Goal: Task Accomplishment & Management: Manage account settings

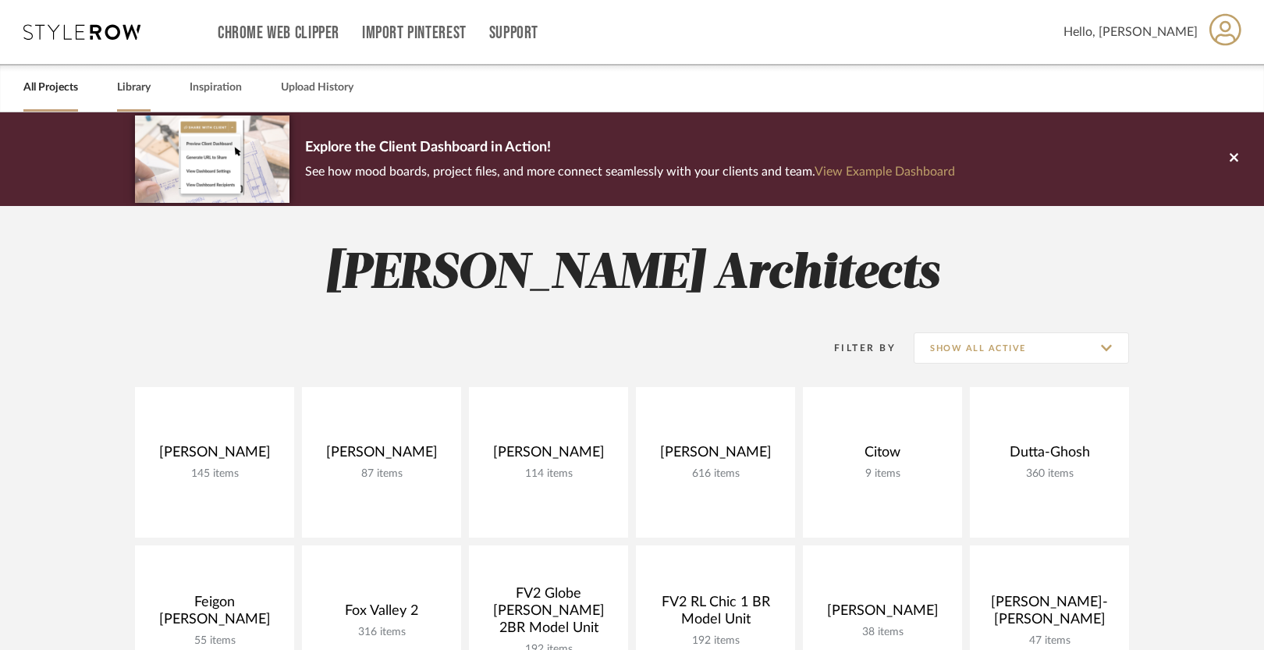
click at [135, 83] on link "Library" at bounding box center [134, 87] width 34 height 21
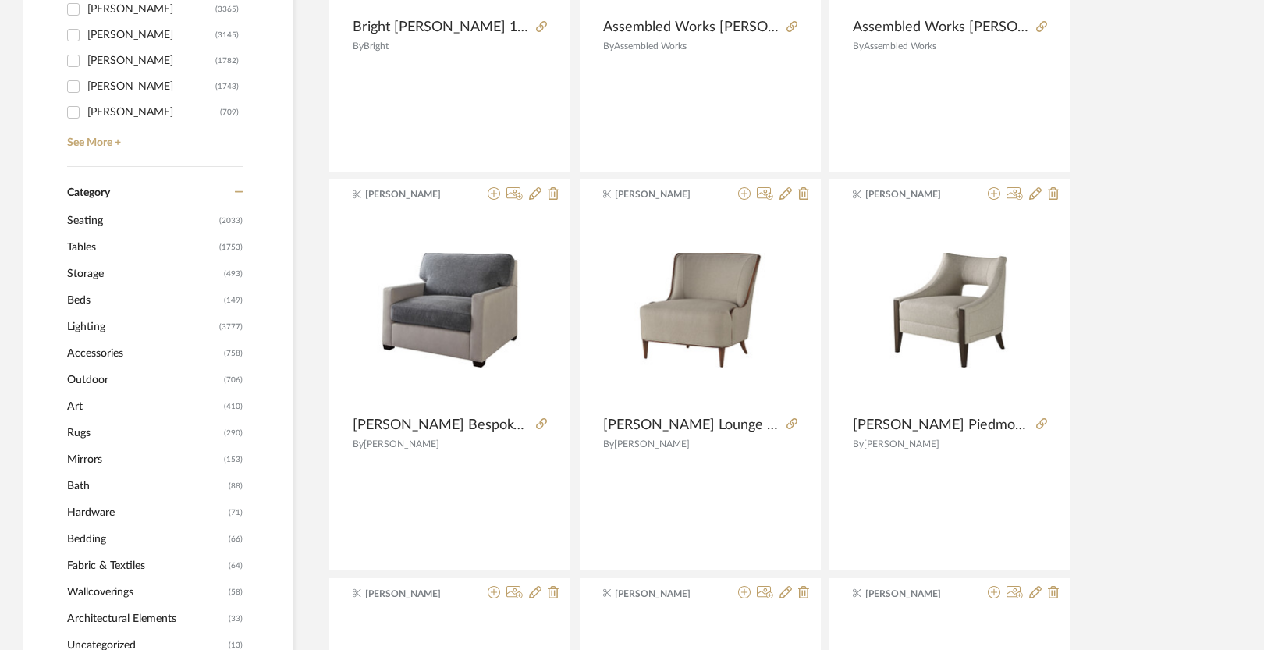
scroll to position [523, 0]
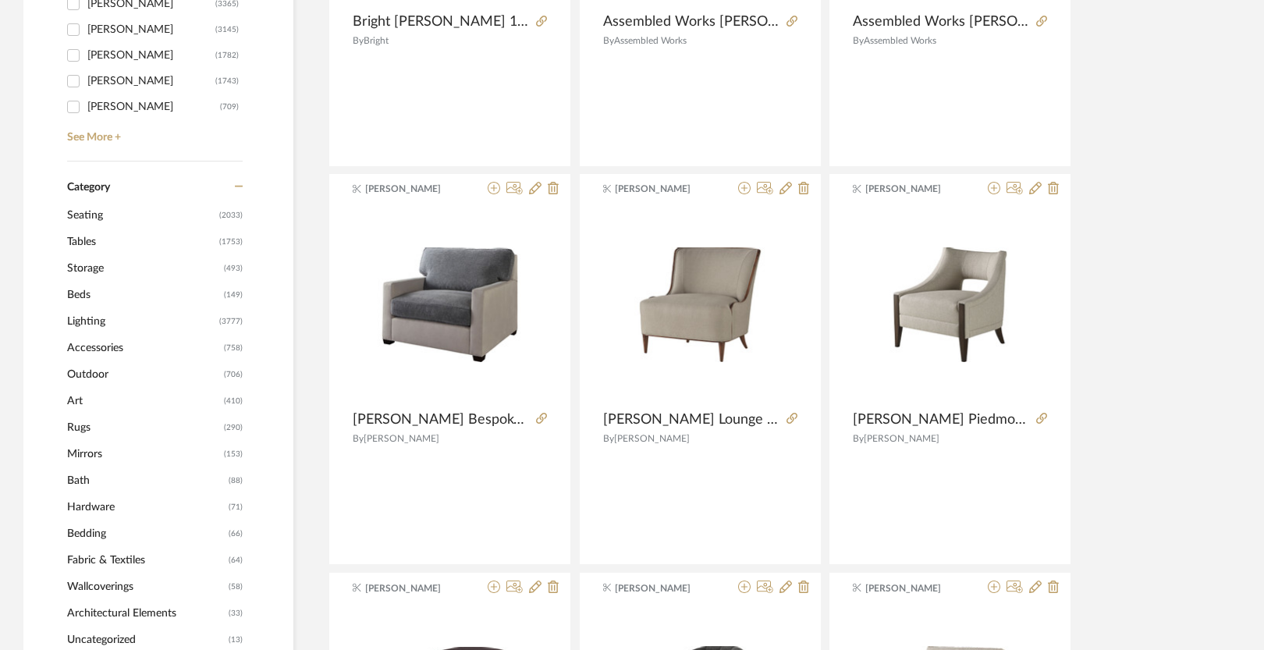
click at [99, 372] on span "Outdoor" at bounding box center [143, 374] width 153 height 27
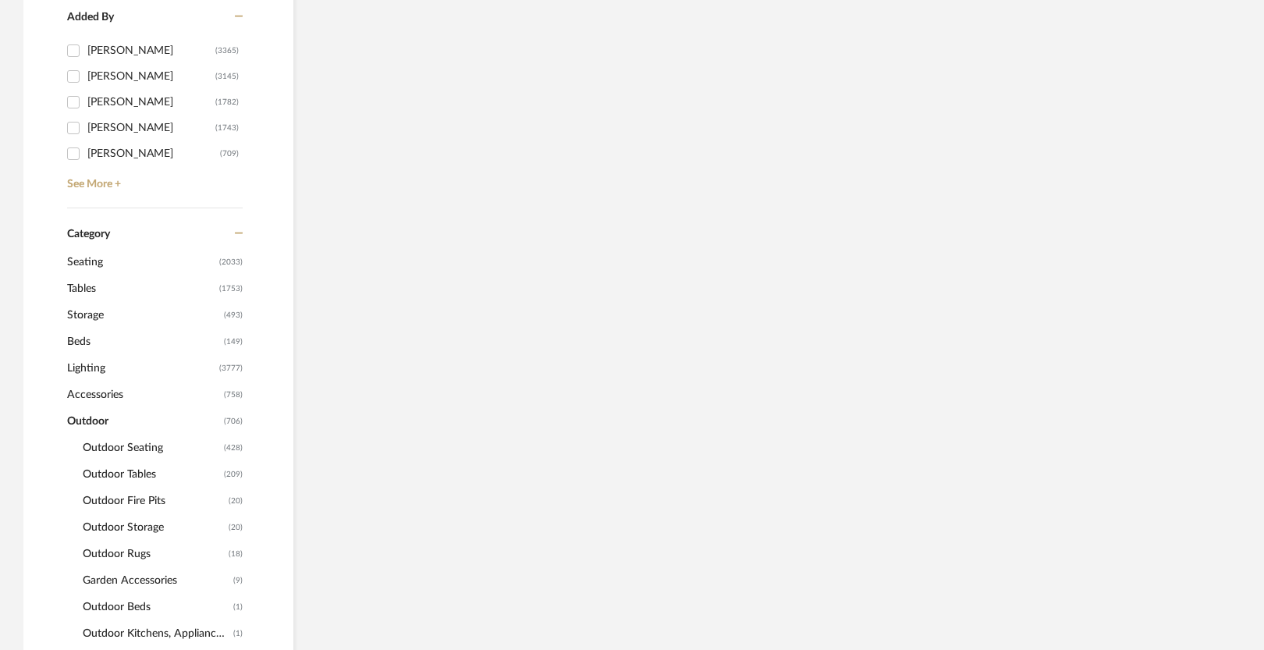
scroll to position [570, 0]
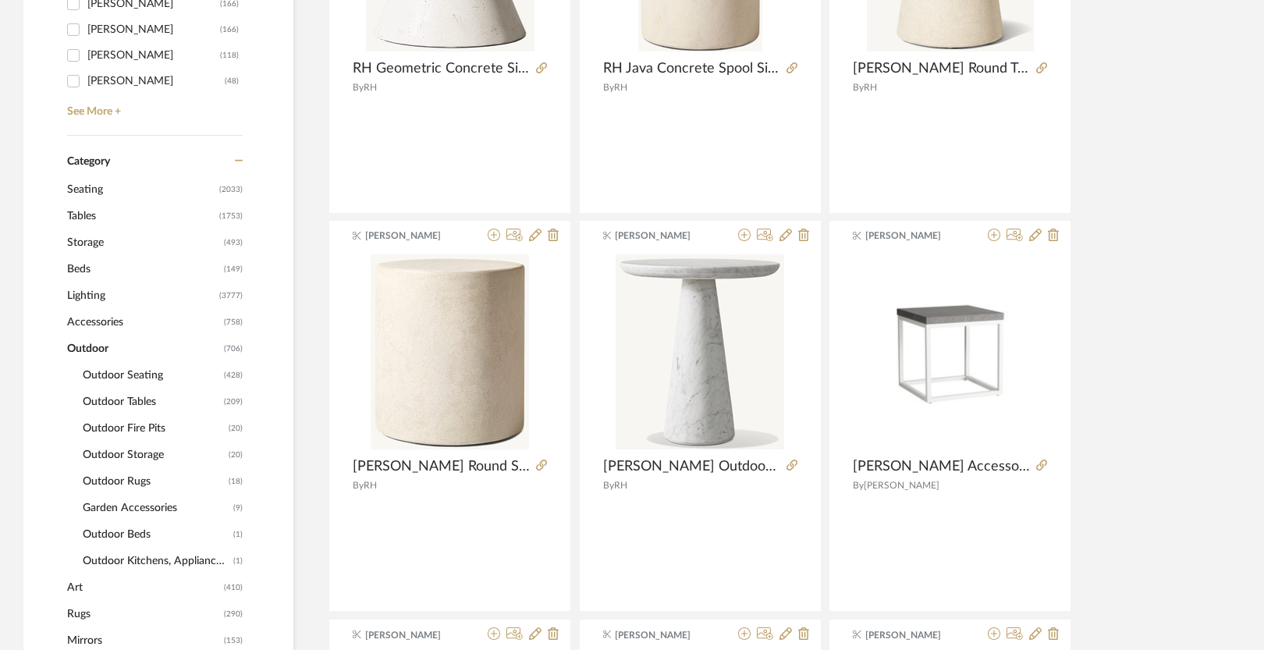
click at [99, 372] on span "Outdoor Seating" at bounding box center [151, 375] width 137 height 27
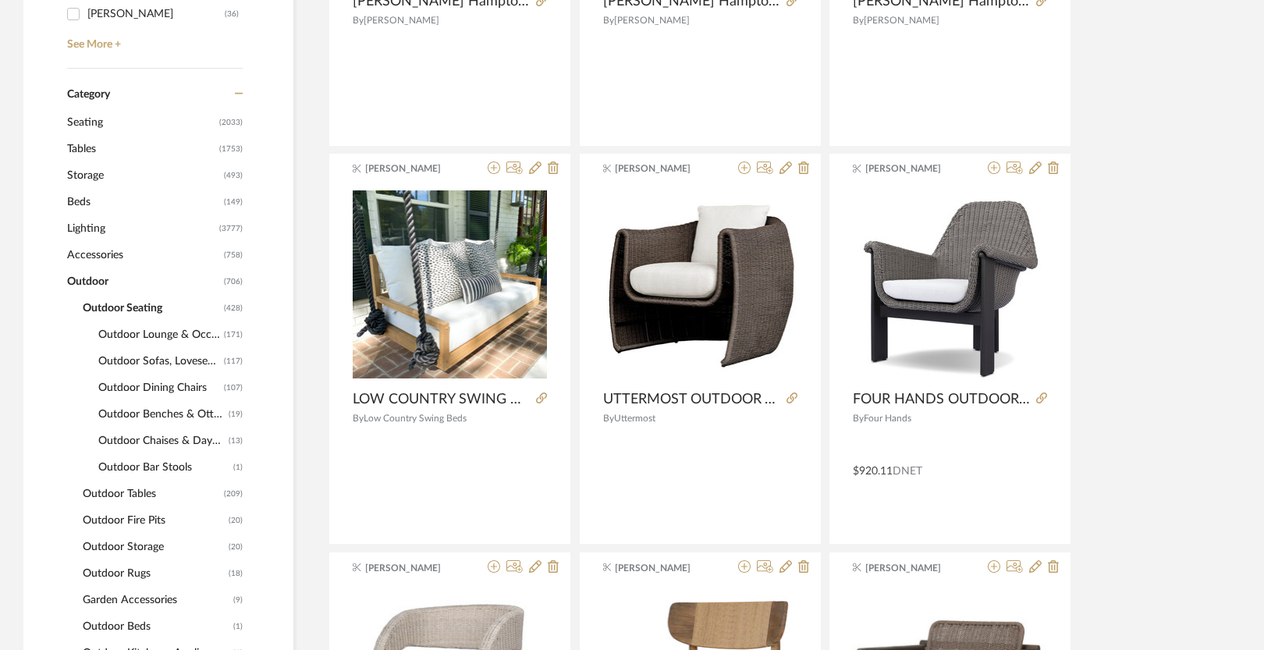
scroll to position [628, 0]
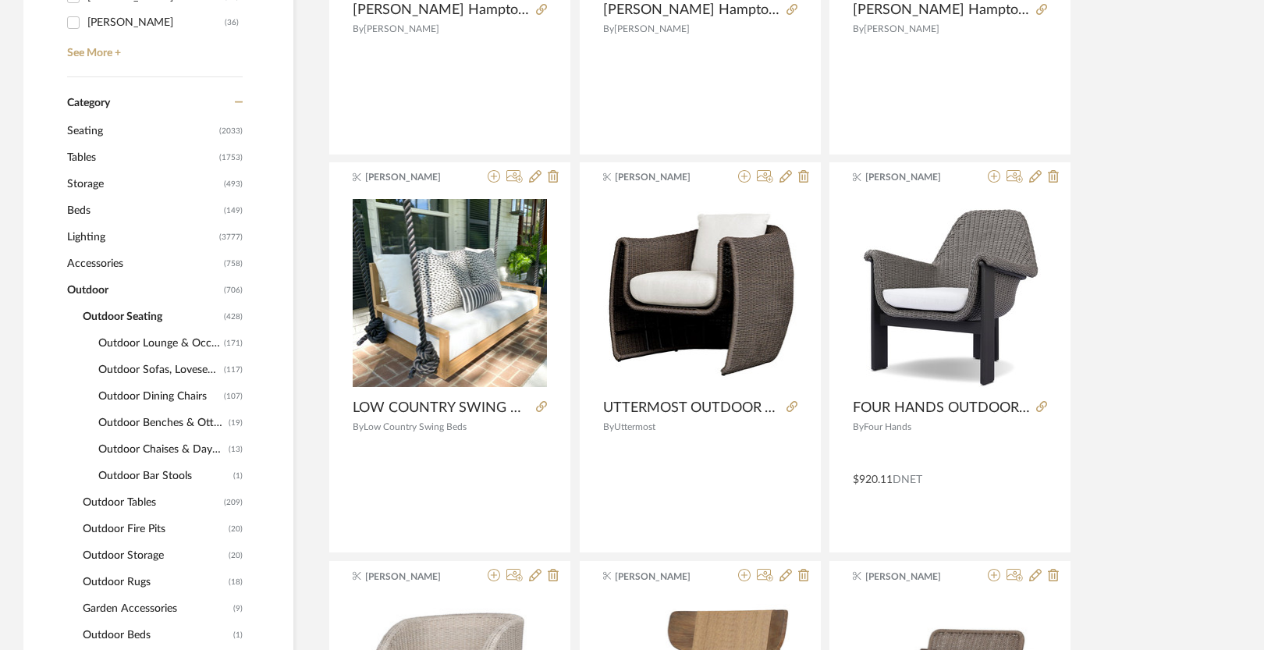
click at [109, 130] on span "Seating" at bounding box center [141, 131] width 148 height 27
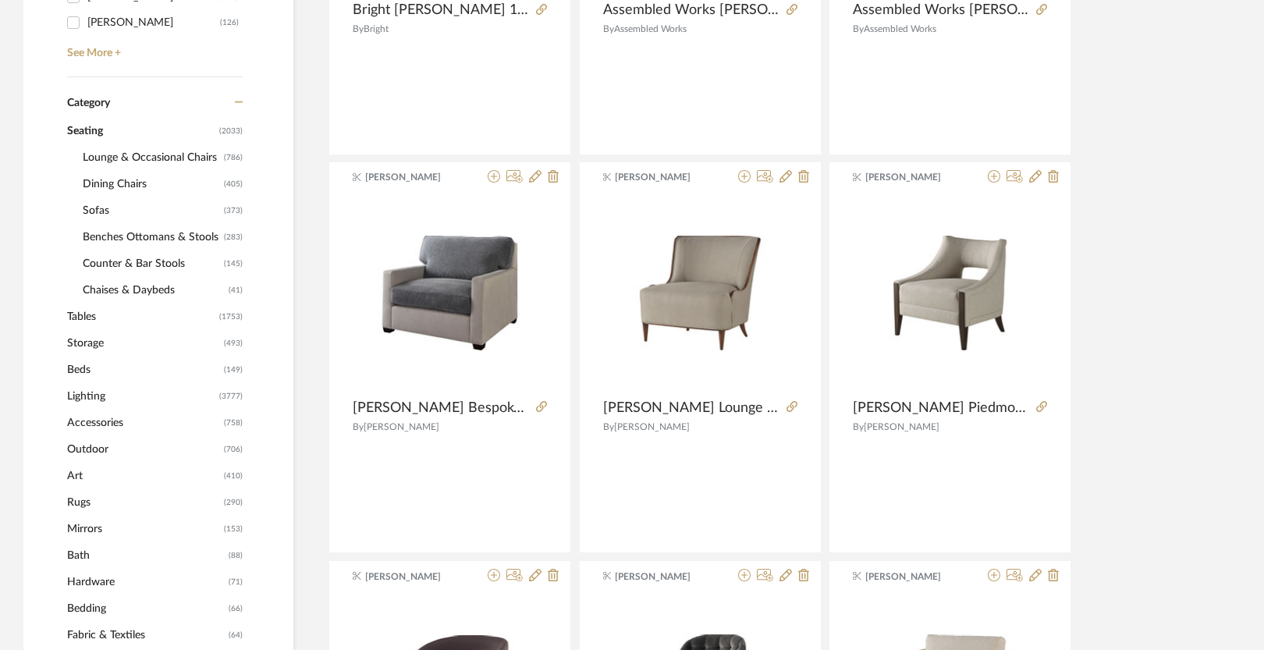
click at [112, 161] on span "Lounge & Occasional Chairs" at bounding box center [151, 157] width 137 height 27
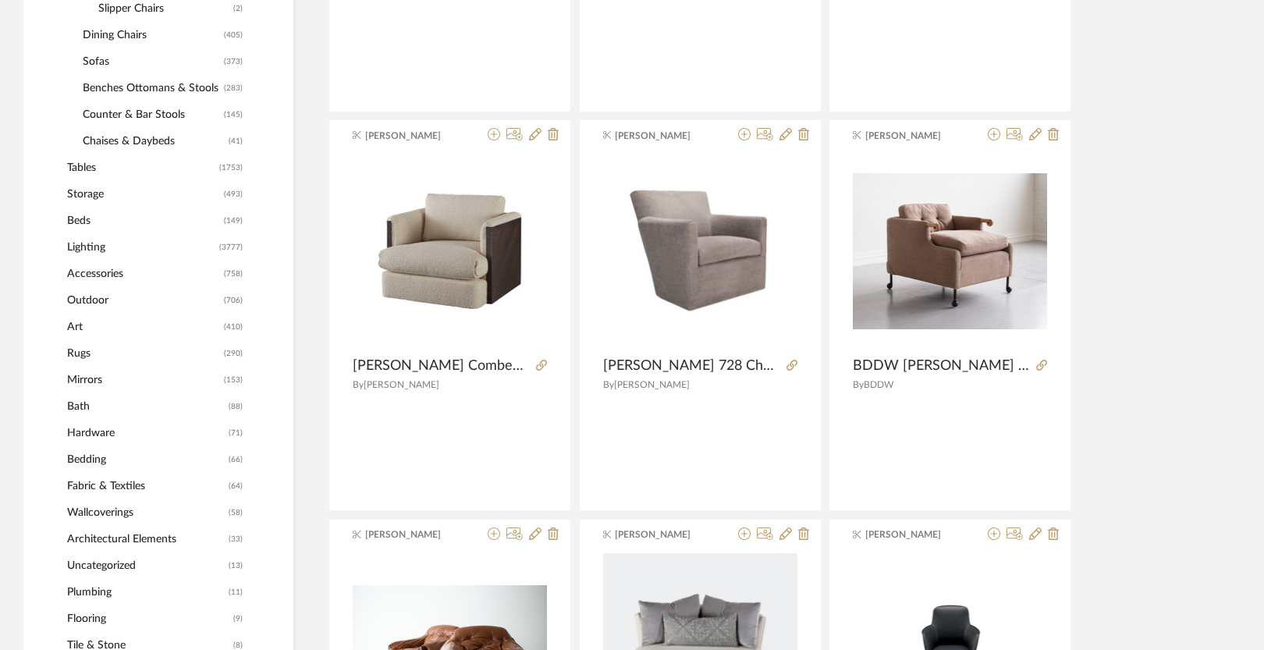
scroll to position [1044, 0]
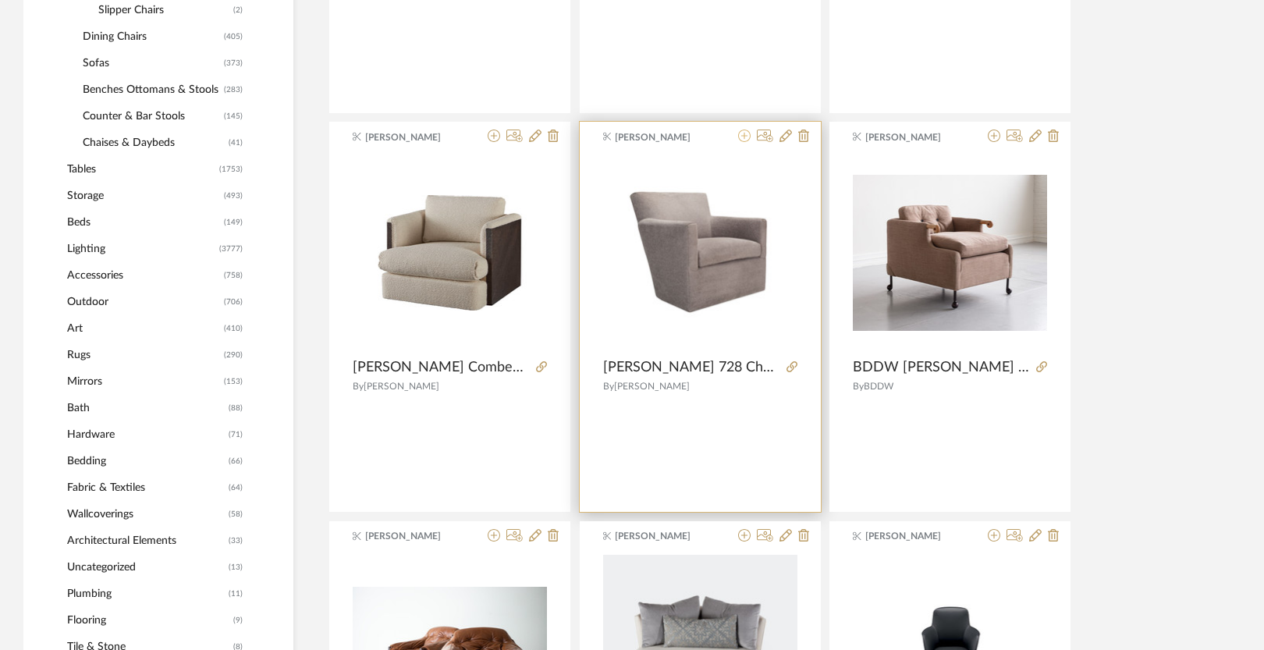
click at [742, 136] on icon at bounding box center [744, 136] width 12 height 12
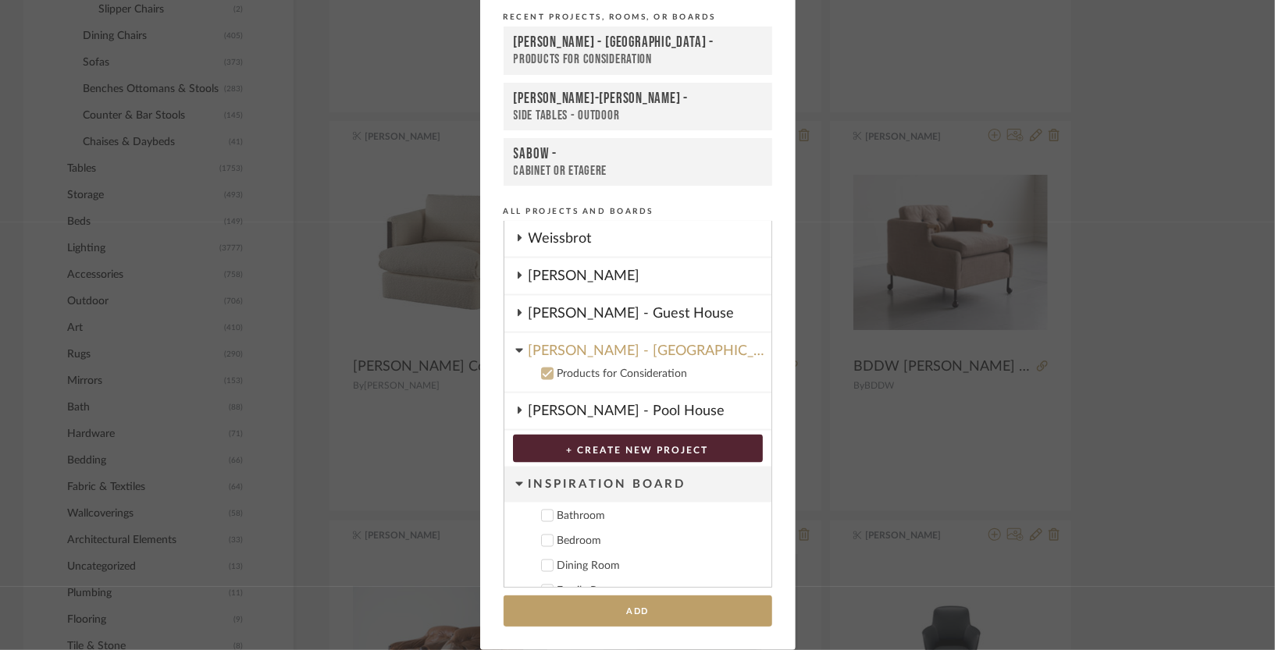
scroll to position [1525, 0]
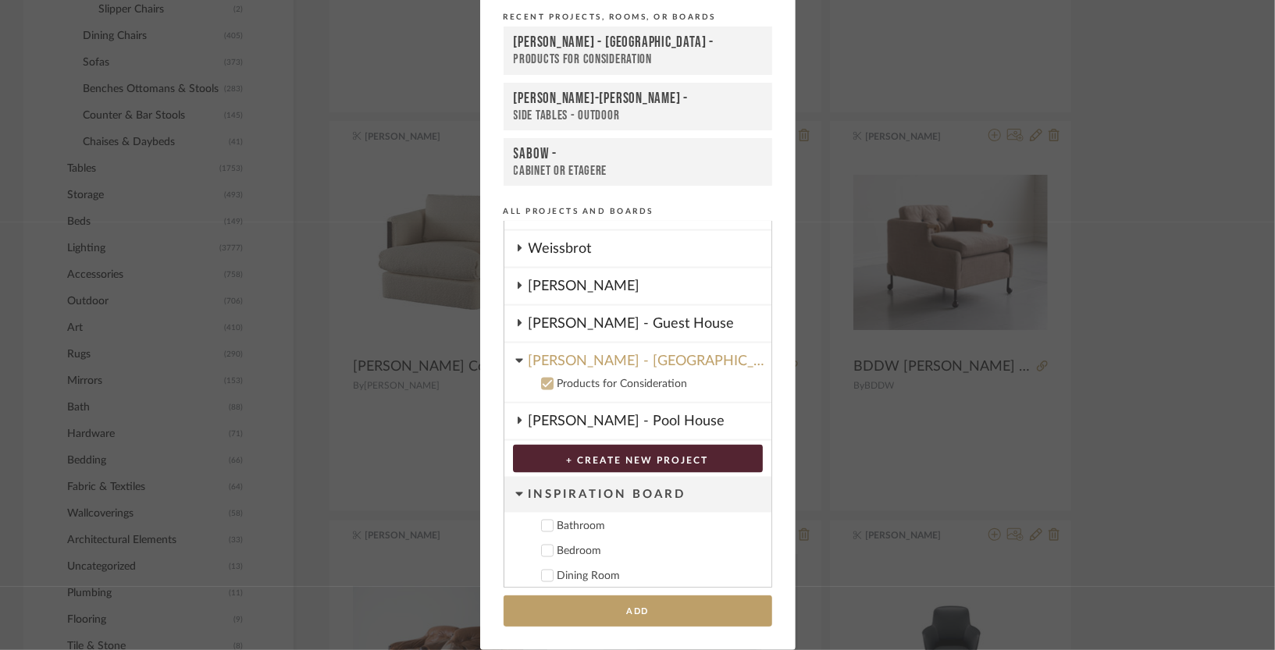
click at [607, 306] on div "[PERSON_NAME] - Guest House" at bounding box center [649, 324] width 243 height 36
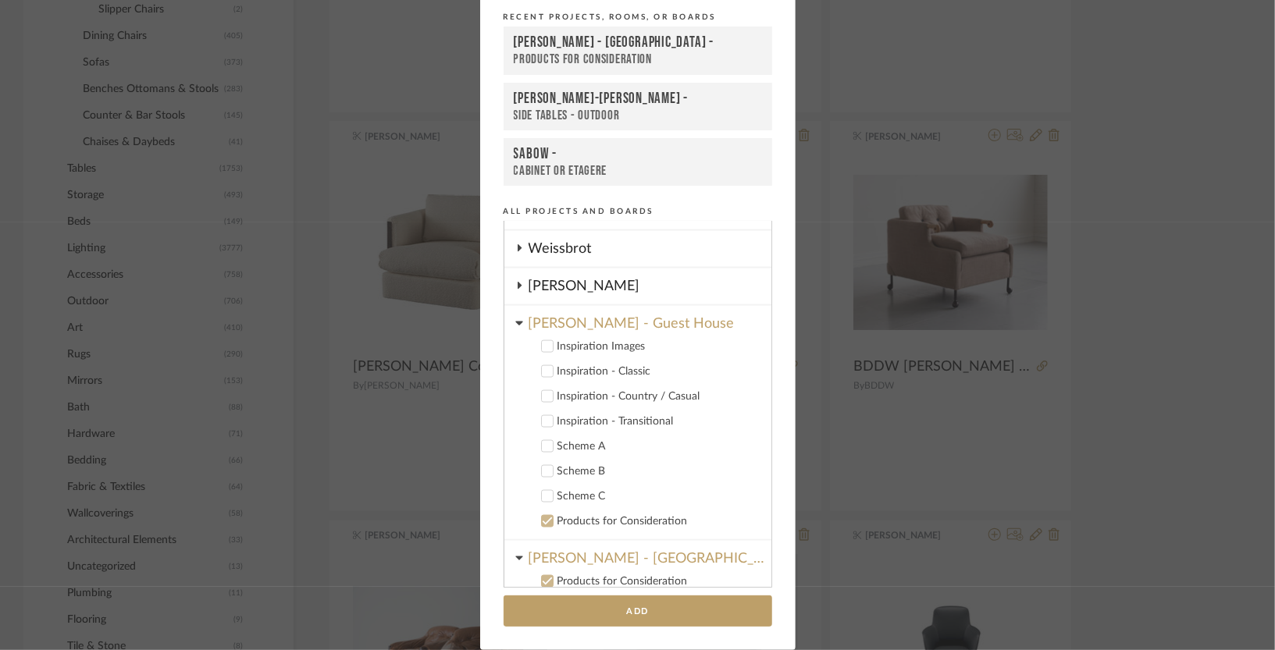
click at [542, 576] on icon at bounding box center [547, 581] width 11 height 11
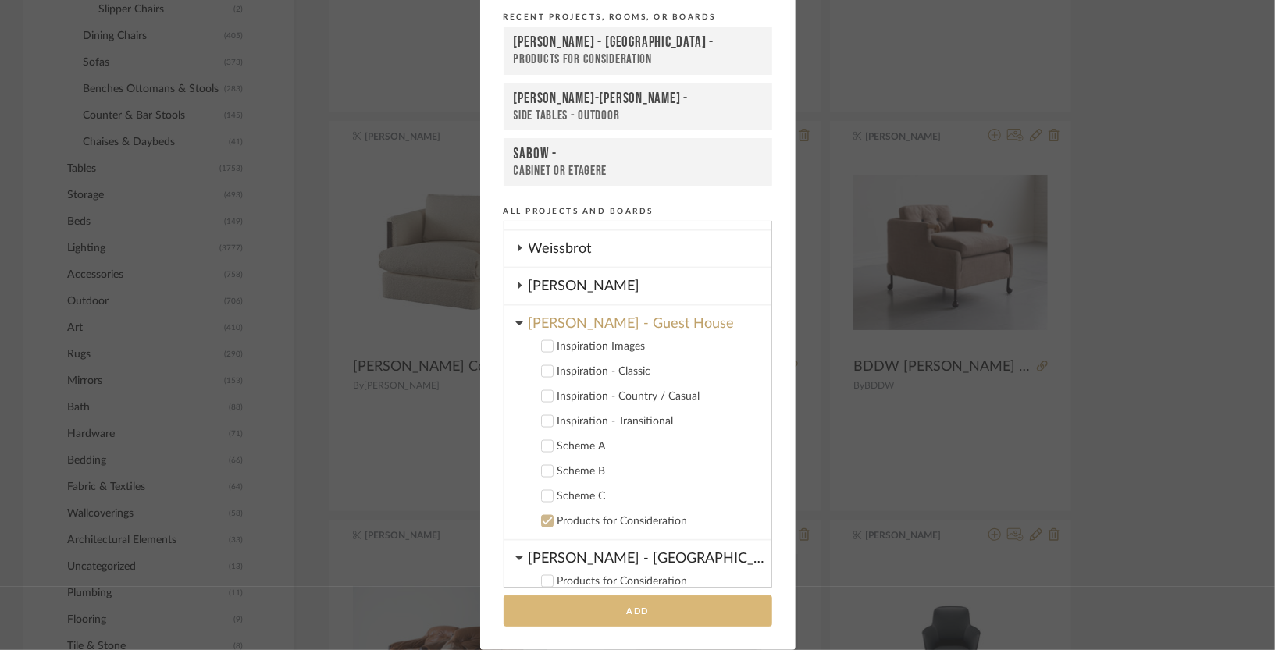
click at [574, 613] on button "Add" at bounding box center [637, 611] width 268 height 32
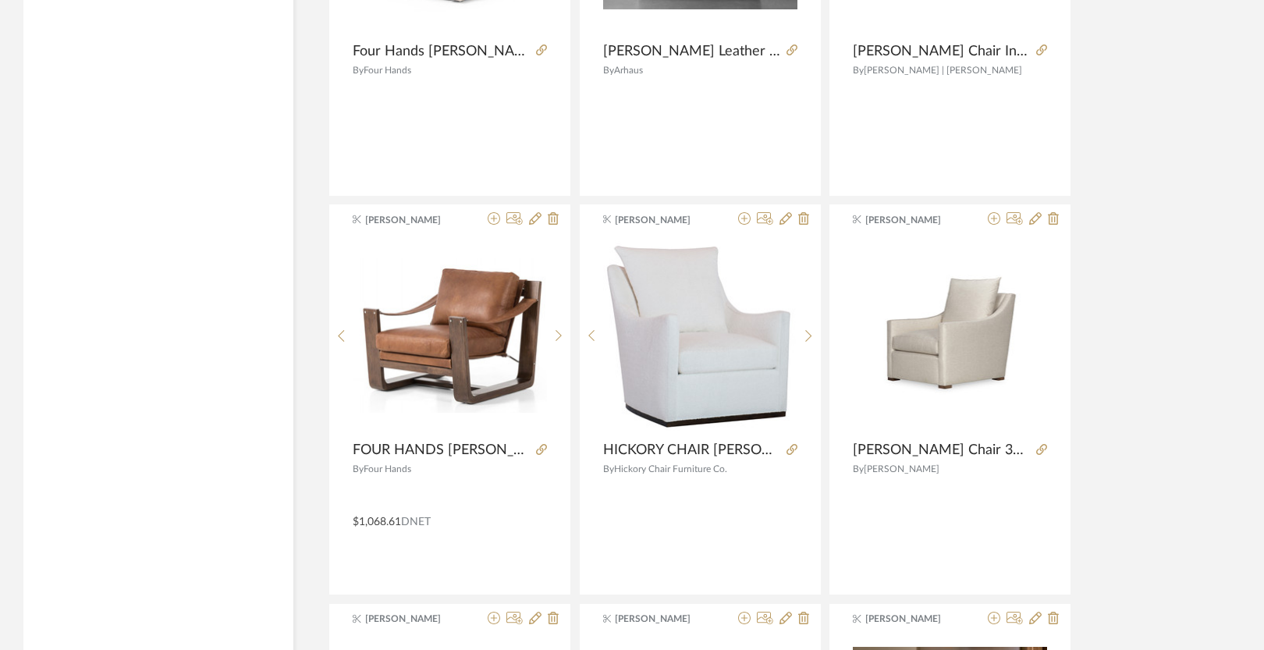
scroll to position [4156, 0]
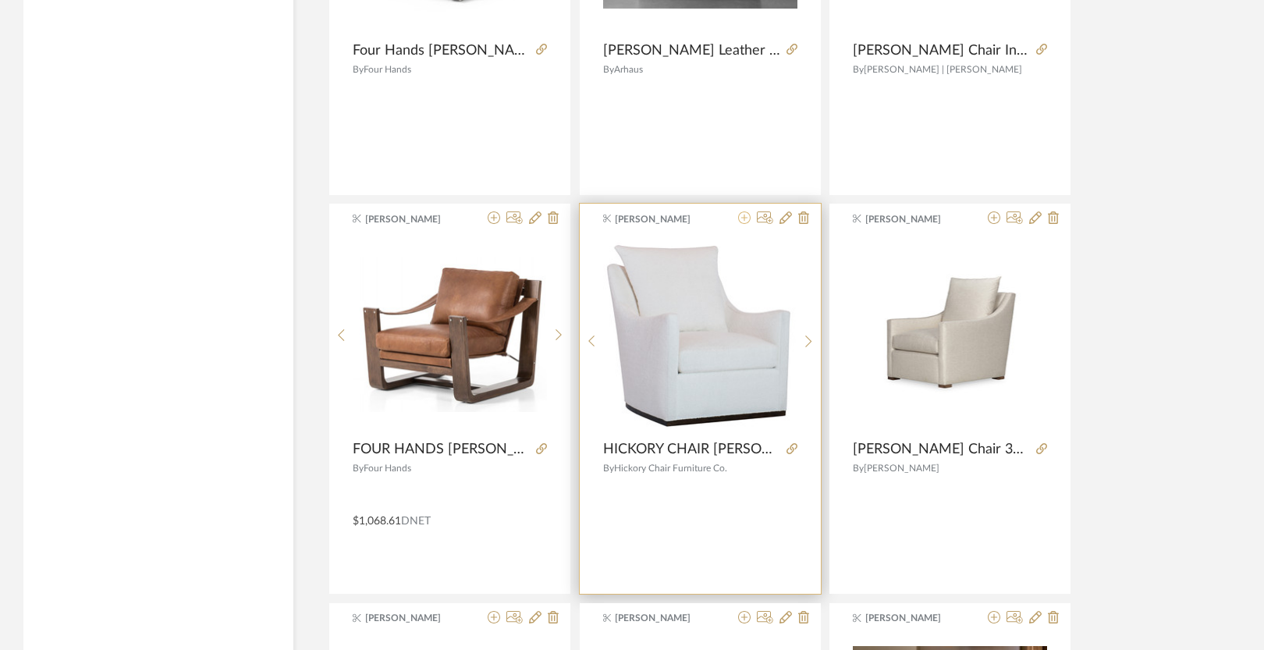
click at [744, 220] on icon at bounding box center [744, 218] width 12 height 12
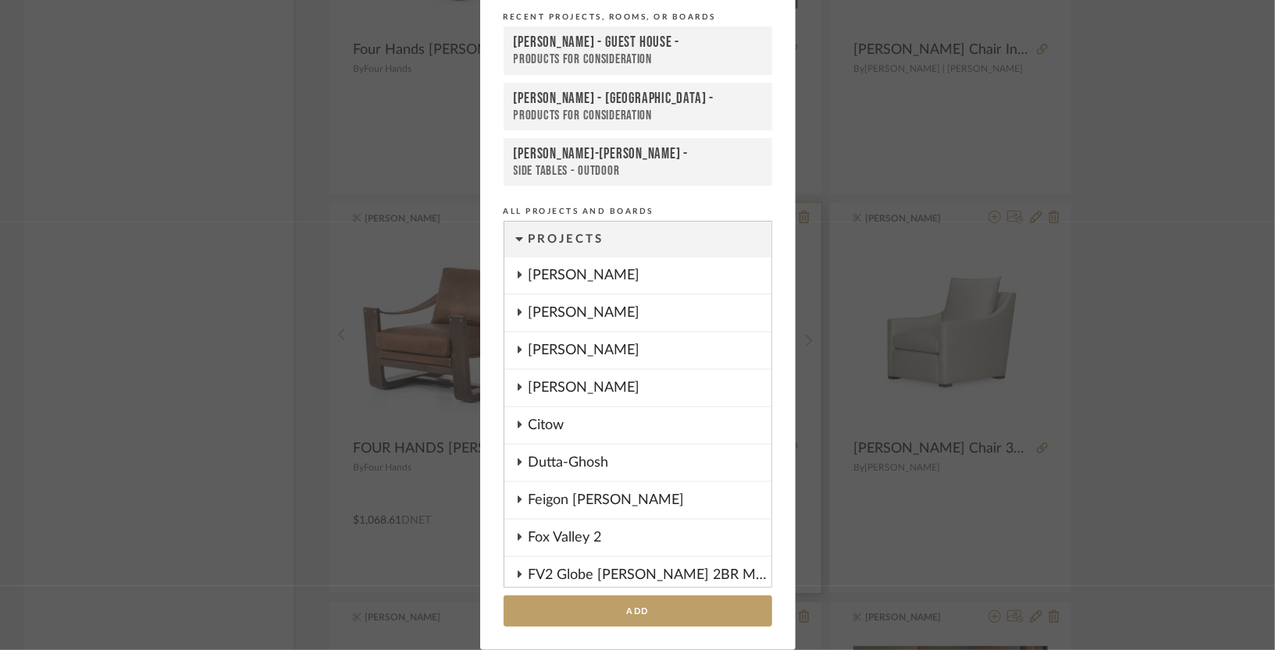
scroll to position [1776, 0]
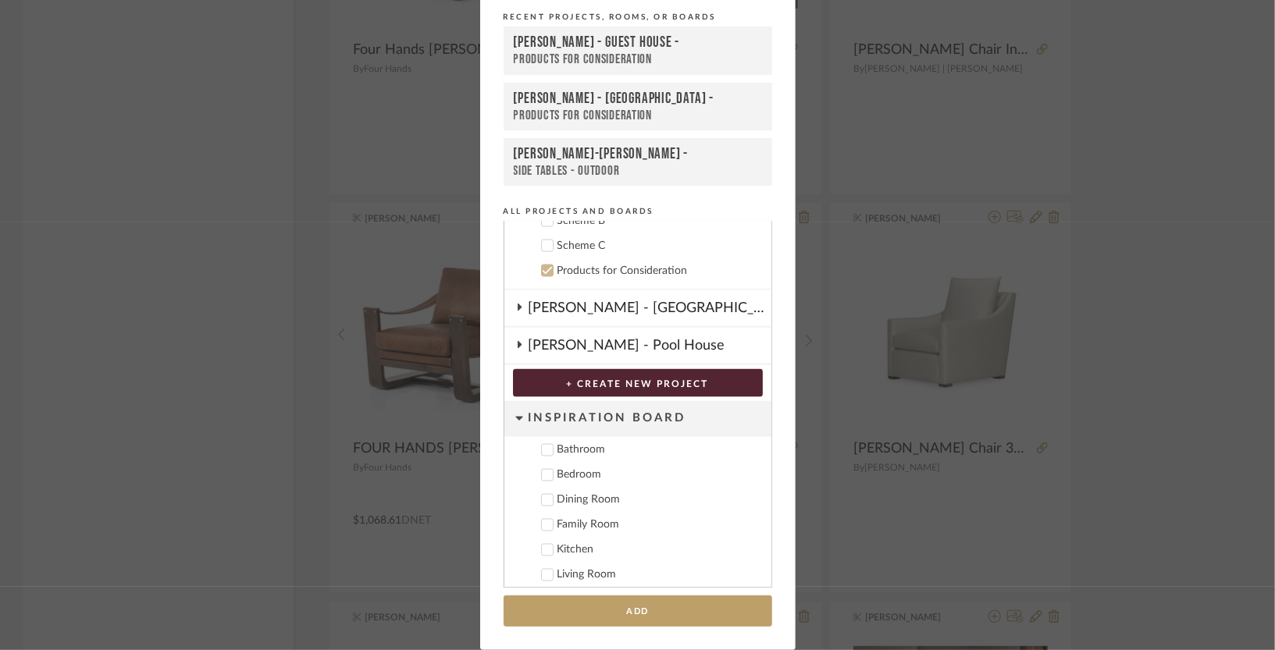
click at [670, 48] on div "[PERSON_NAME] - Guest House -" at bounding box center [638, 43] width 248 height 19
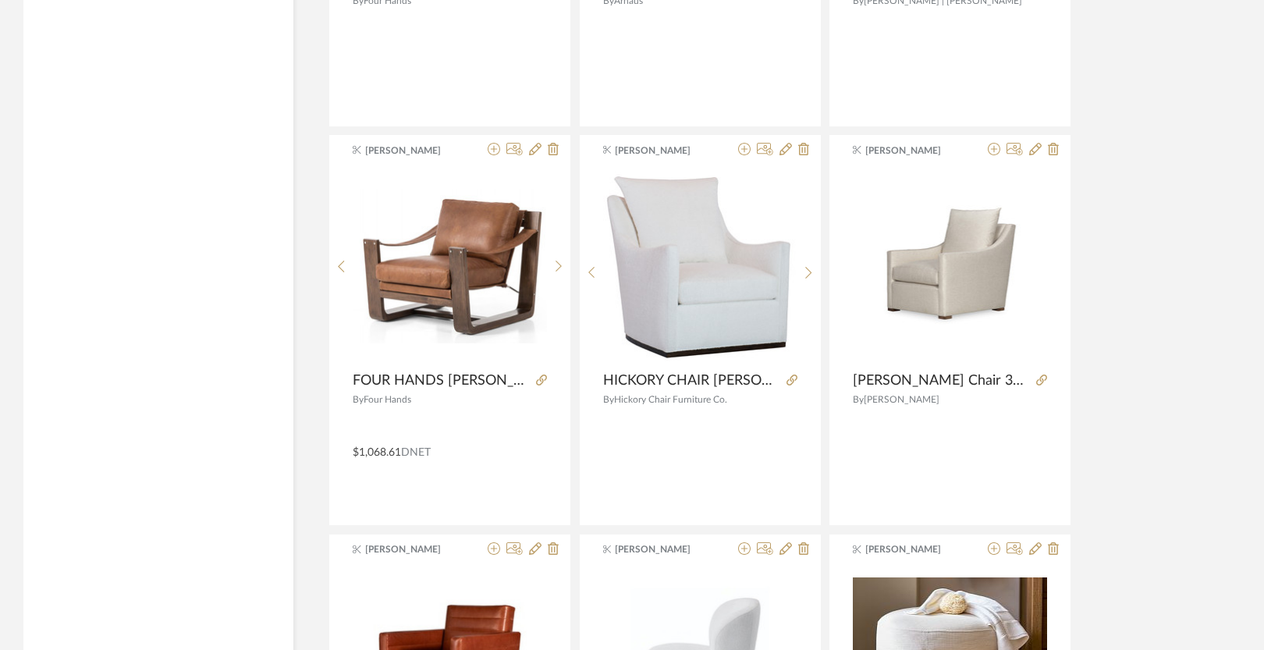
scroll to position [4232, 0]
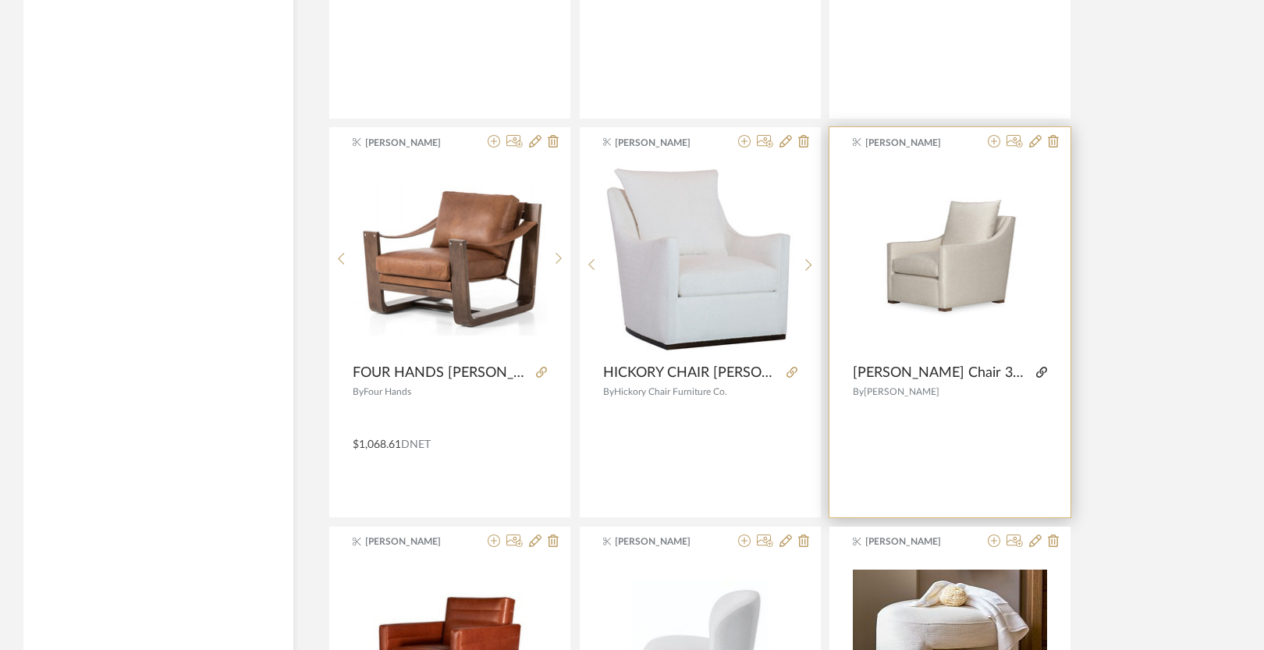
click at [1040, 373] on icon at bounding box center [1041, 372] width 11 height 11
click at [994, 144] on icon at bounding box center [994, 141] width 12 height 12
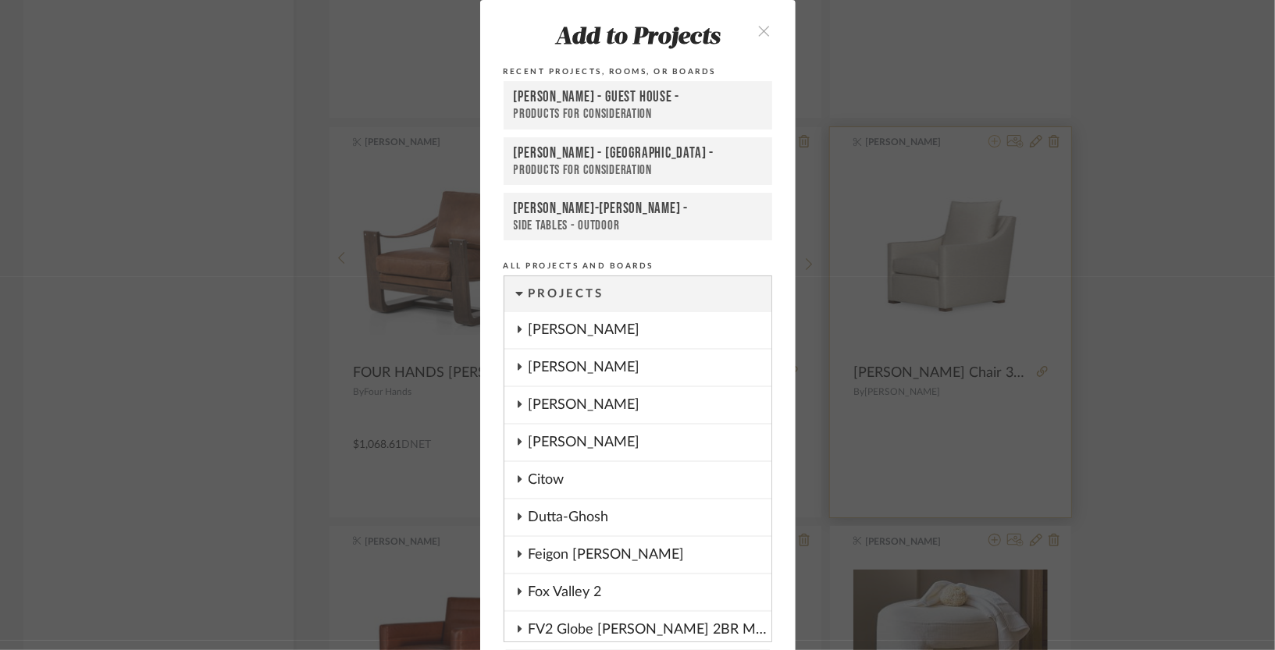
scroll to position [55, 0]
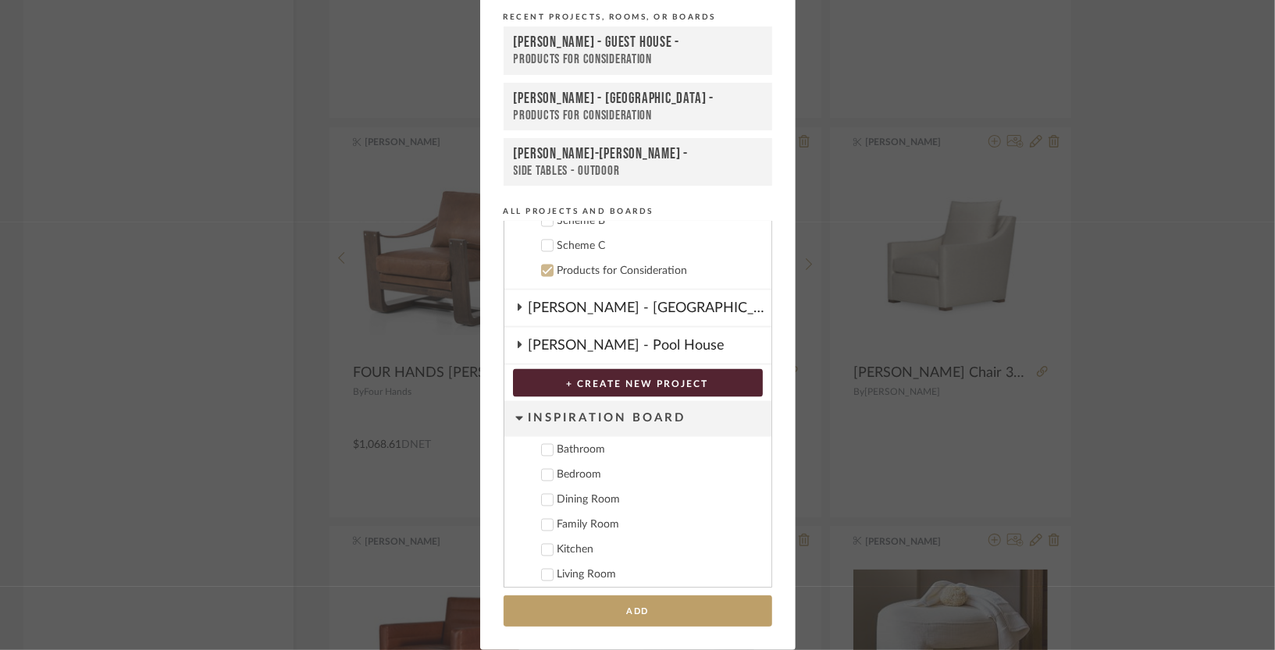
click at [648, 53] on div "Products for Consideration" at bounding box center [638, 60] width 248 height 16
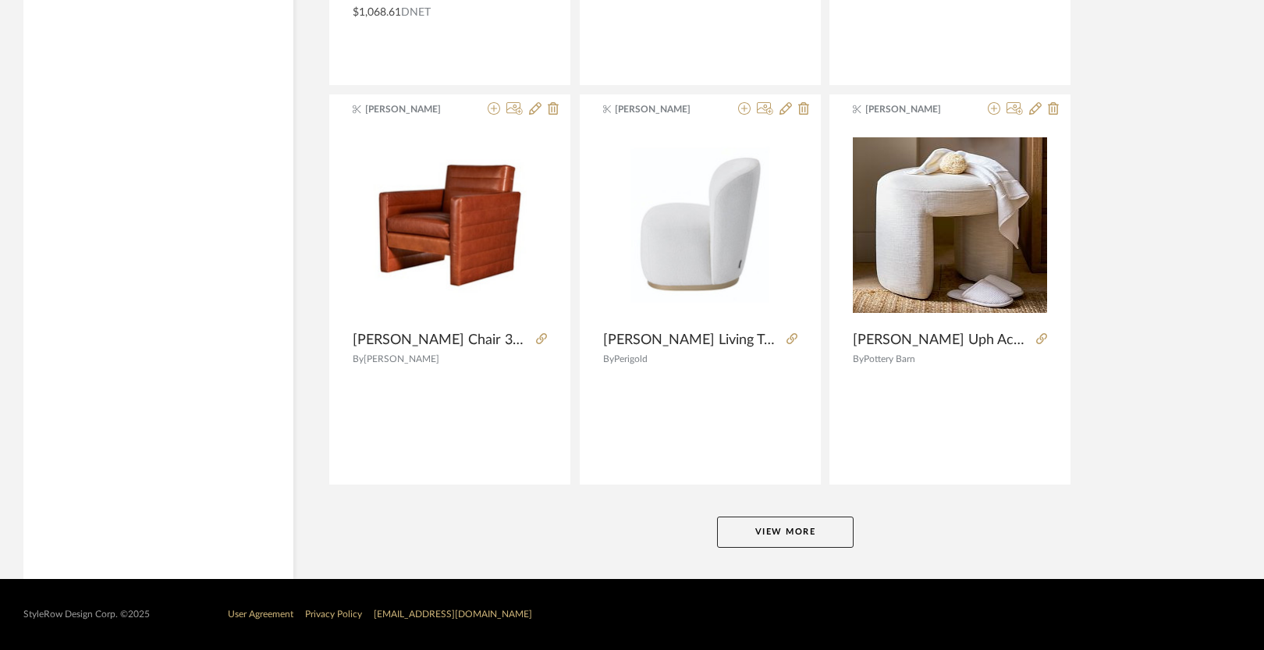
scroll to position [4667, 0]
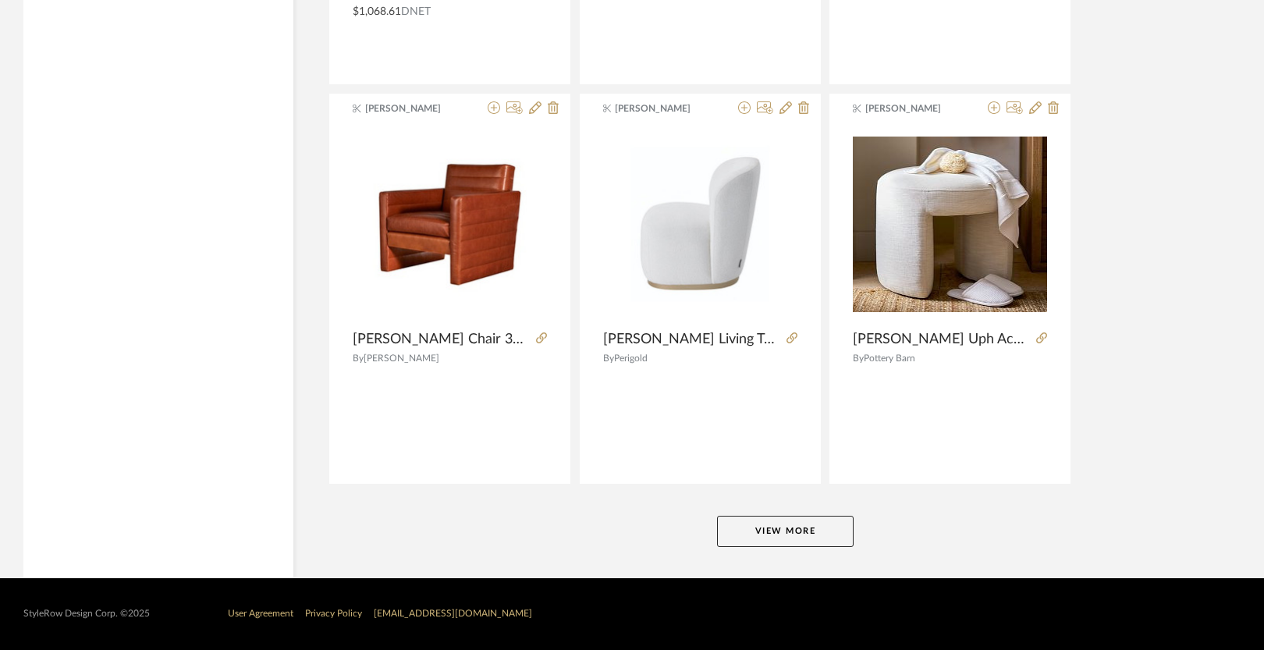
click at [804, 525] on button "View More" at bounding box center [785, 531] width 137 height 31
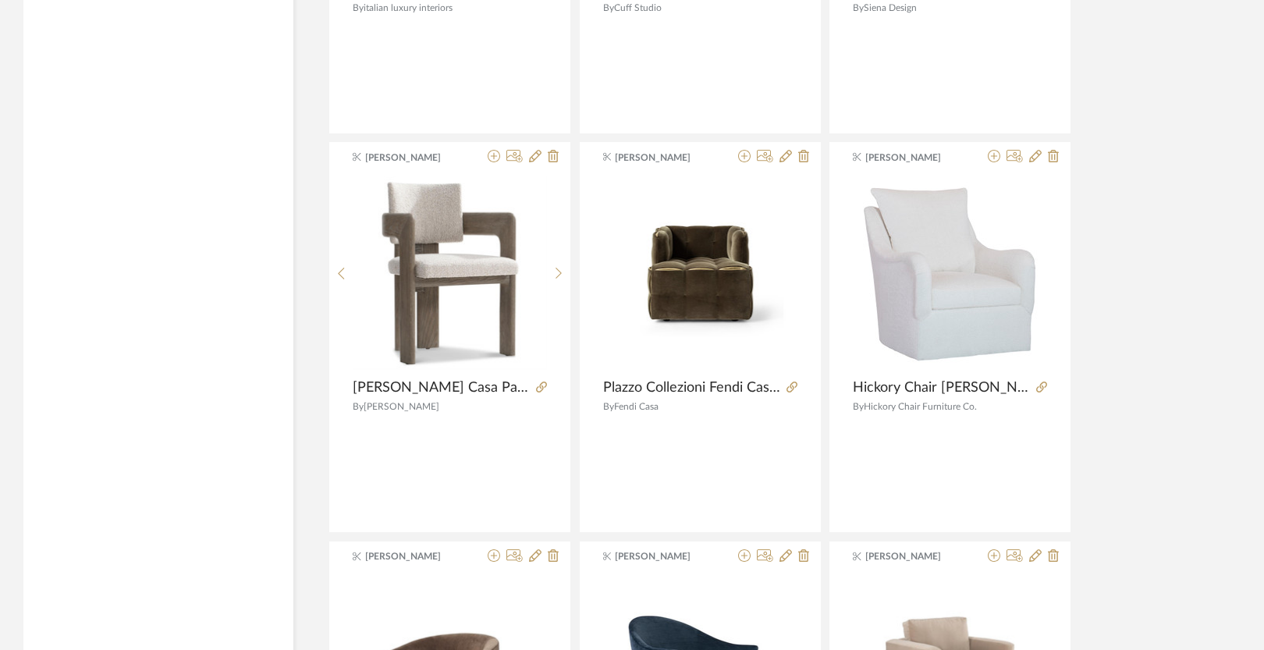
scroll to position [9010, 0]
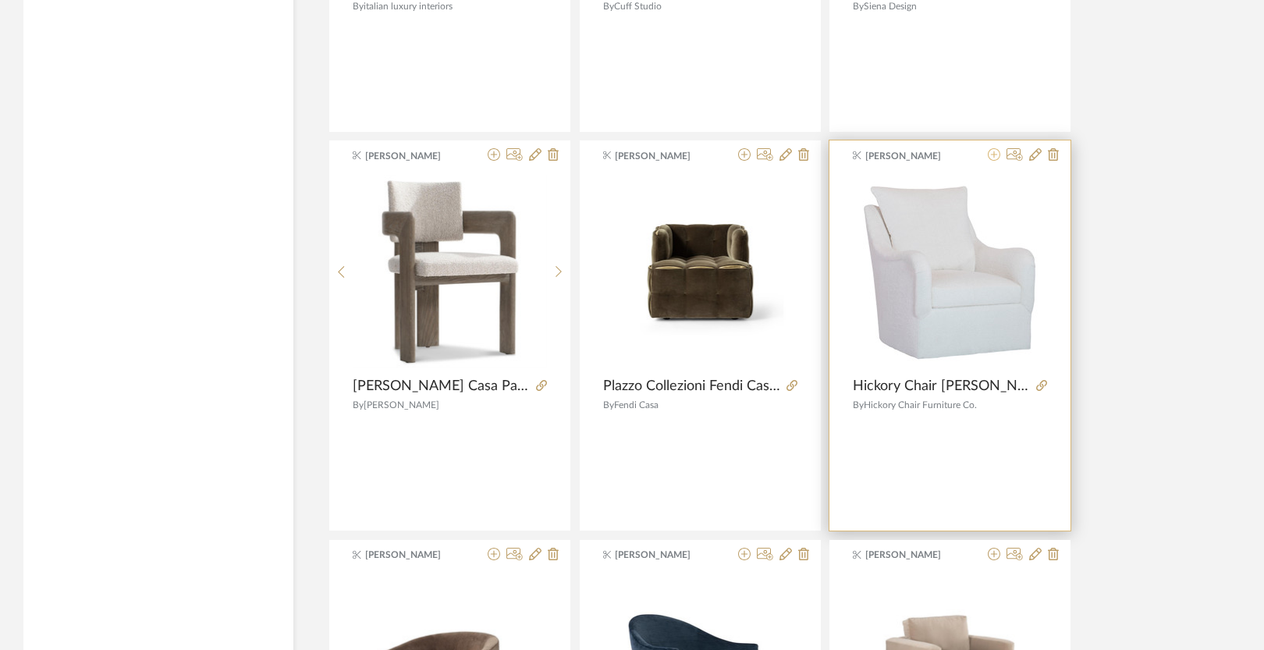
click at [995, 158] on icon at bounding box center [994, 154] width 12 height 12
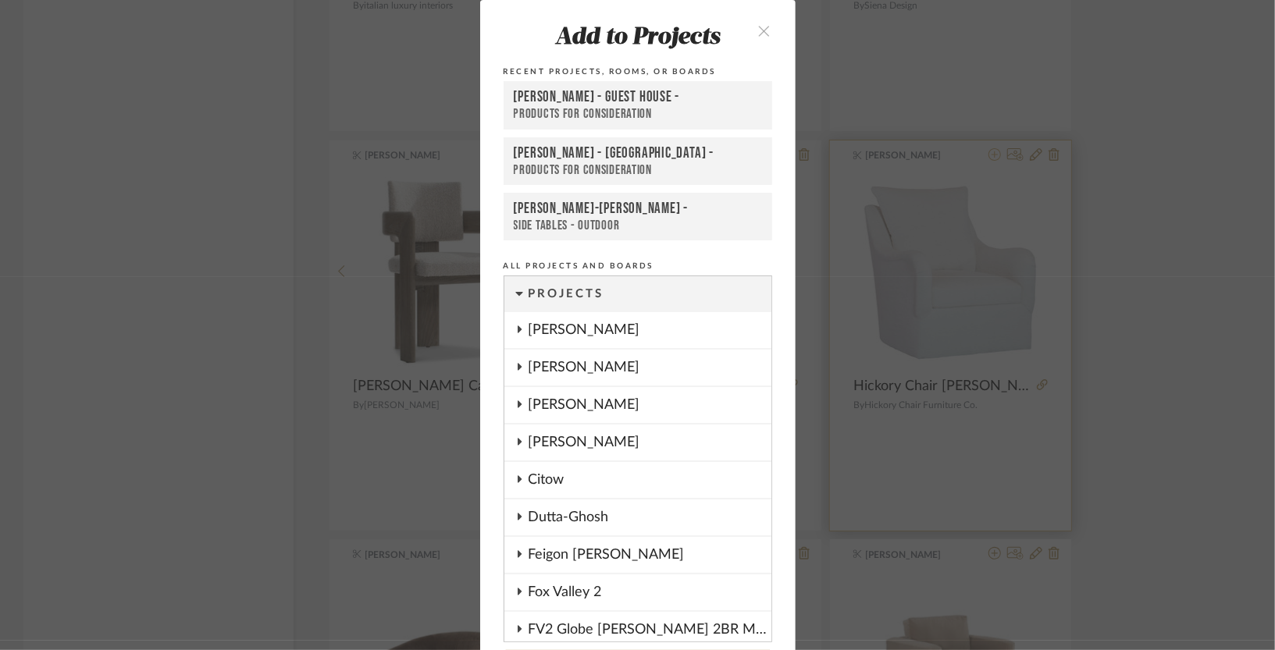
scroll to position [55, 0]
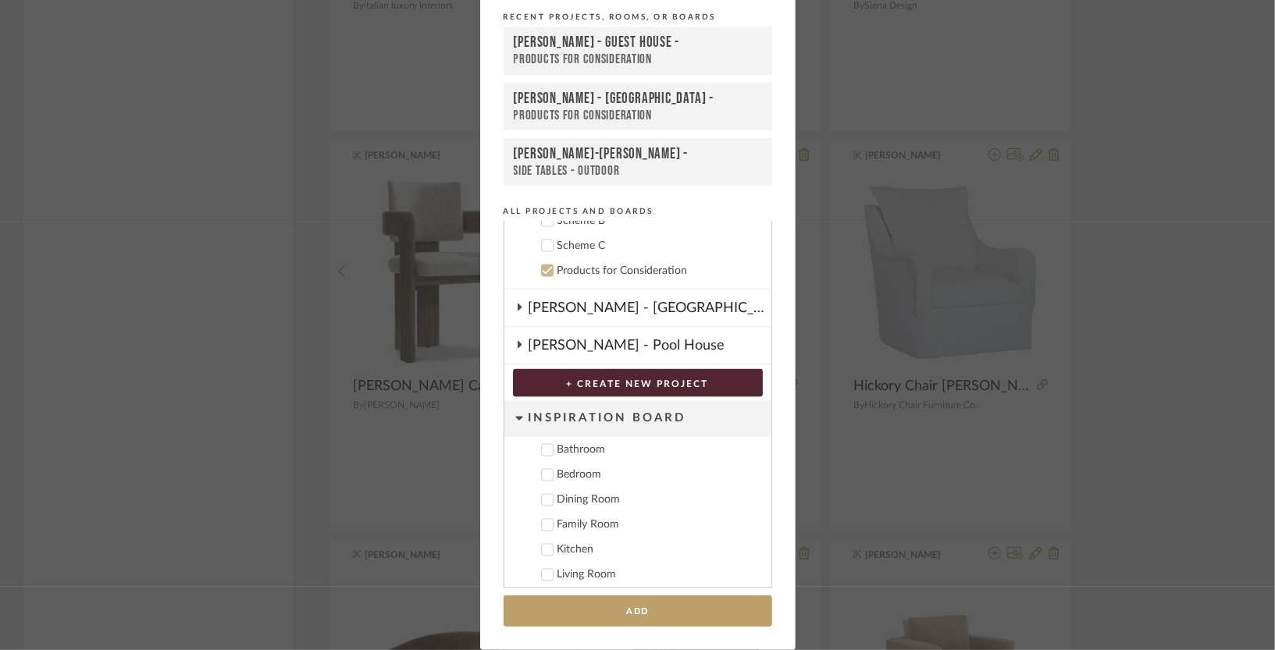
click at [642, 57] on div "Products for Consideration" at bounding box center [638, 60] width 248 height 16
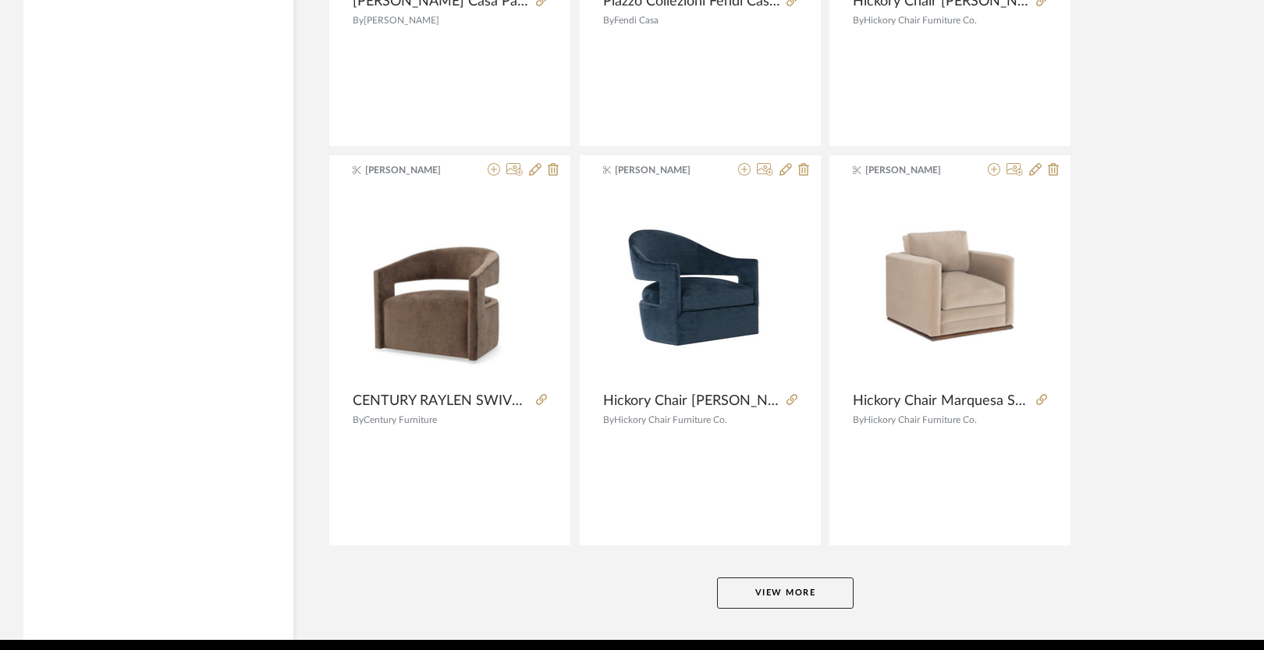
scroll to position [9395, 0]
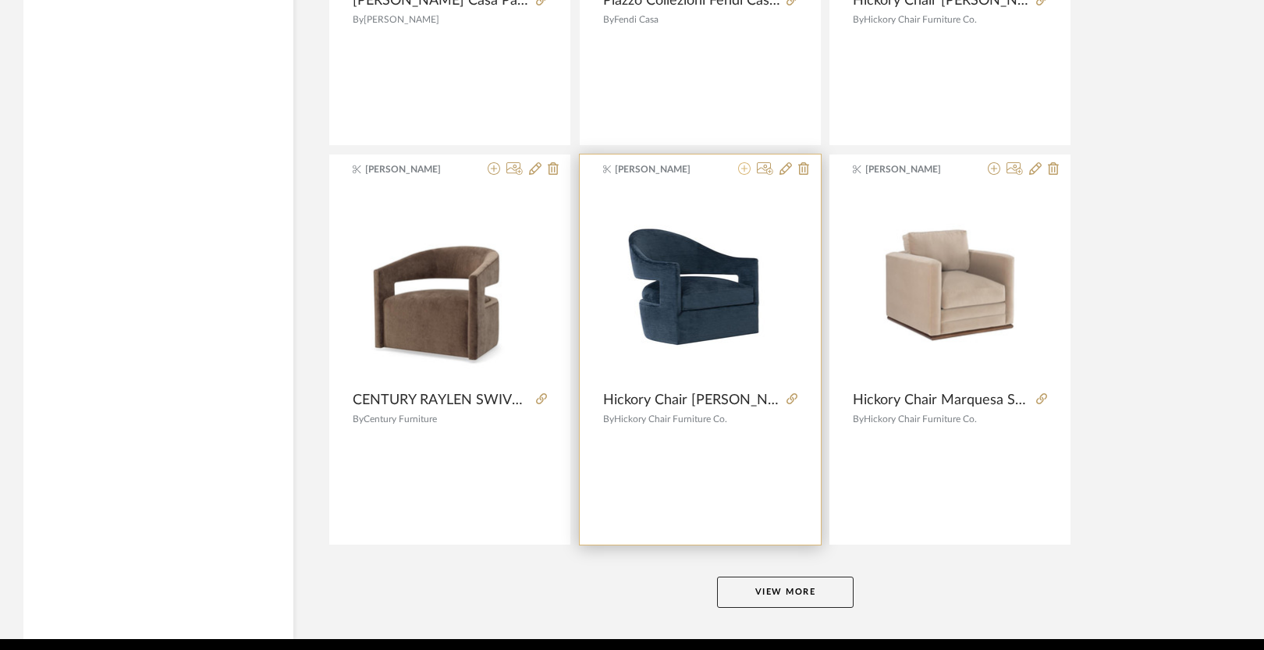
click at [744, 168] on icon at bounding box center [744, 168] width 12 height 12
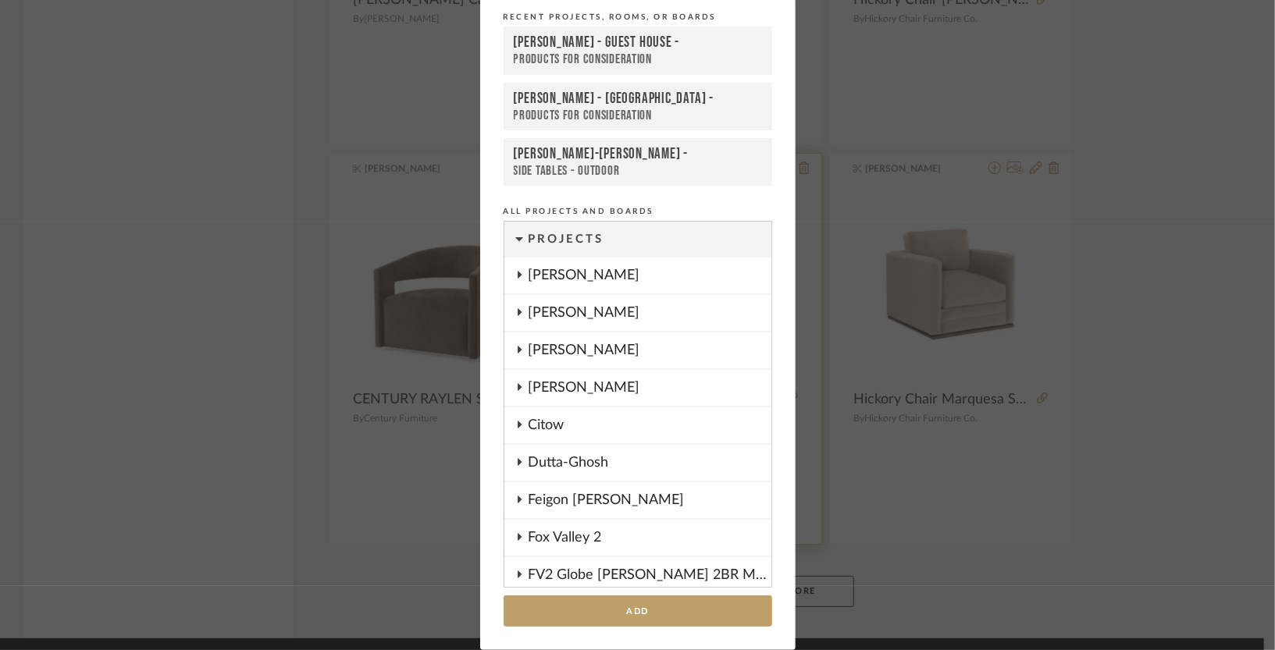
scroll to position [1776, 0]
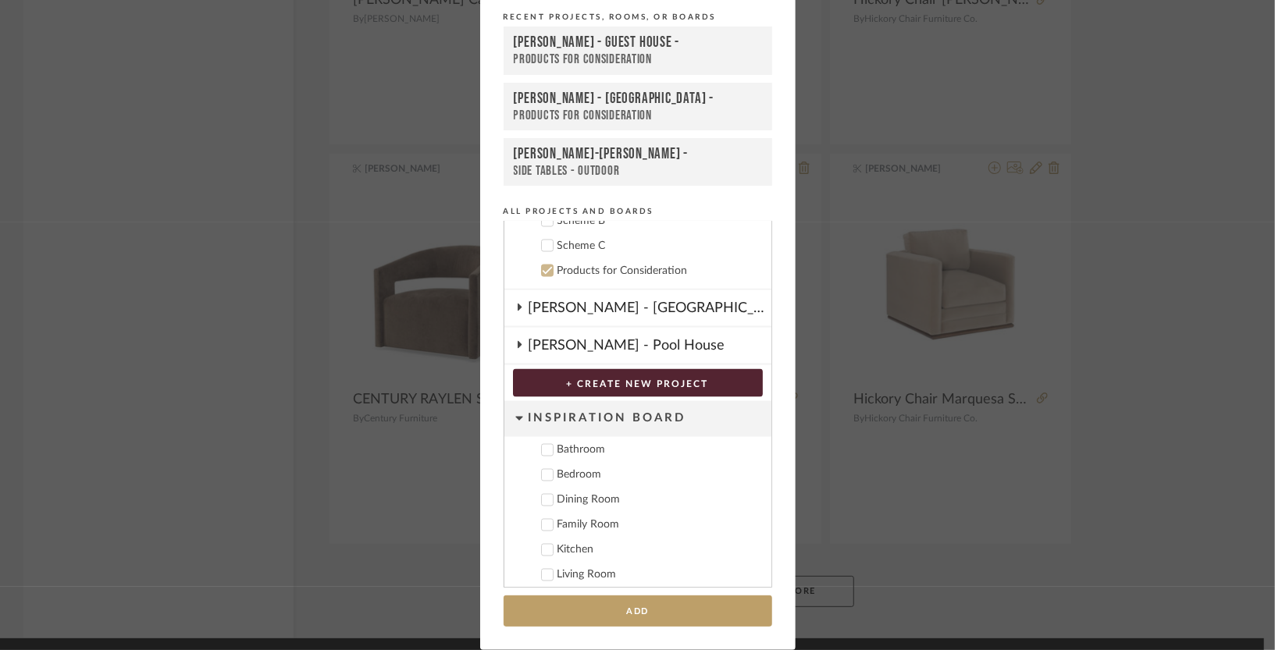
click at [635, 41] on div "[PERSON_NAME] - Guest House -" at bounding box center [638, 43] width 248 height 19
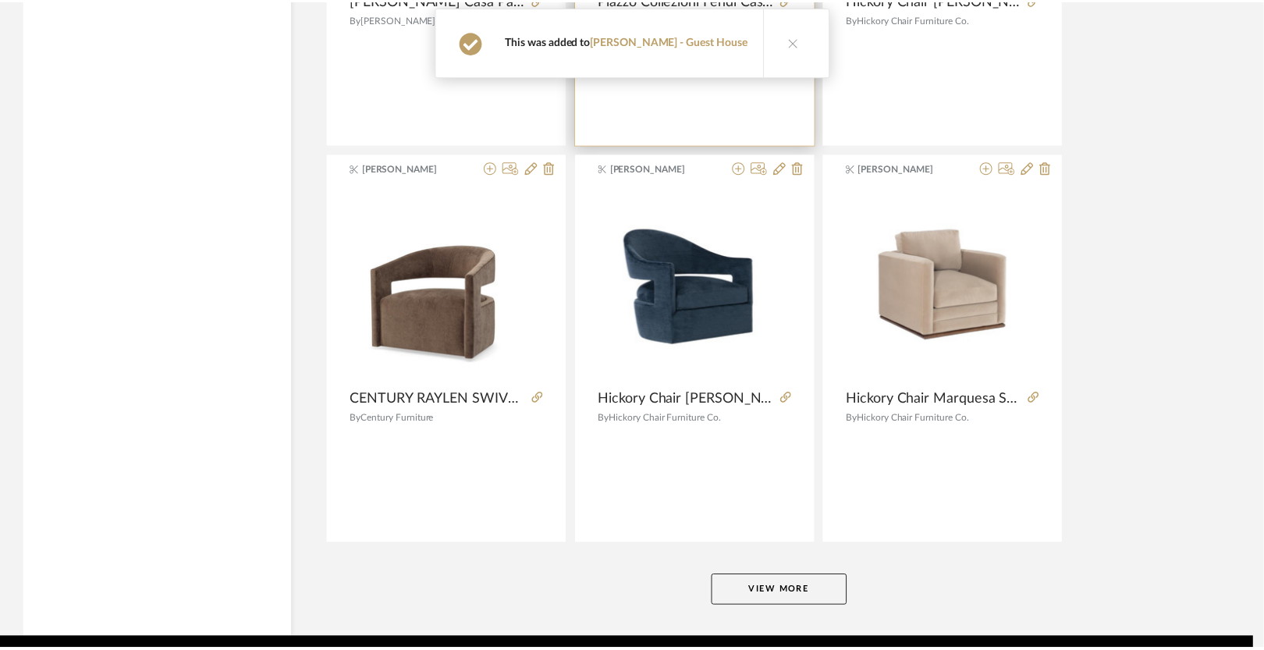
scroll to position [9395, 0]
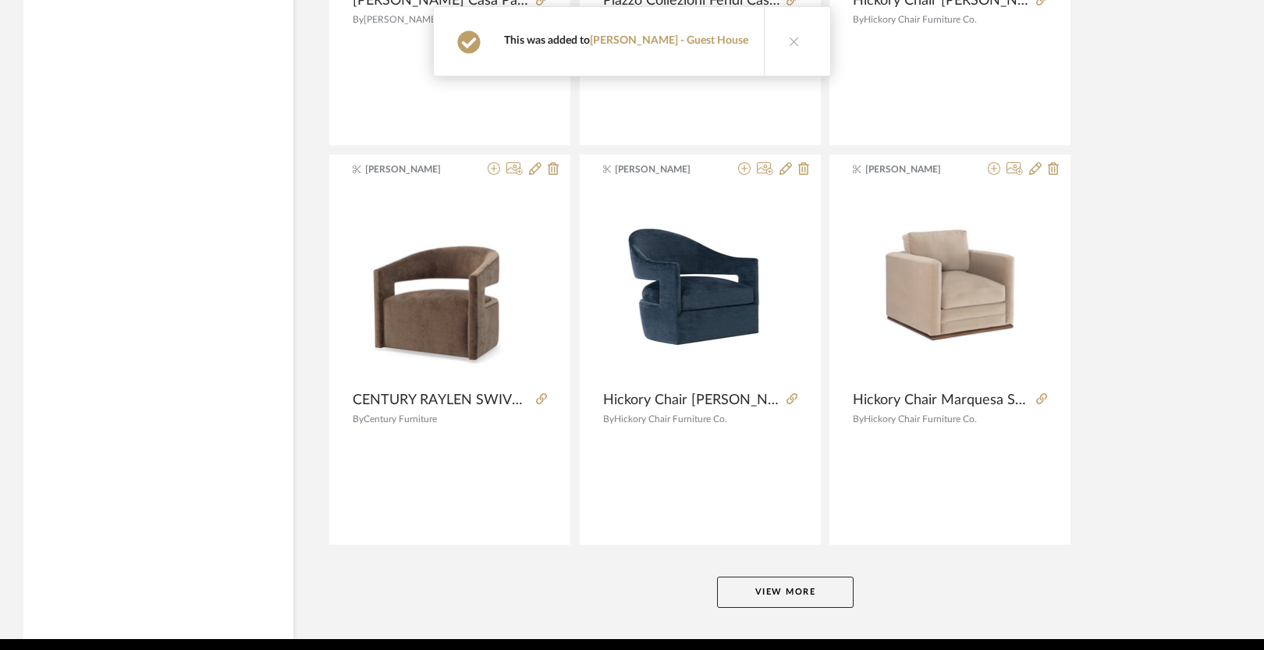
click at [777, 591] on button "View More" at bounding box center [785, 592] width 137 height 31
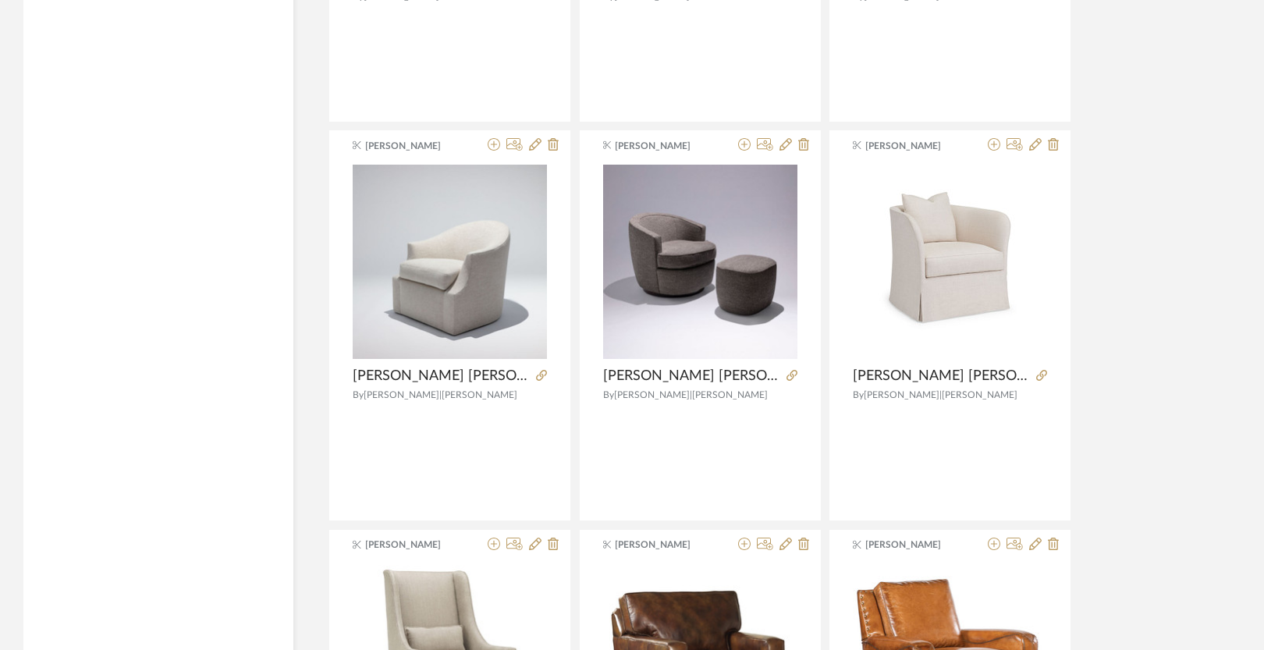
scroll to position [10620, 0]
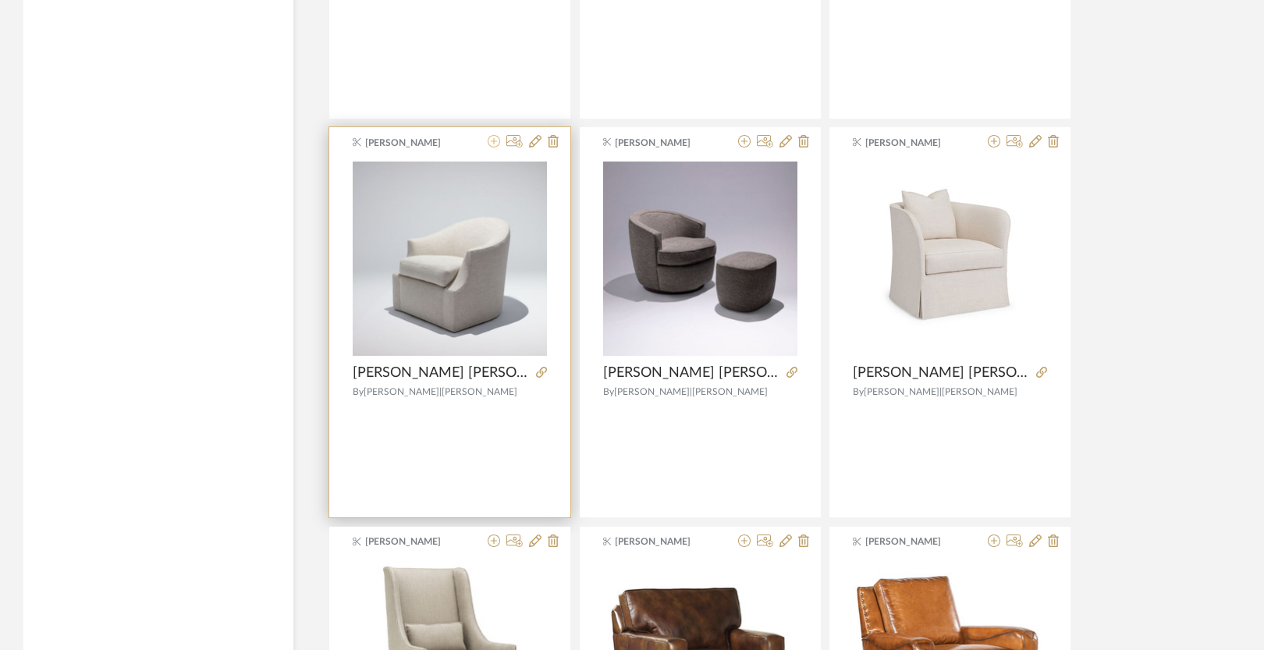
click at [493, 148] on icon at bounding box center [494, 141] width 12 height 12
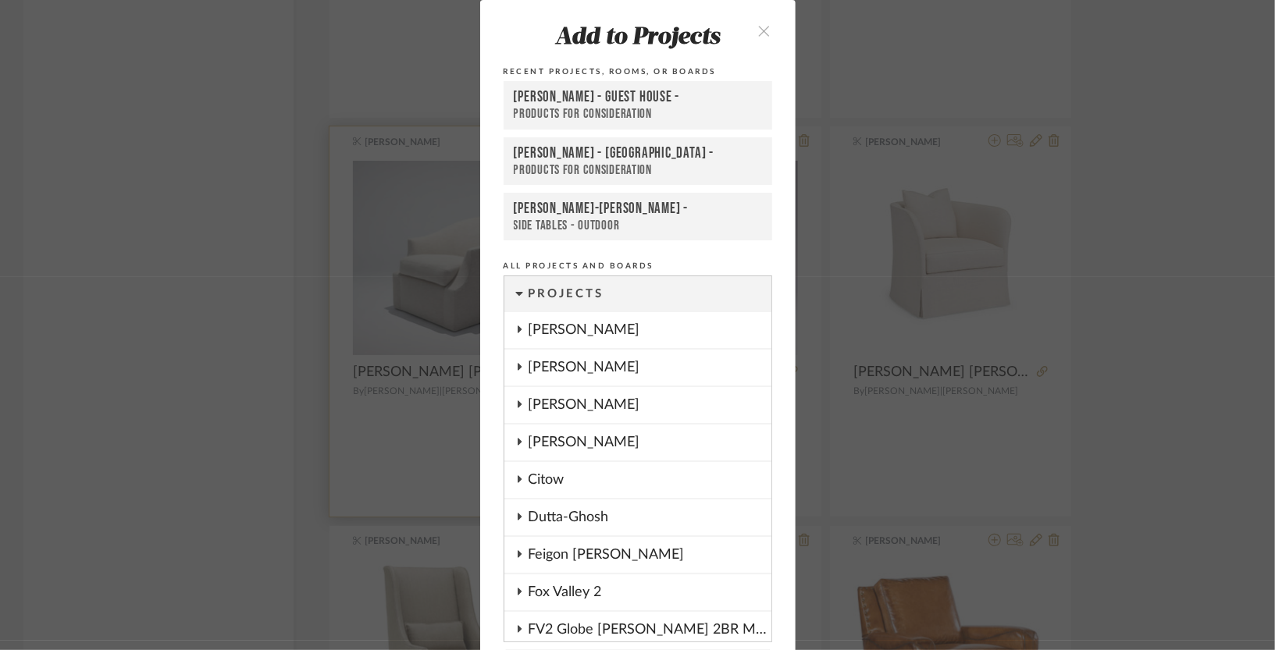
scroll to position [55, 0]
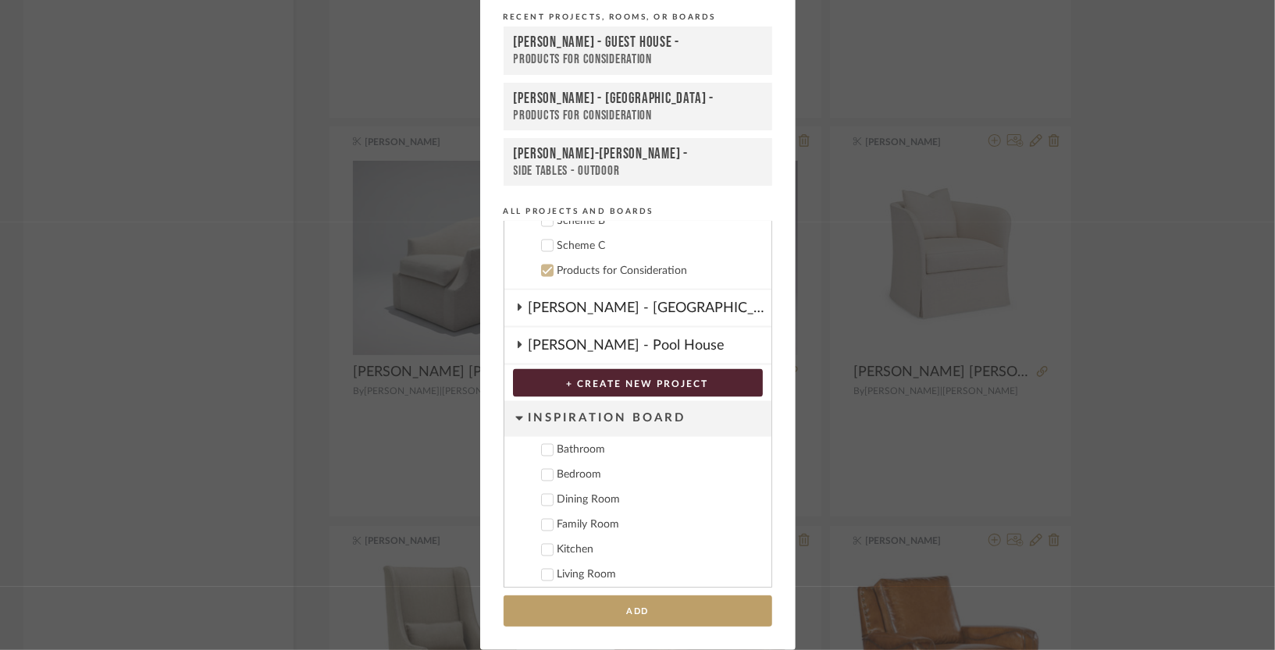
click at [604, 42] on div "[PERSON_NAME] - Guest House -" at bounding box center [638, 43] width 248 height 19
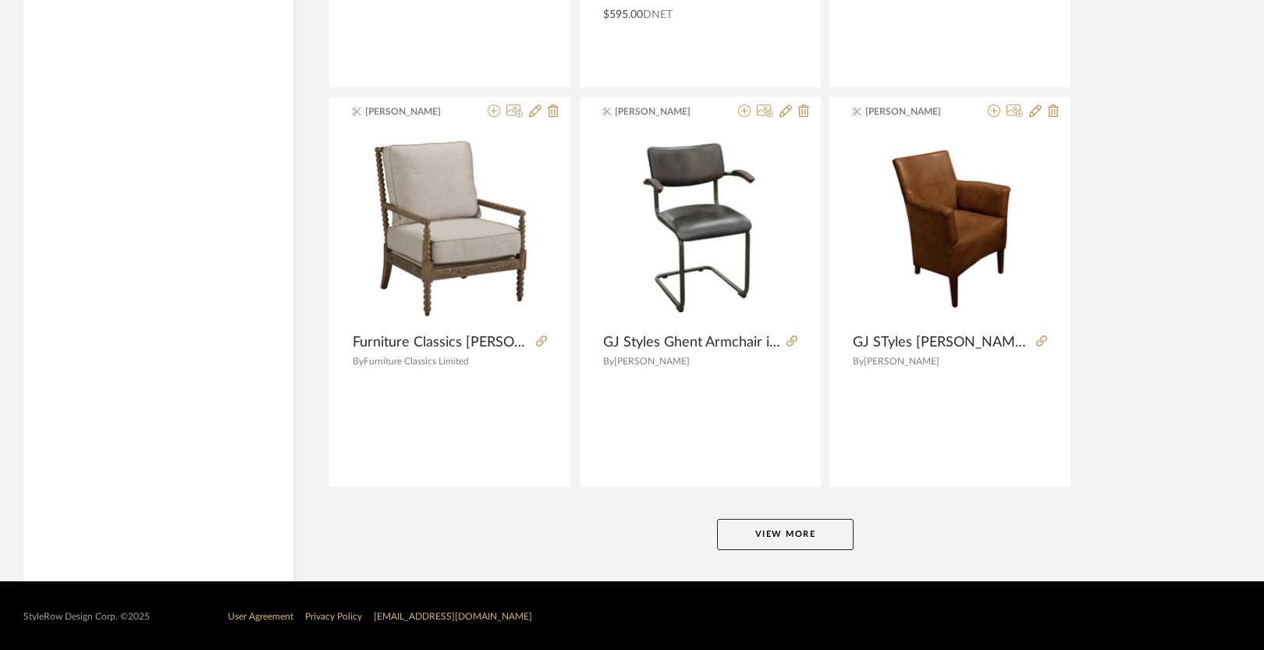
scroll to position [14252, 0]
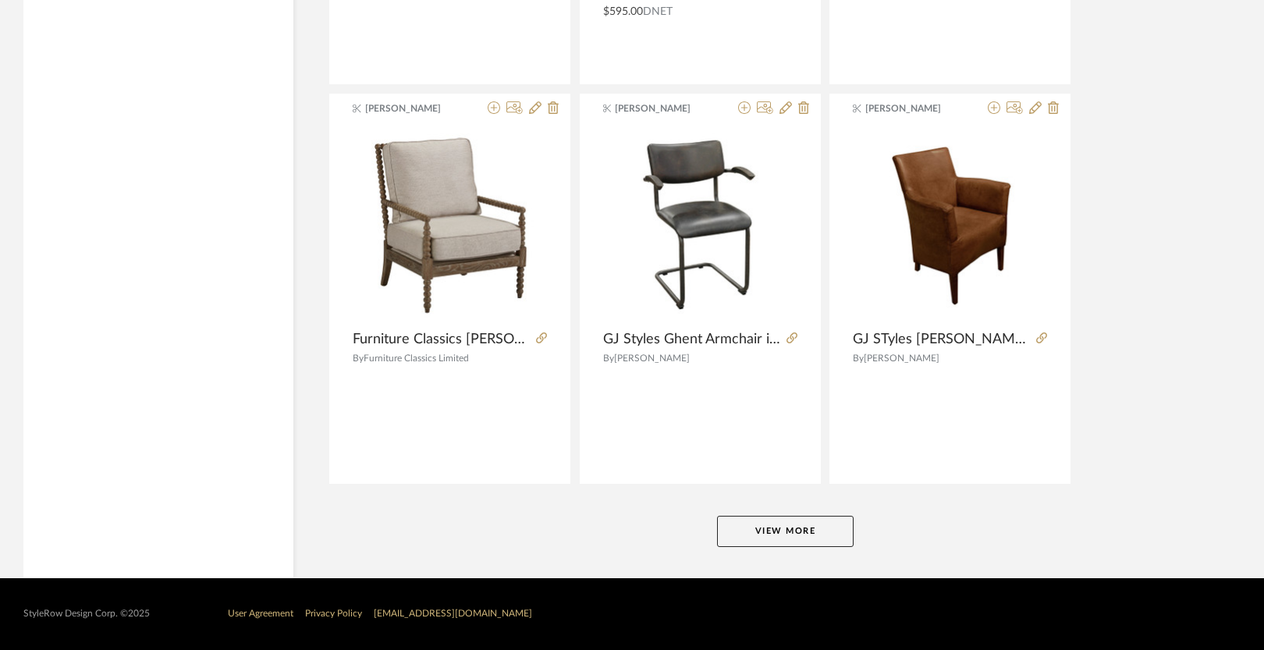
click at [790, 524] on button "View More" at bounding box center [785, 531] width 137 height 31
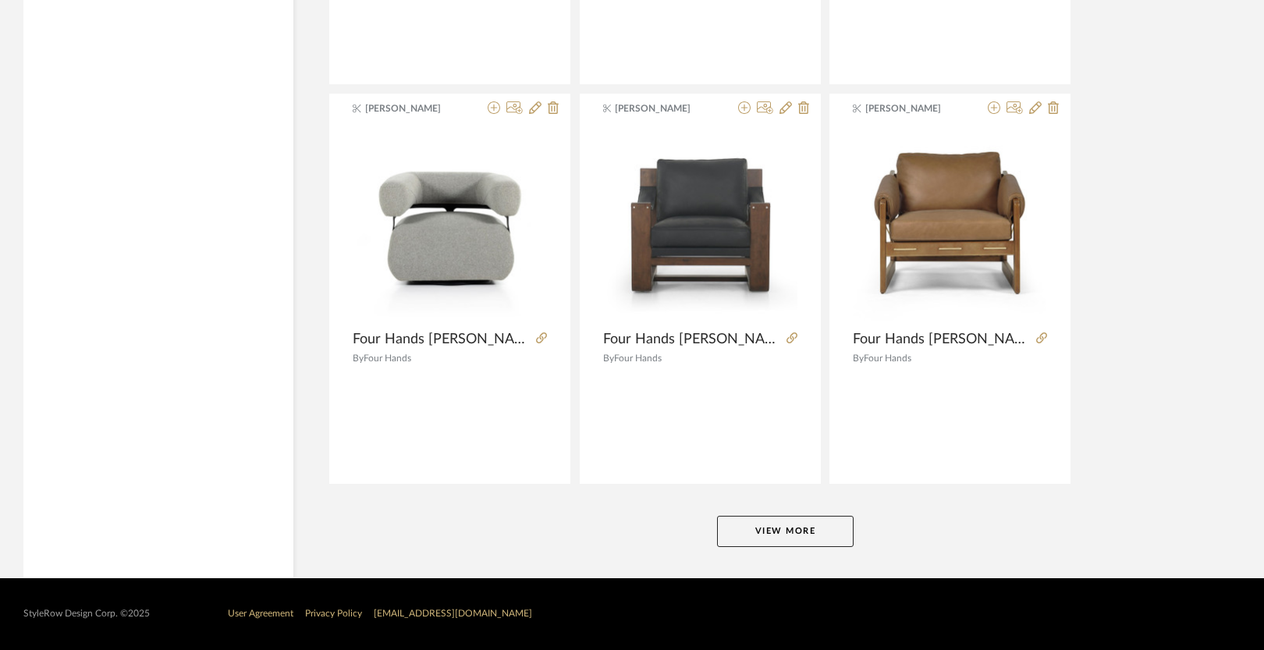
scroll to position [19044, 0]
click at [784, 531] on button "View More" at bounding box center [785, 531] width 137 height 31
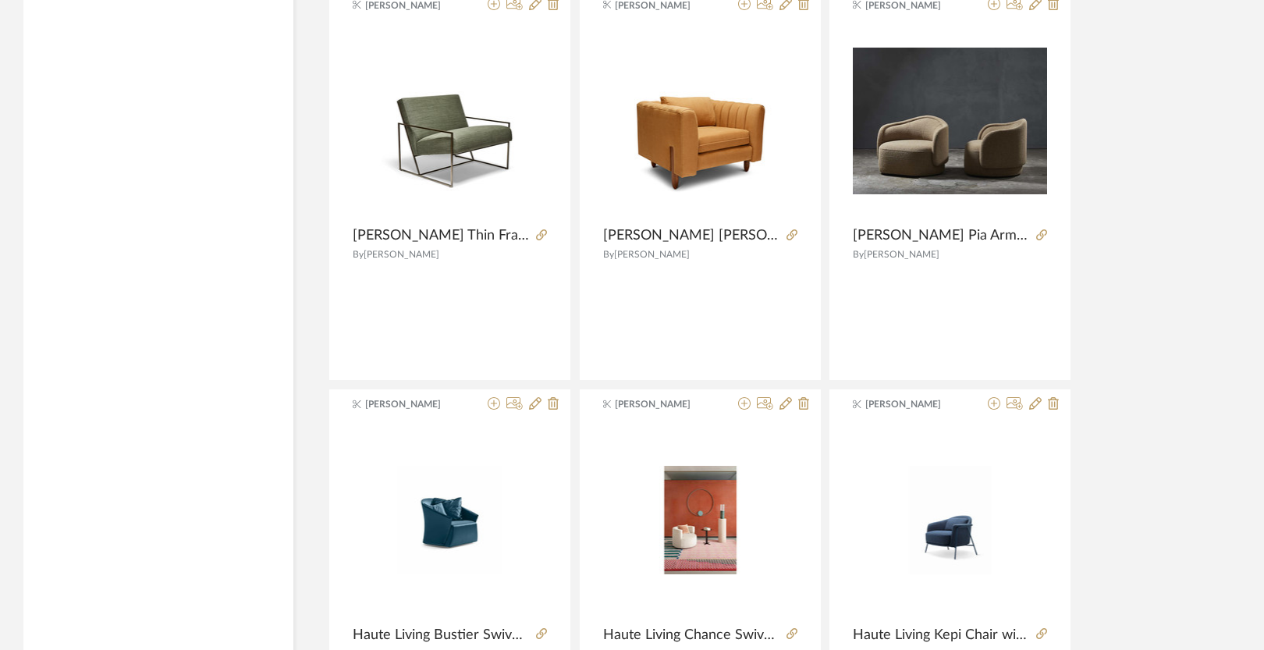
scroll to position [21152, 0]
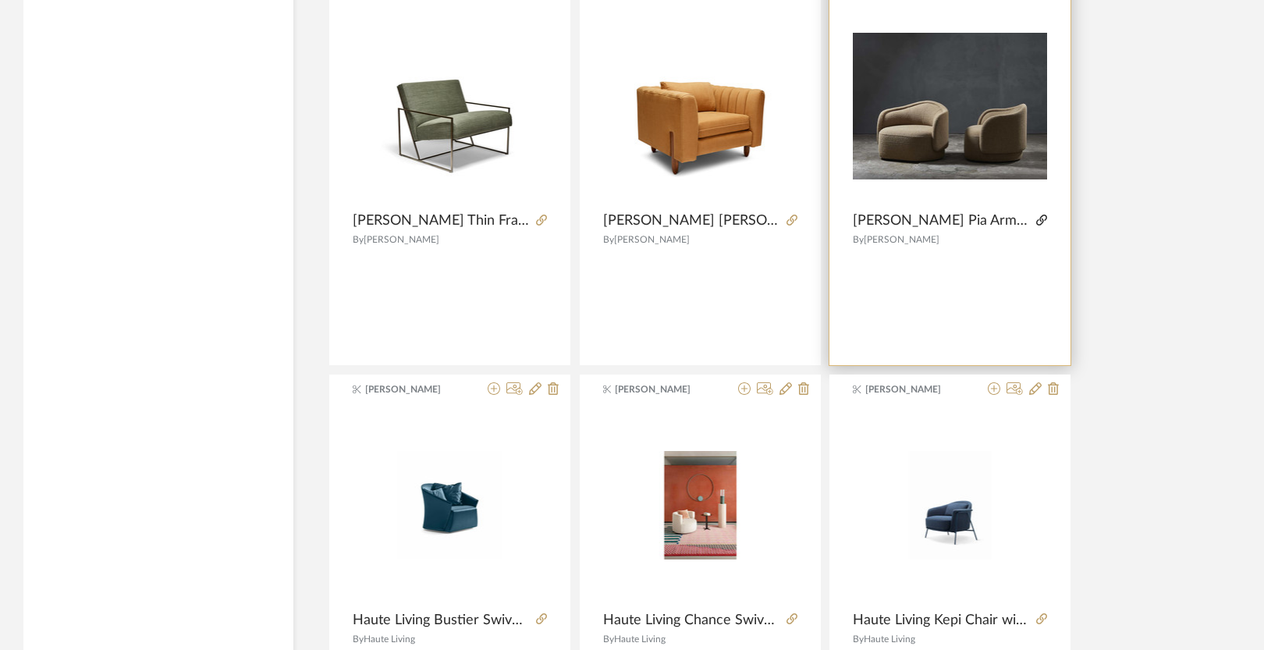
click at [1042, 226] on icon at bounding box center [1041, 220] width 11 height 11
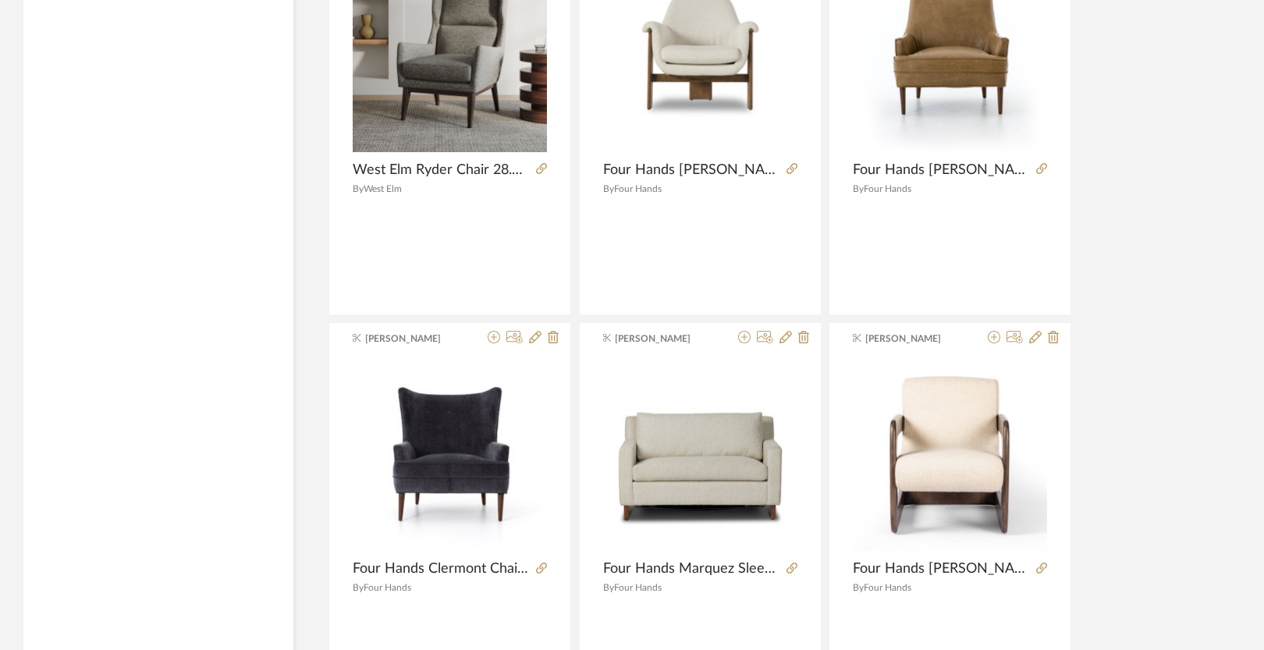
scroll to position [23203, 0]
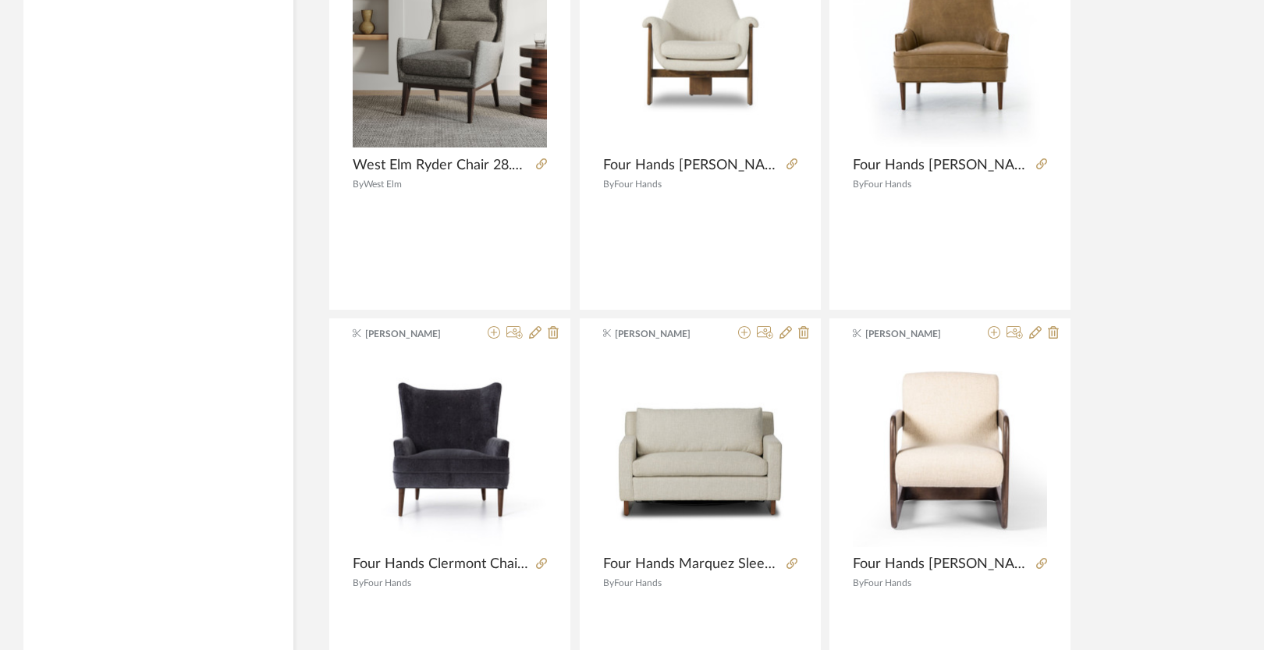
drag, startPoint x: 1095, startPoint y: 322, endPoint x: 1140, endPoint y: 345, distance: 50.6
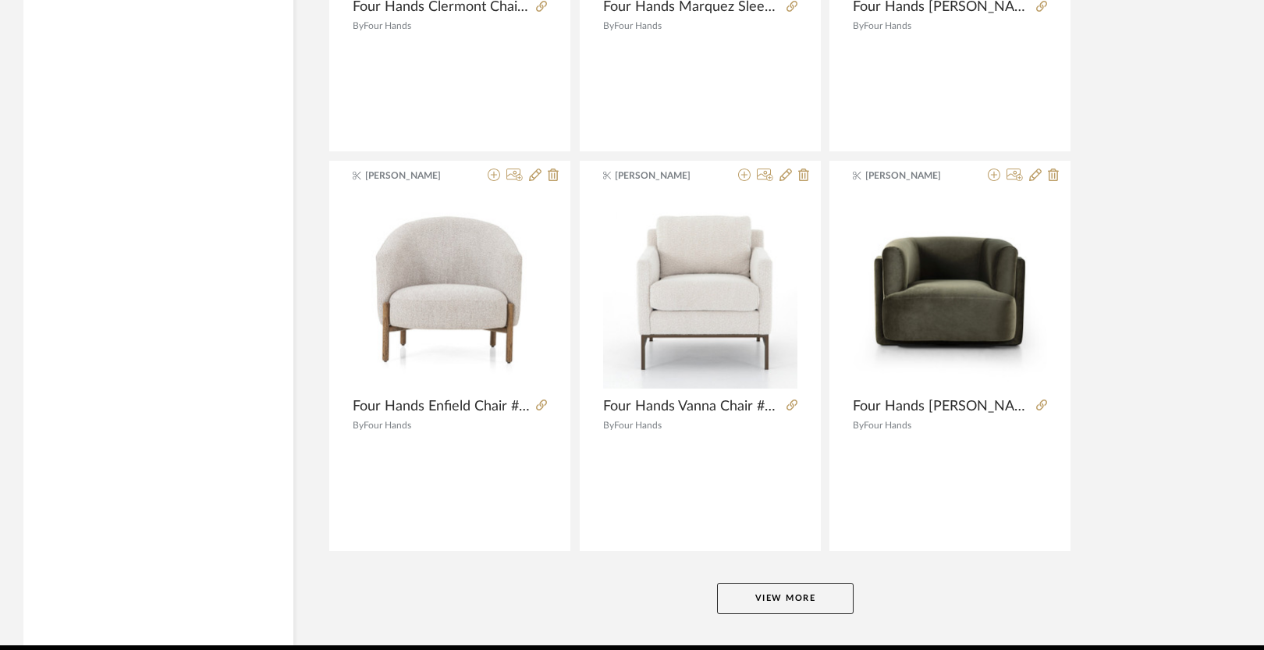
scroll to position [23837, 0]
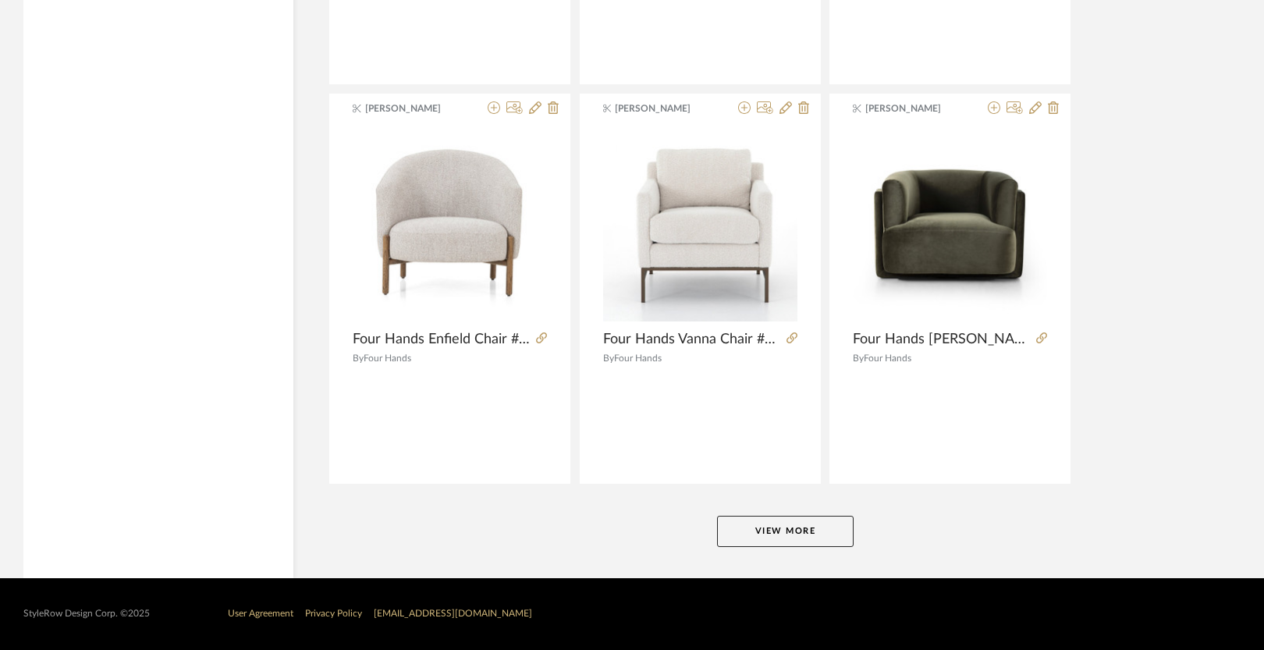
click at [786, 529] on button "View More" at bounding box center [785, 531] width 137 height 31
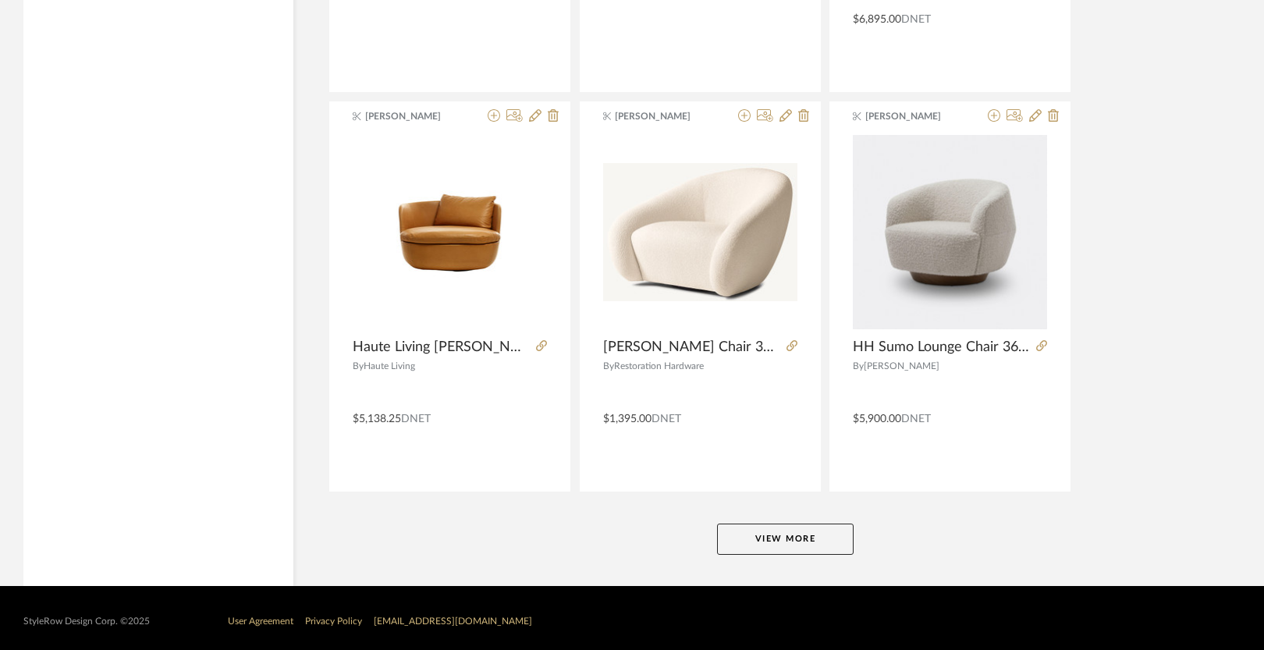
scroll to position [28630, 0]
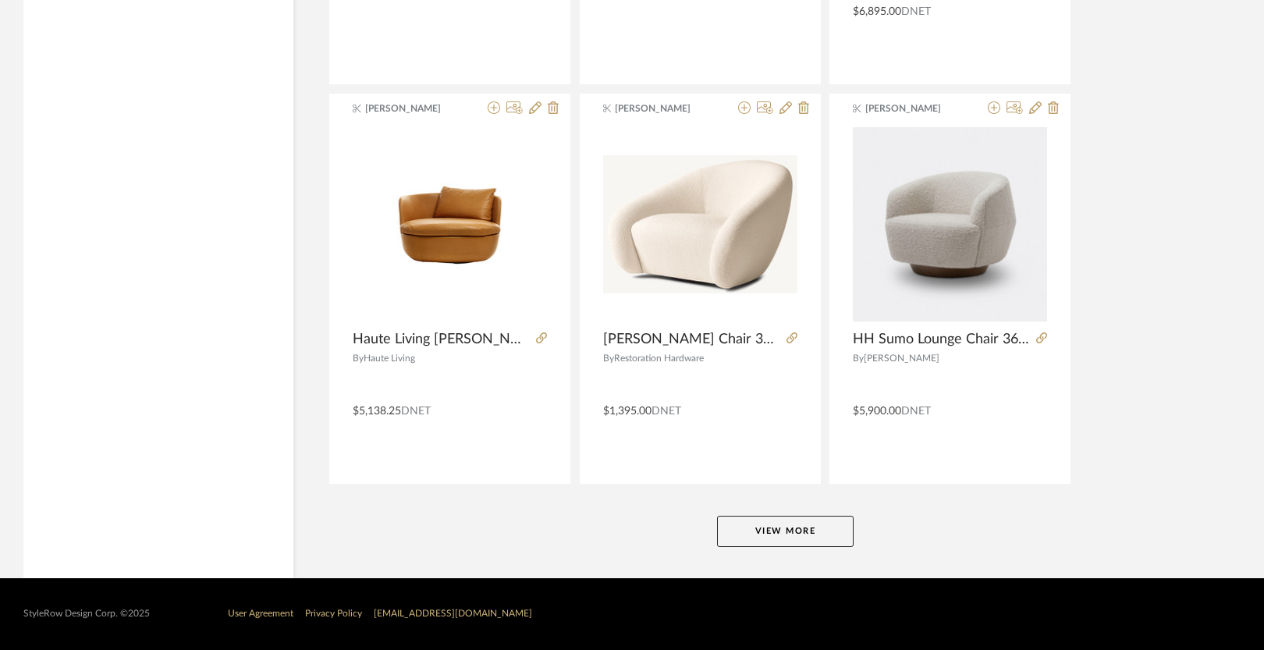
click at [769, 542] on button "View More" at bounding box center [785, 531] width 137 height 31
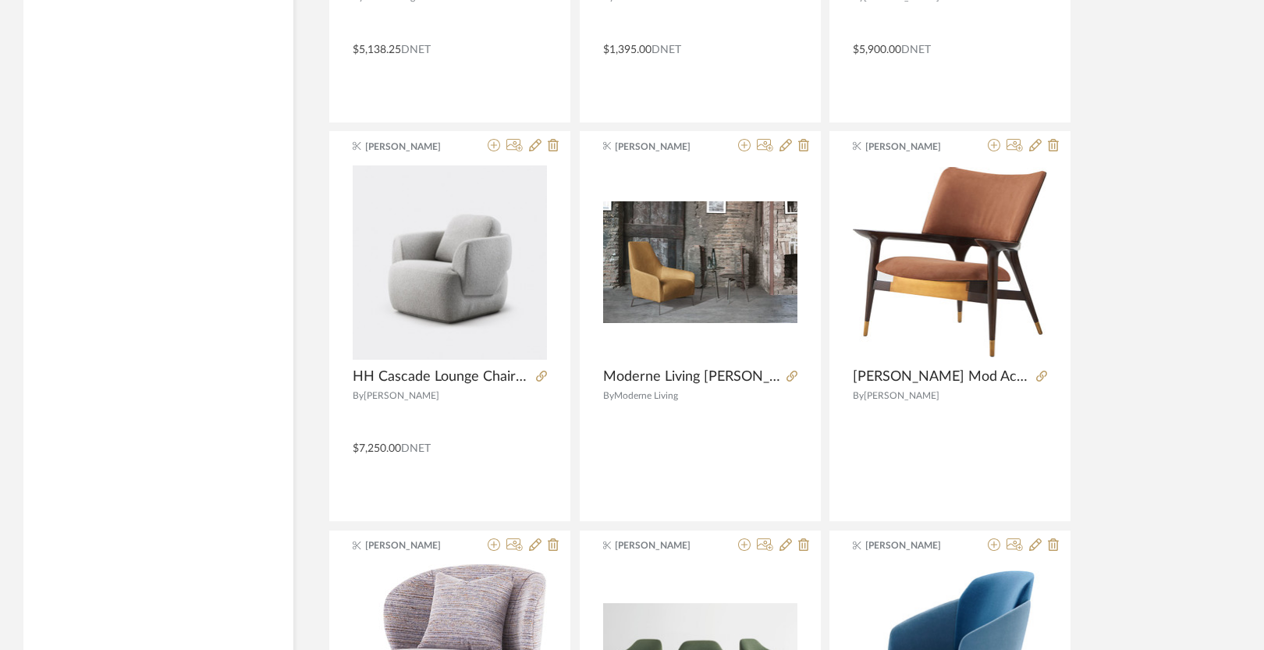
scroll to position [28982, 0]
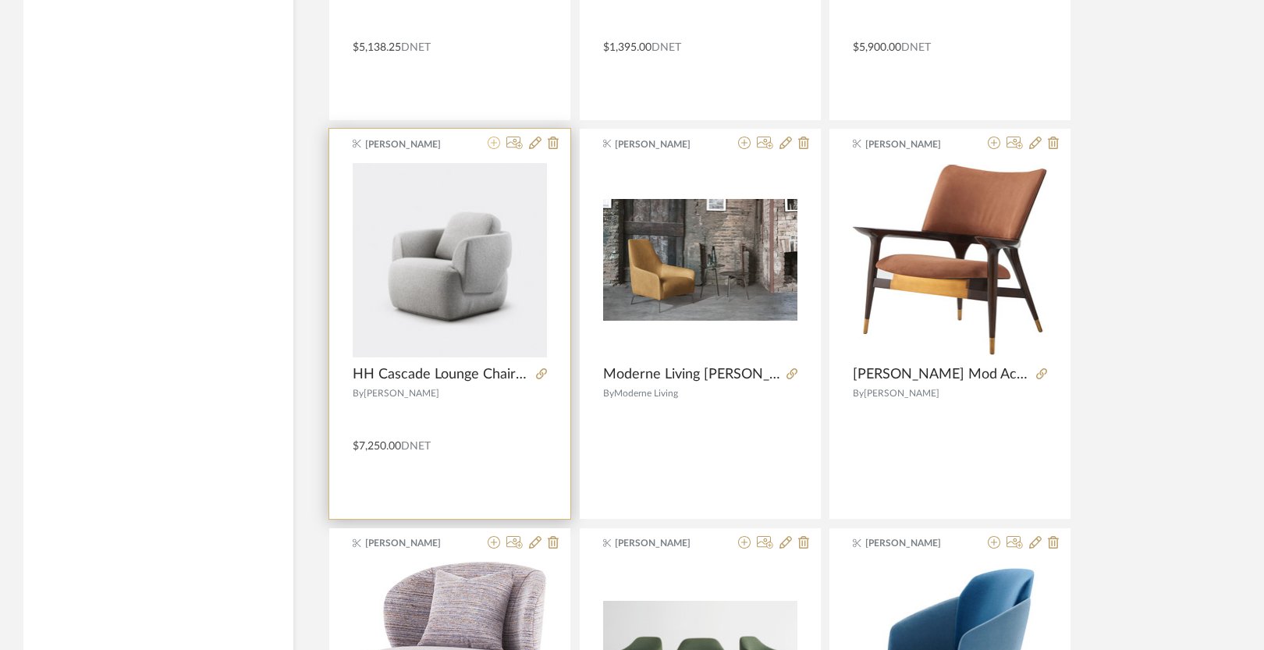
click at [493, 149] on icon at bounding box center [494, 143] width 12 height 12
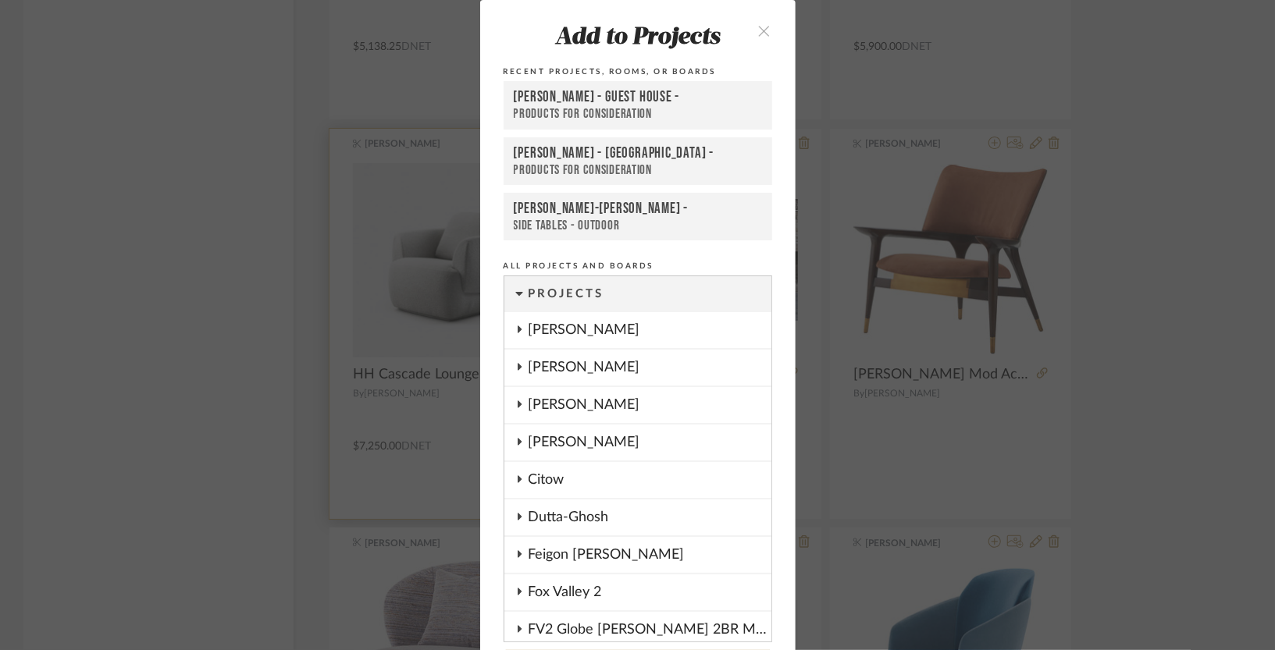
scroll to position [55, 0]
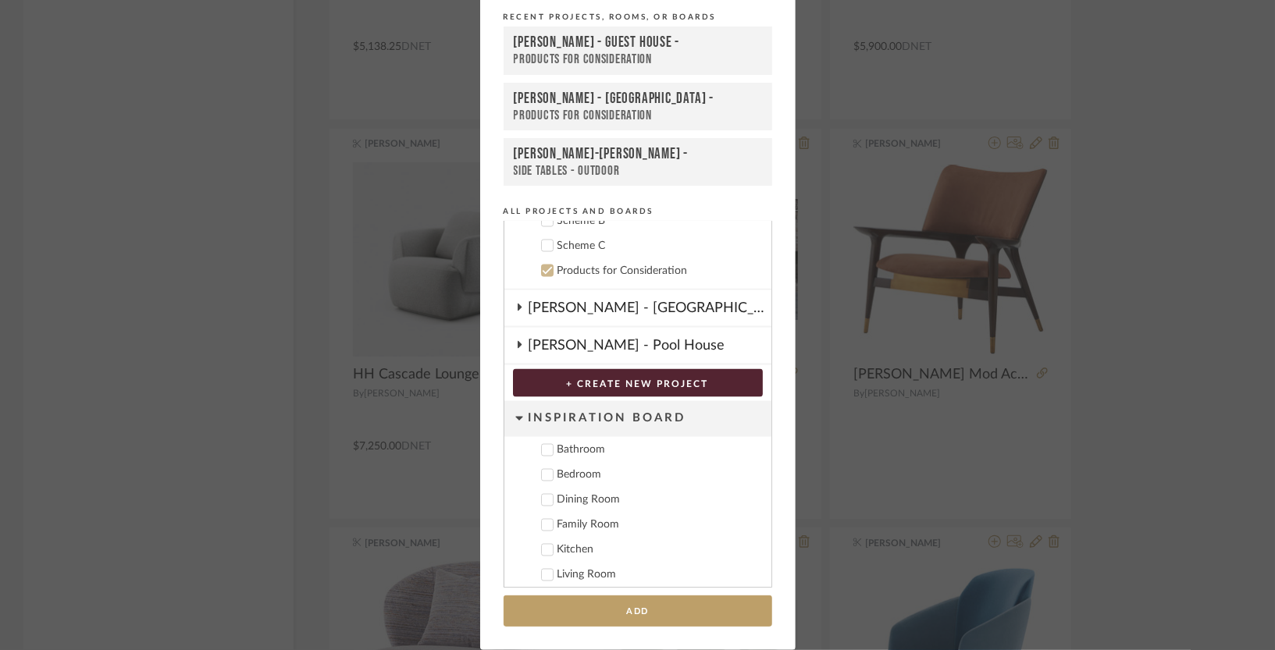
click at [588, 52] on div "Products for Consideration" at bounding box center [638, 60] width 248 height 16
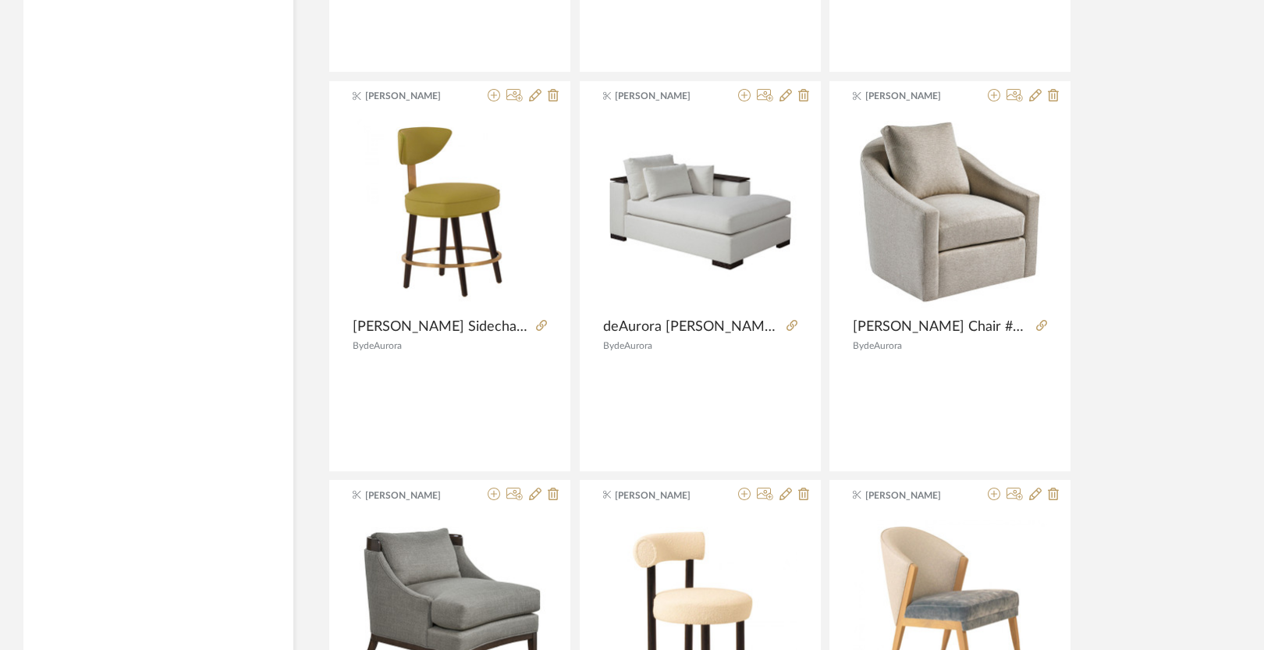
scroll to position [31826, 0]
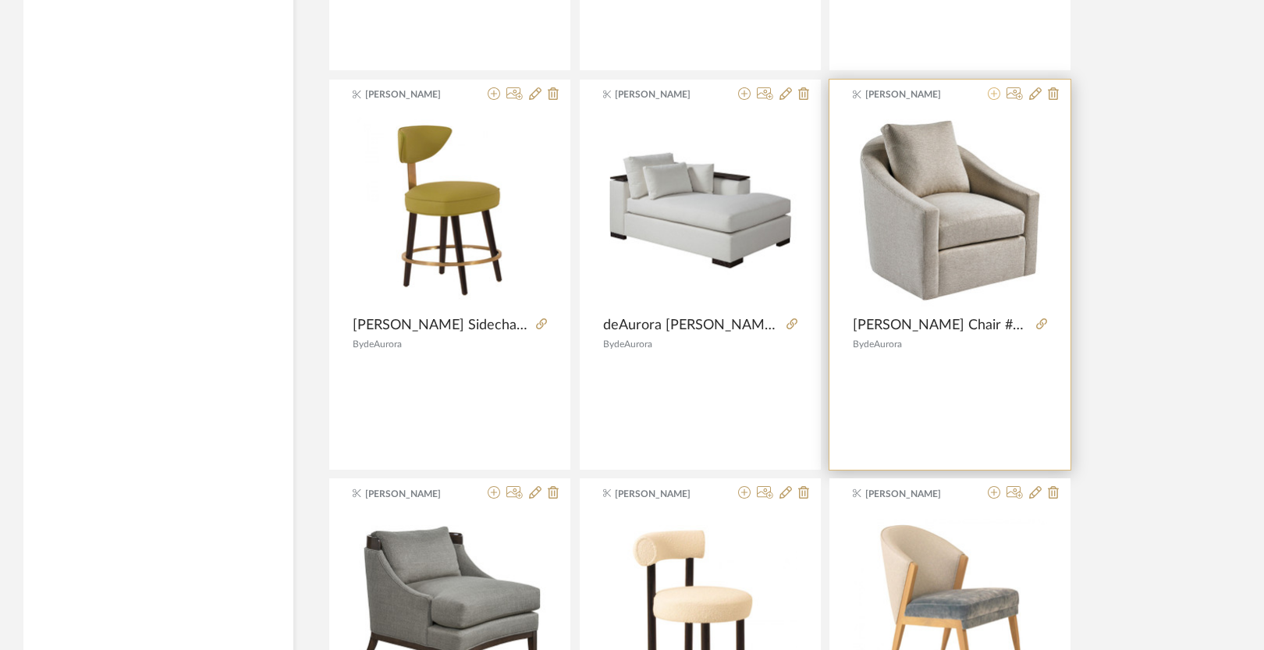
click at [995, 100] on icon at bounding box center [994, 93] width 12 height 12
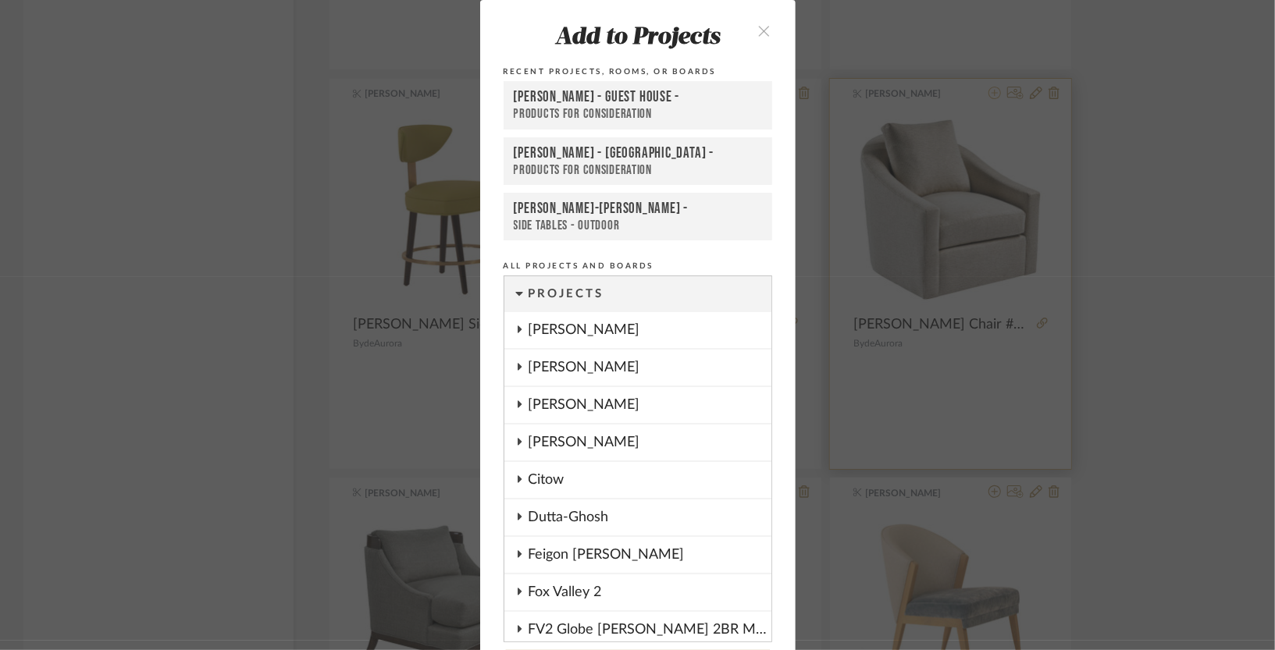
scroll to position [1776, 0]
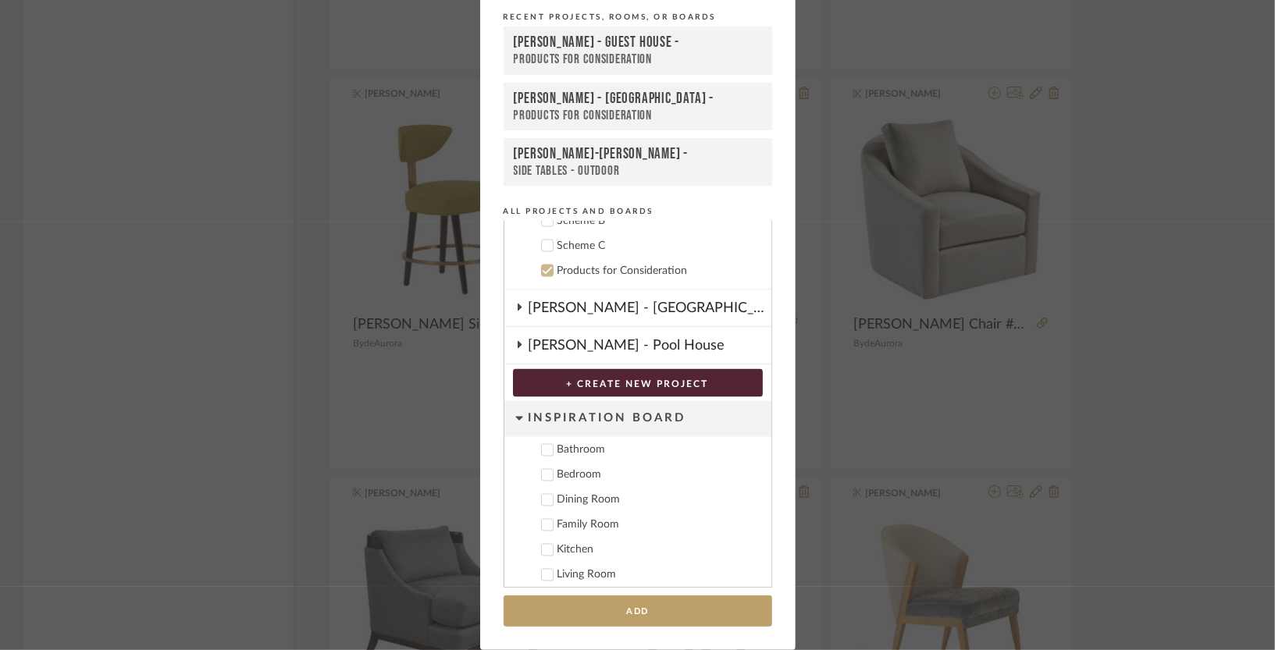
click at [667, 47] on div "[PERSON_NAME] - Guest House -" at bounding box center [638, 43] width 248 height 19
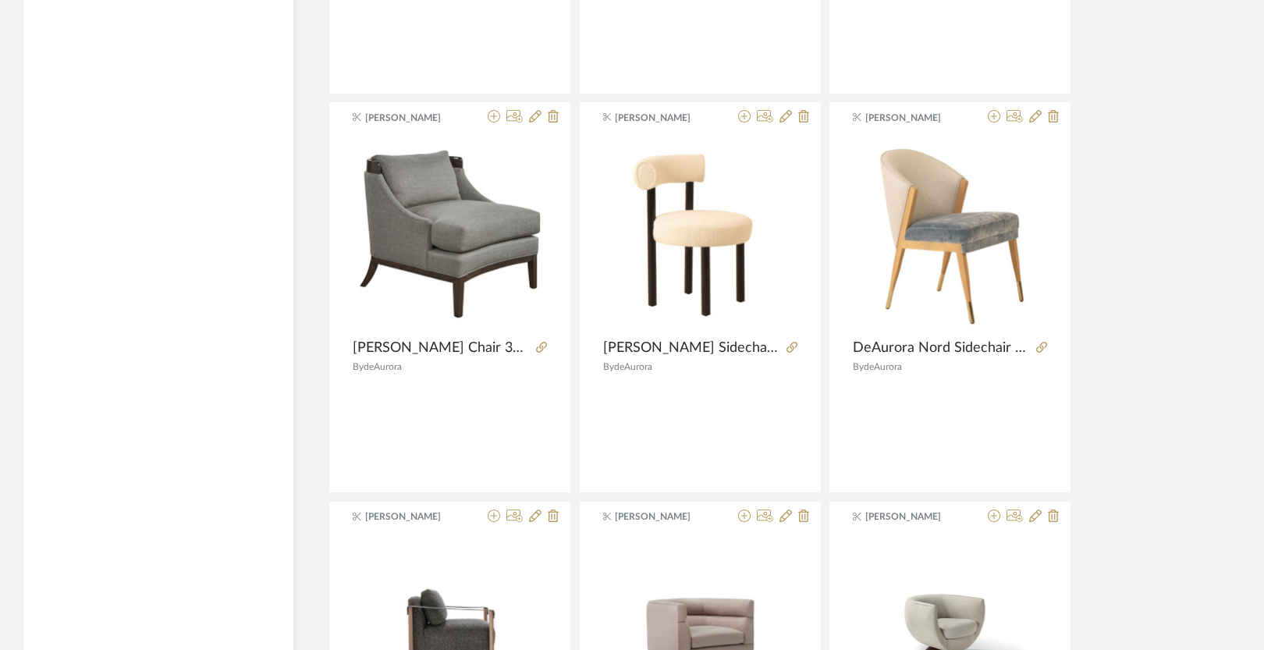
scroll to position [32219, 0]
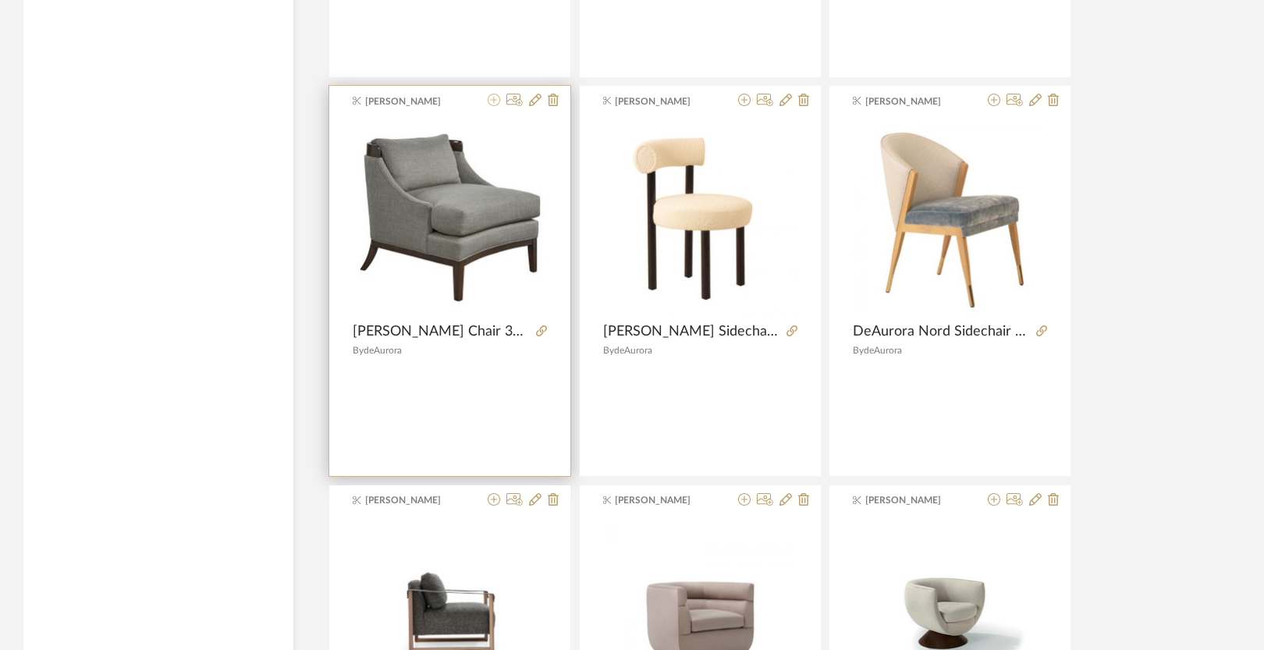
click at [490, 106] on icon at bounding box center [494, 100] width 12 height 12
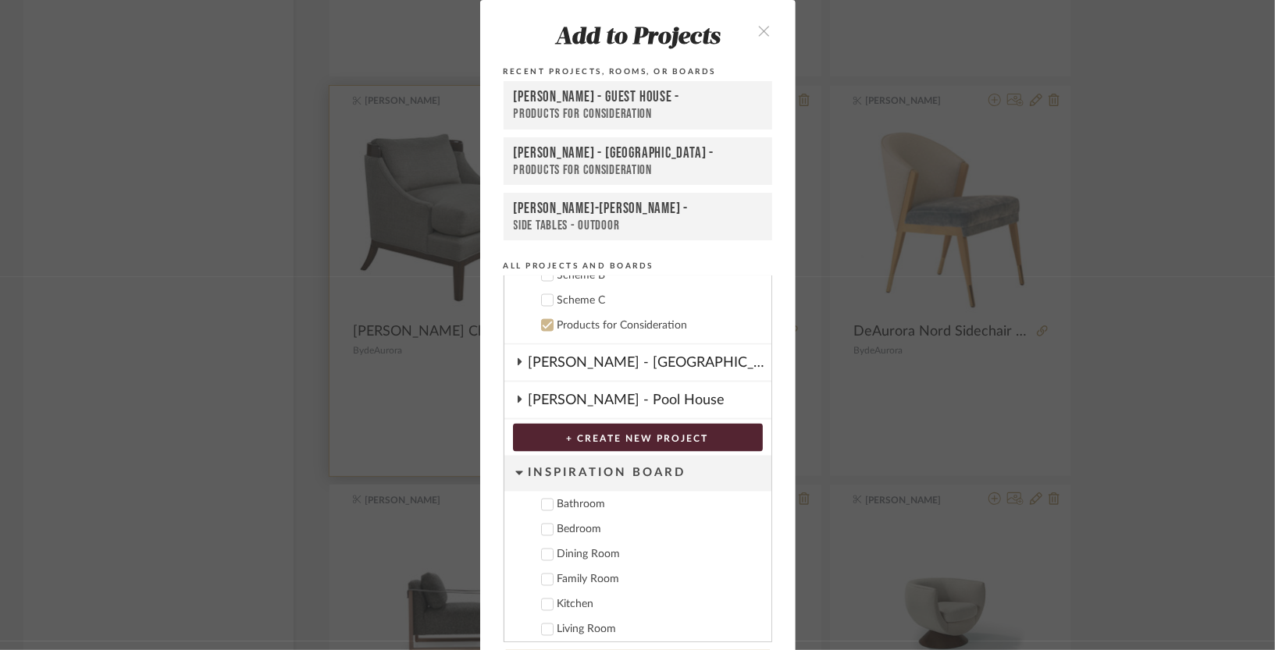
scroll to position [55, 0]
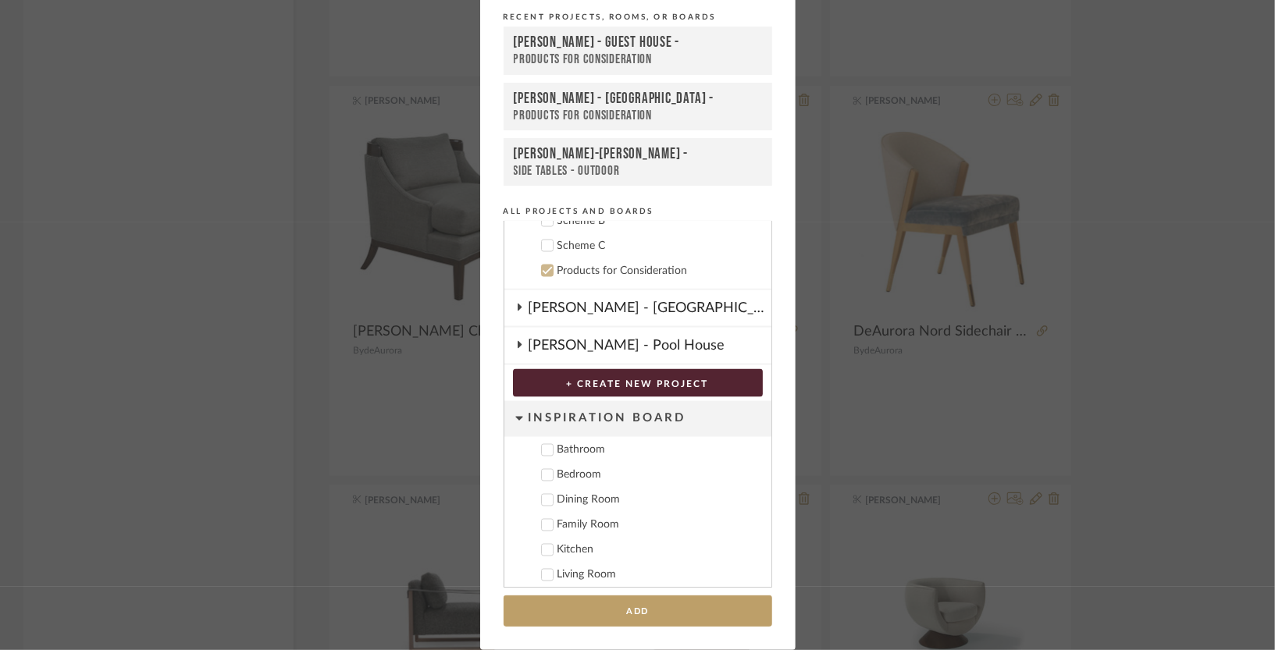
click at [592, 45] on div "[PERSON_NAME] - Guest House -" at bounding box center [638, 43] width 248 height 19
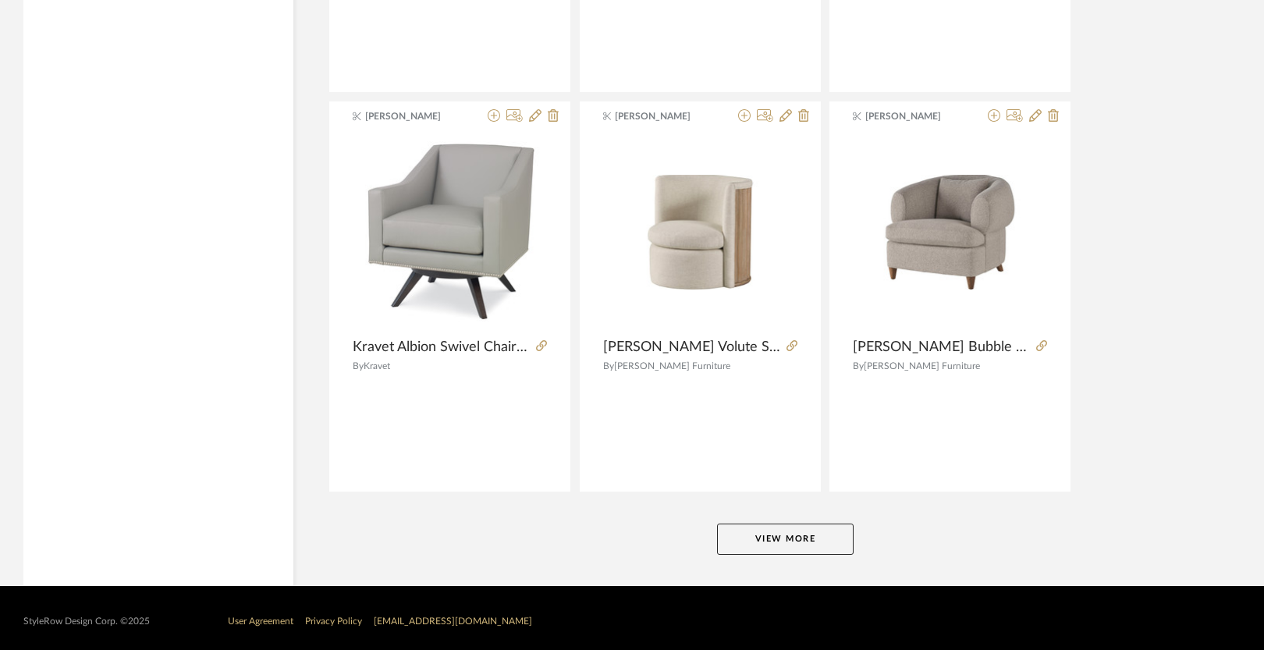
scroll to position [33422, 0]
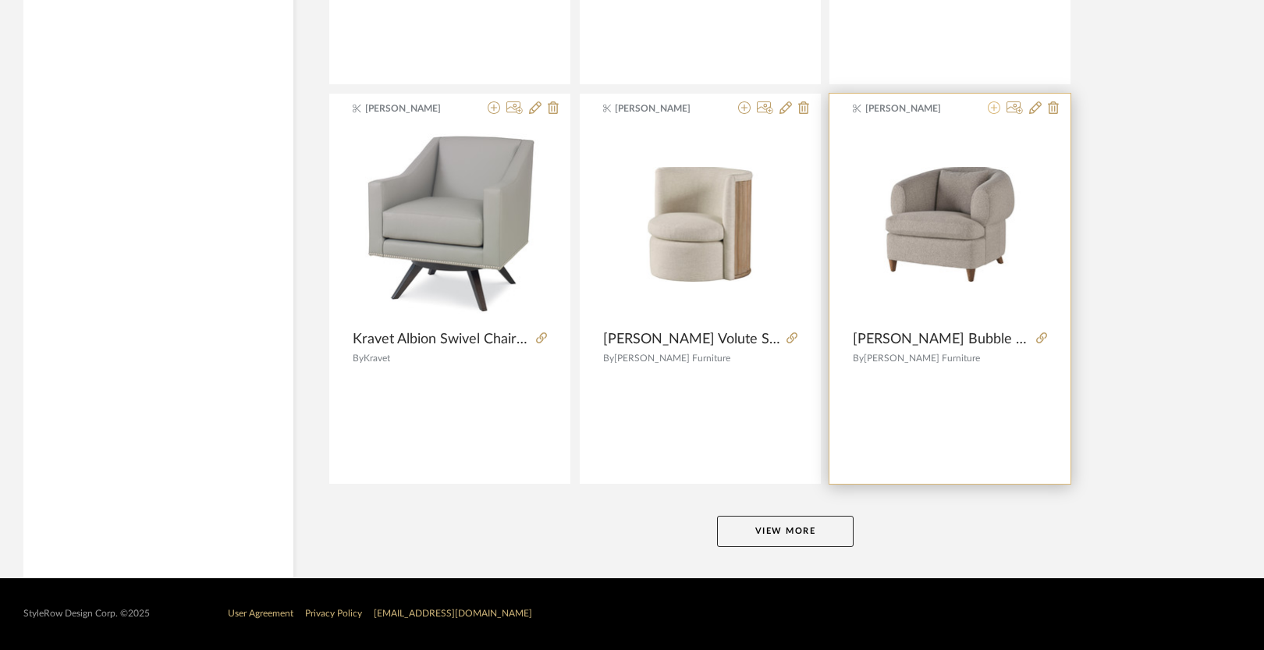
click at [995, 115] on button at bounding box center [994, 108] width 12 height 15
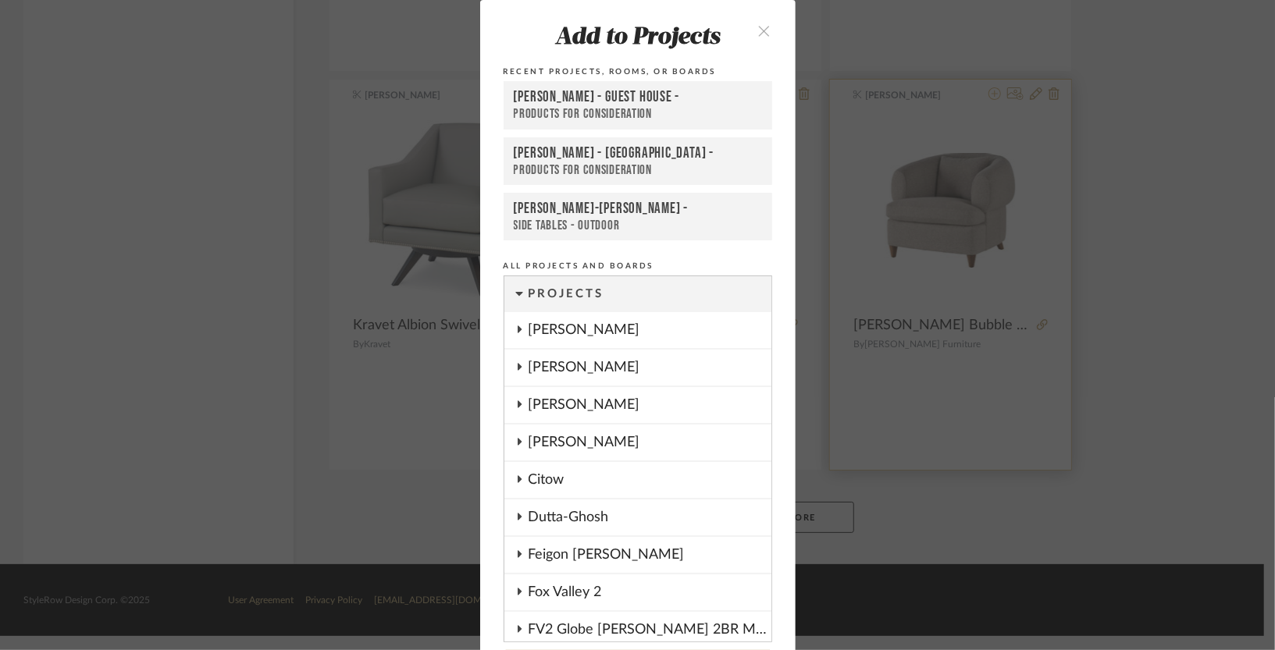
scroll to position [55, 0]
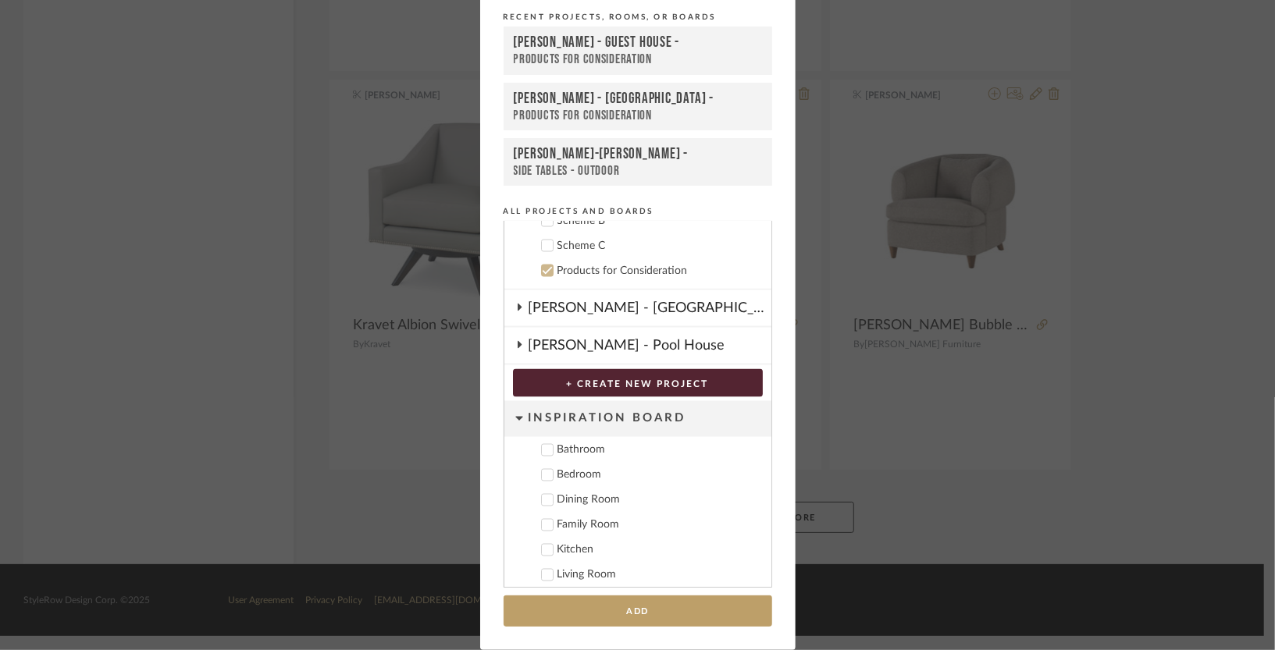
click at [652, 44] on div "[PERSON_NAME] - Guest House -" at bounding box center [638, 43] width 248 height 19
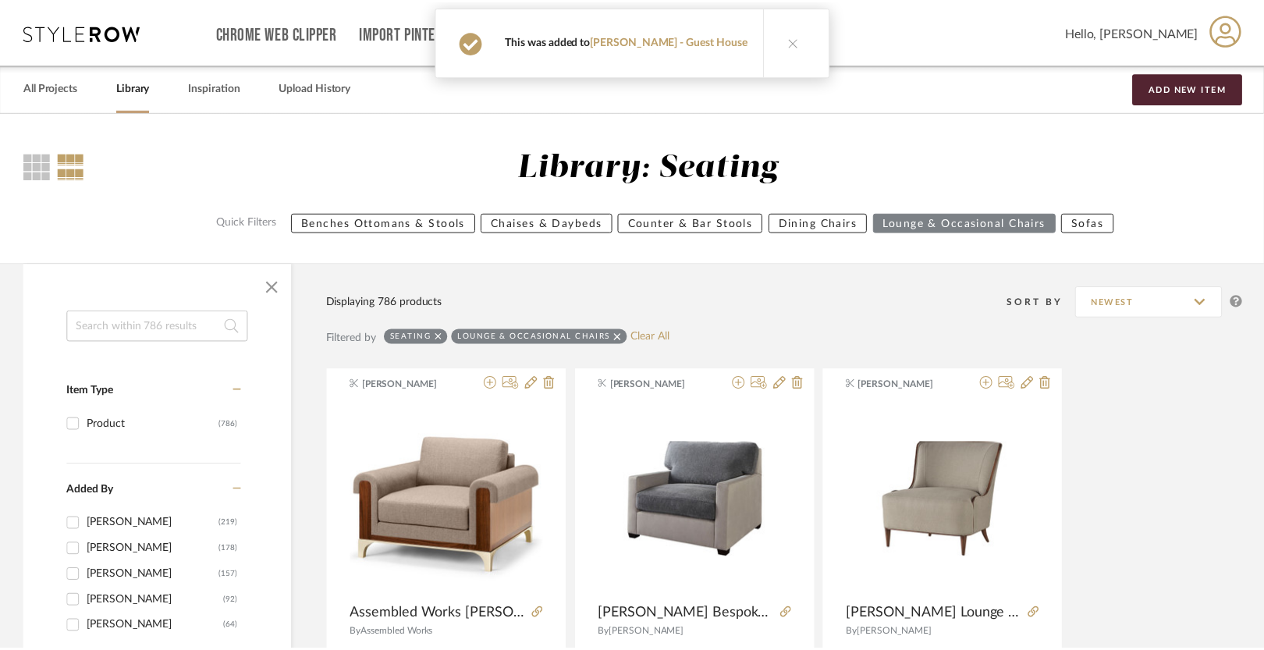
scroll to position [33422, 0]
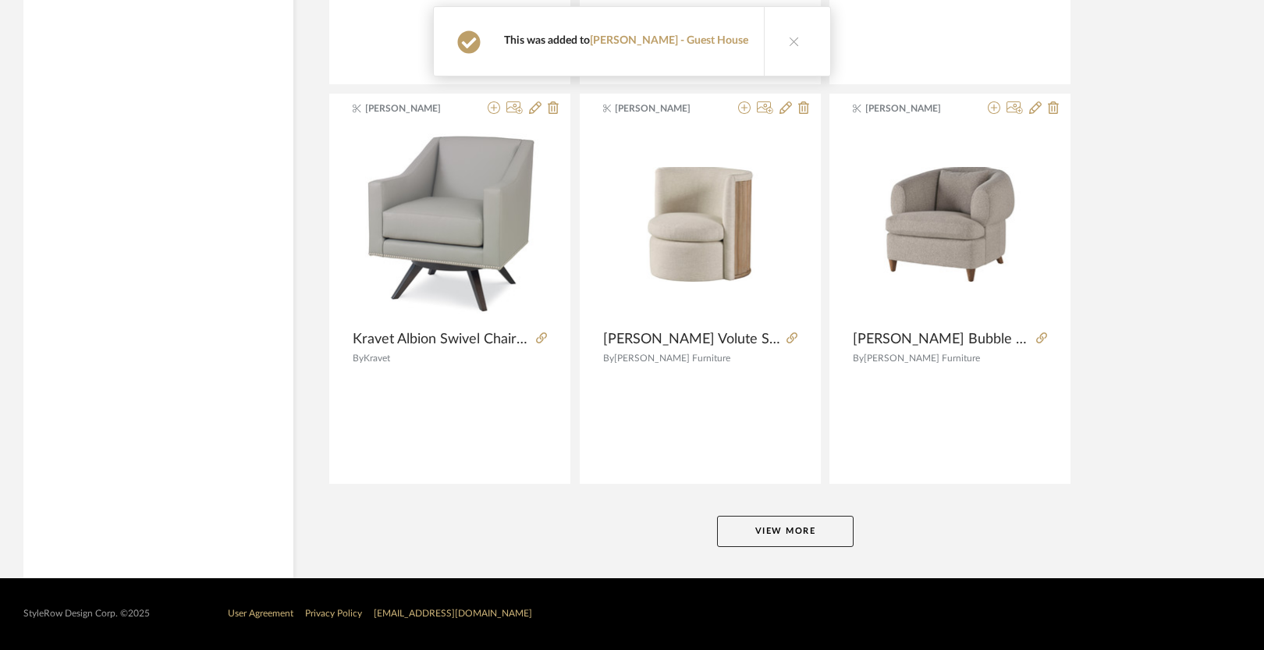
click at [773, 527] on button "View More" at bounding box center [785, 531] width 137 height 31
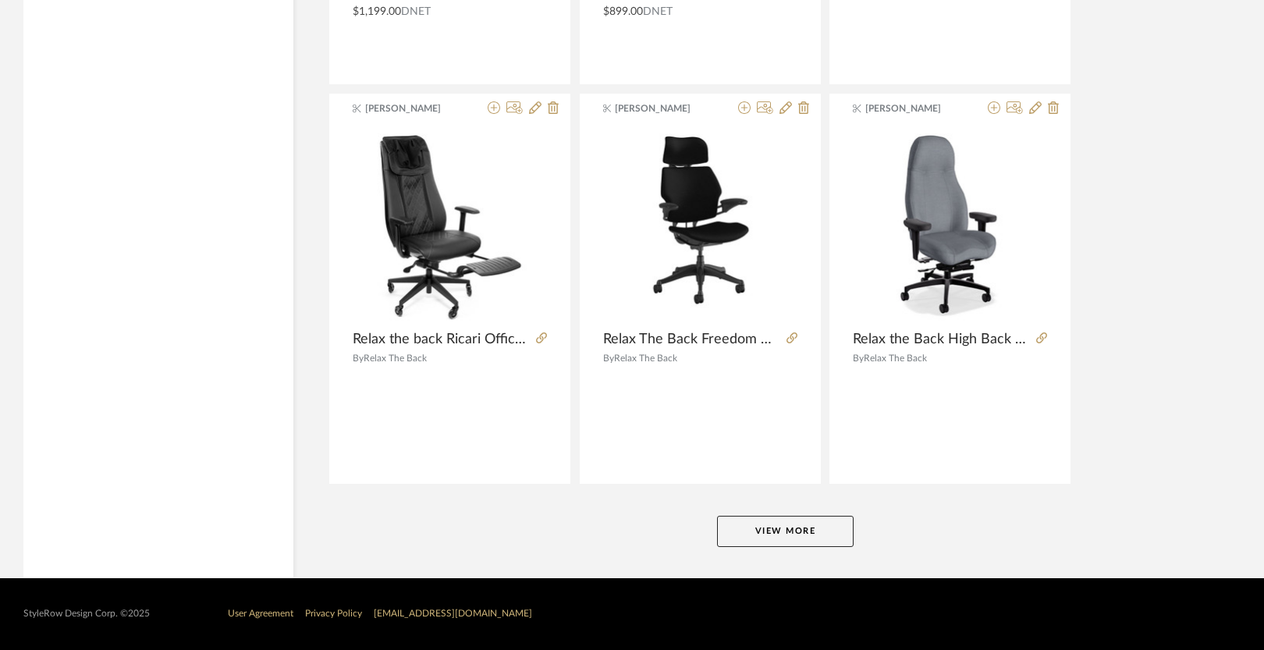
scroll to position [38215, 0]
click at [800, 528] on button "View More" at bounding box center [785, 531] width 137 height 31
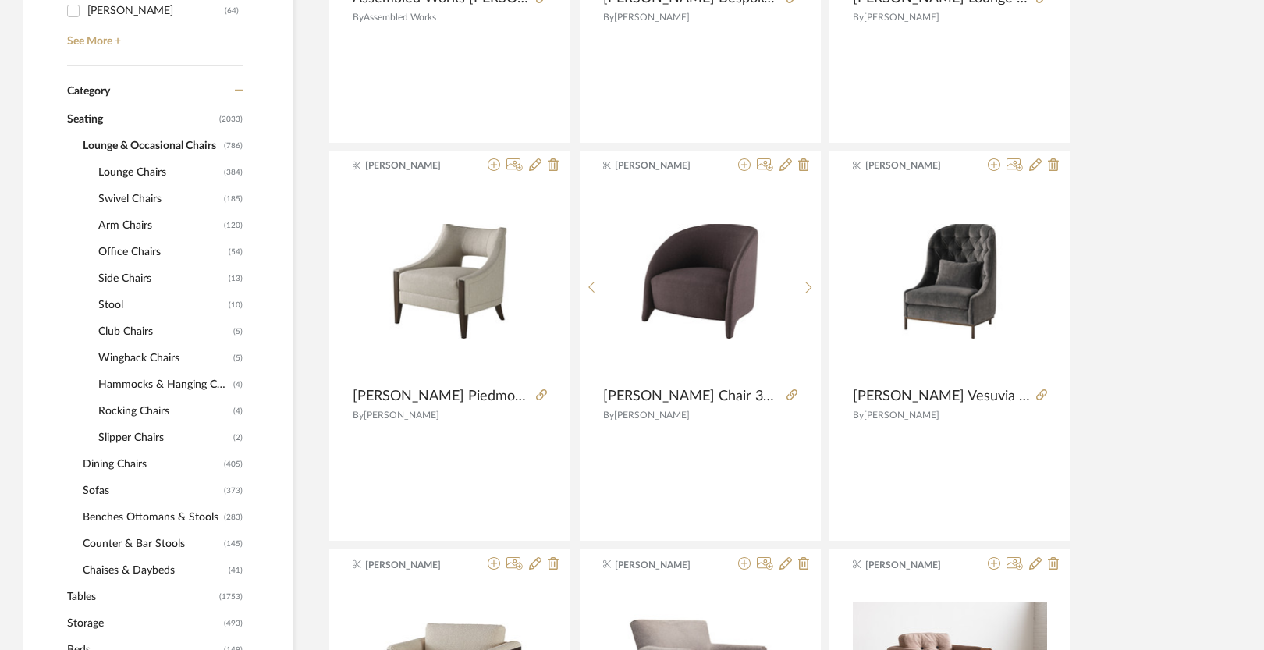
scroll to position [620, 0]
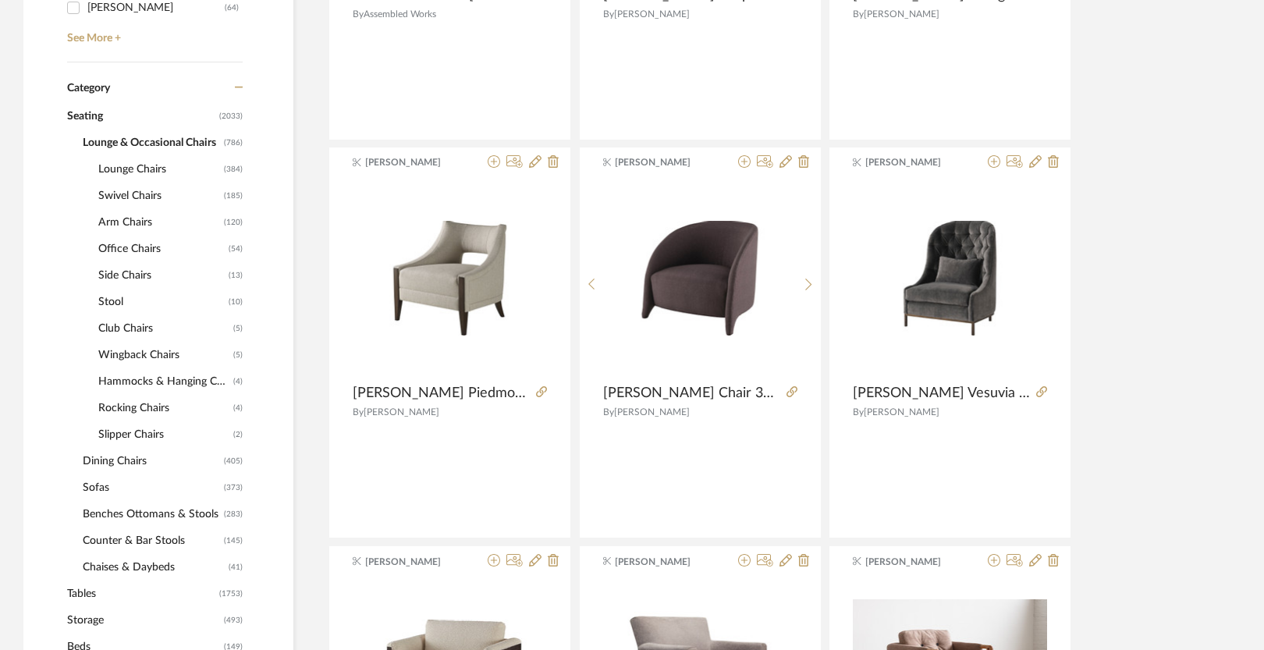
click at [94, 481] on span "Sofas" at bounding box center [151, 488] width 137 height 27
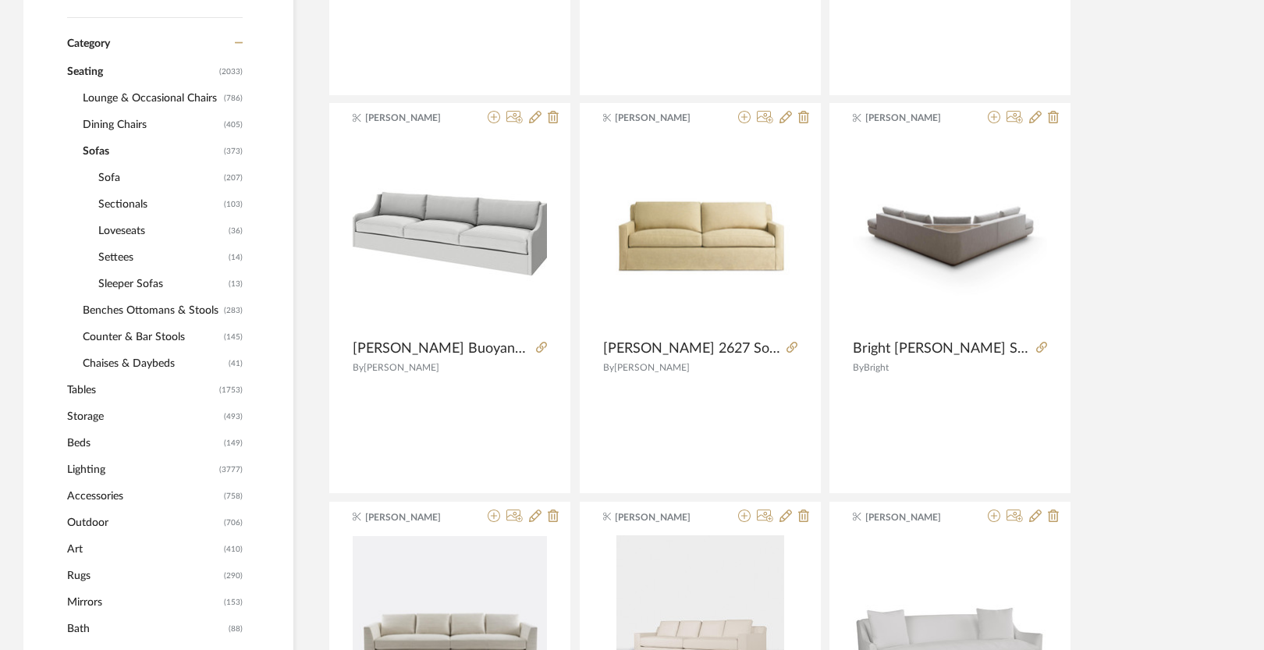
scroll to position [679, 0]
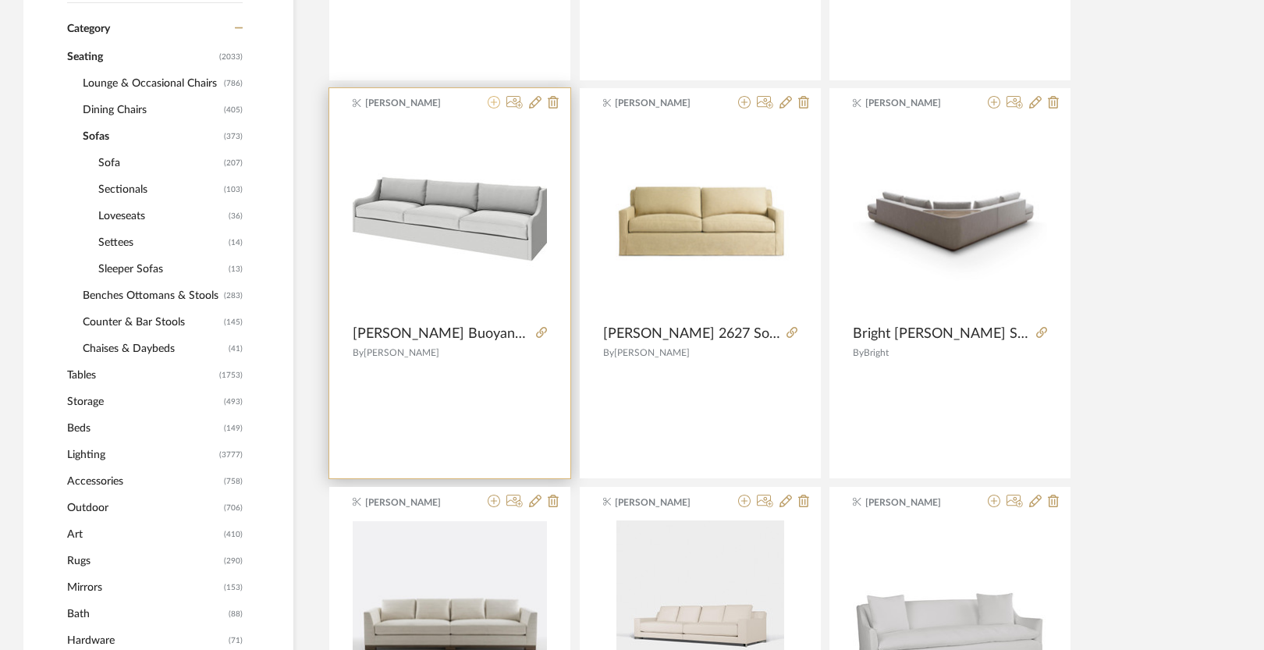
click at [492, 99] on icon at bounding box center [494, 102] width 12 height 12
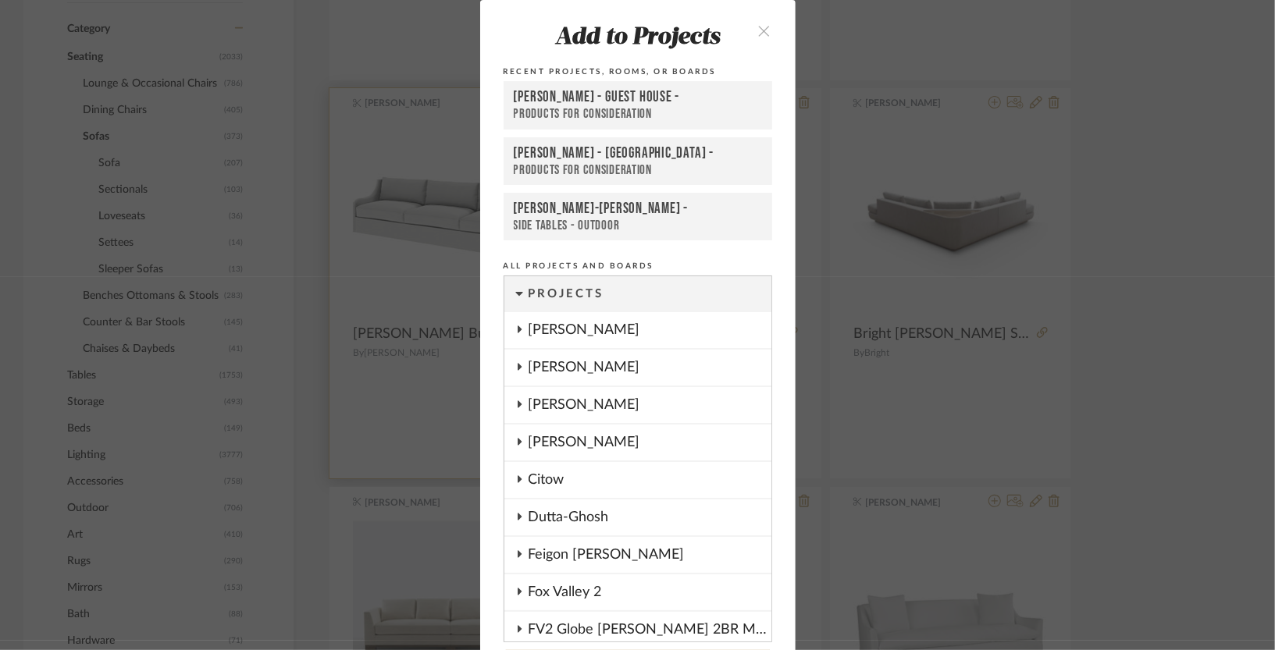
scroll to position [55, 0]
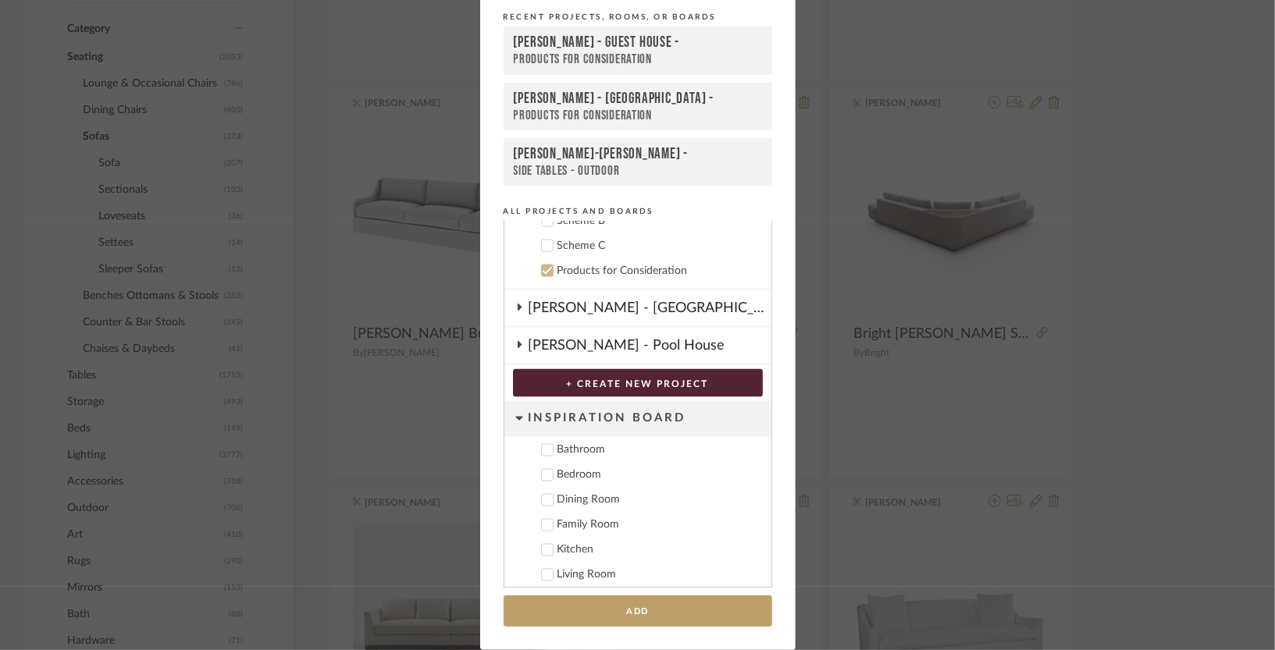
click at [610, 34] on div "[PERSON_NAME] - Guest House -" at bounding box center [638, 43] width 248 height 19
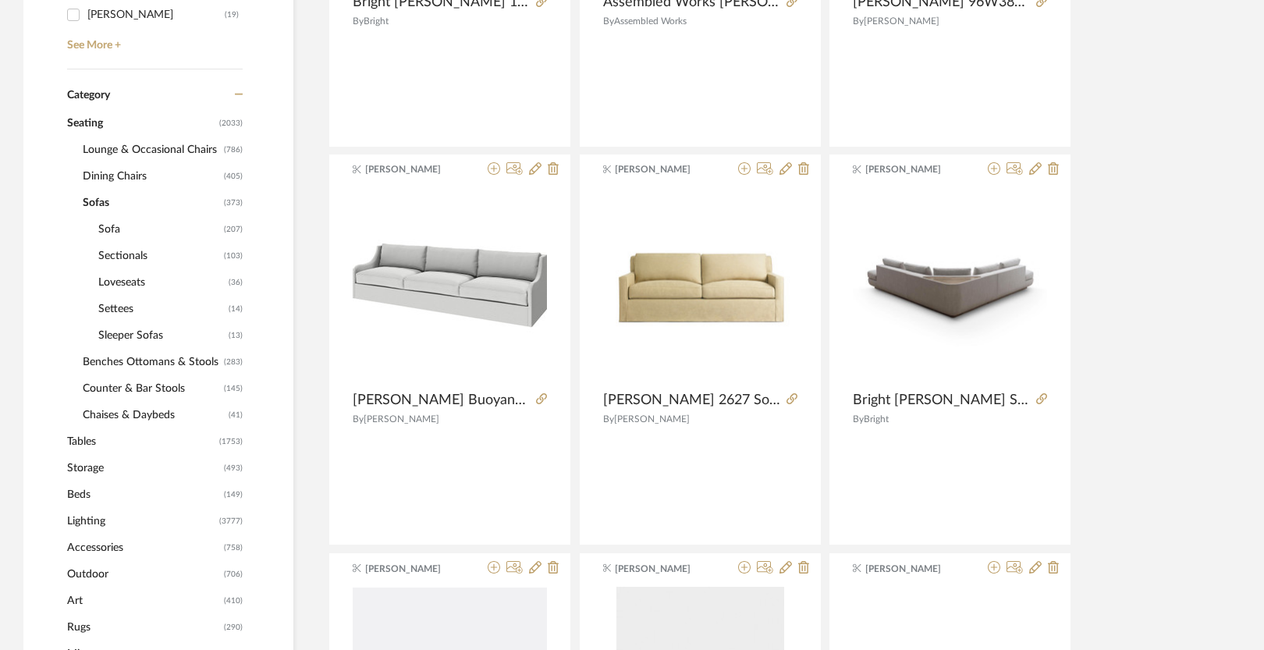
scroll to position [617, 0]
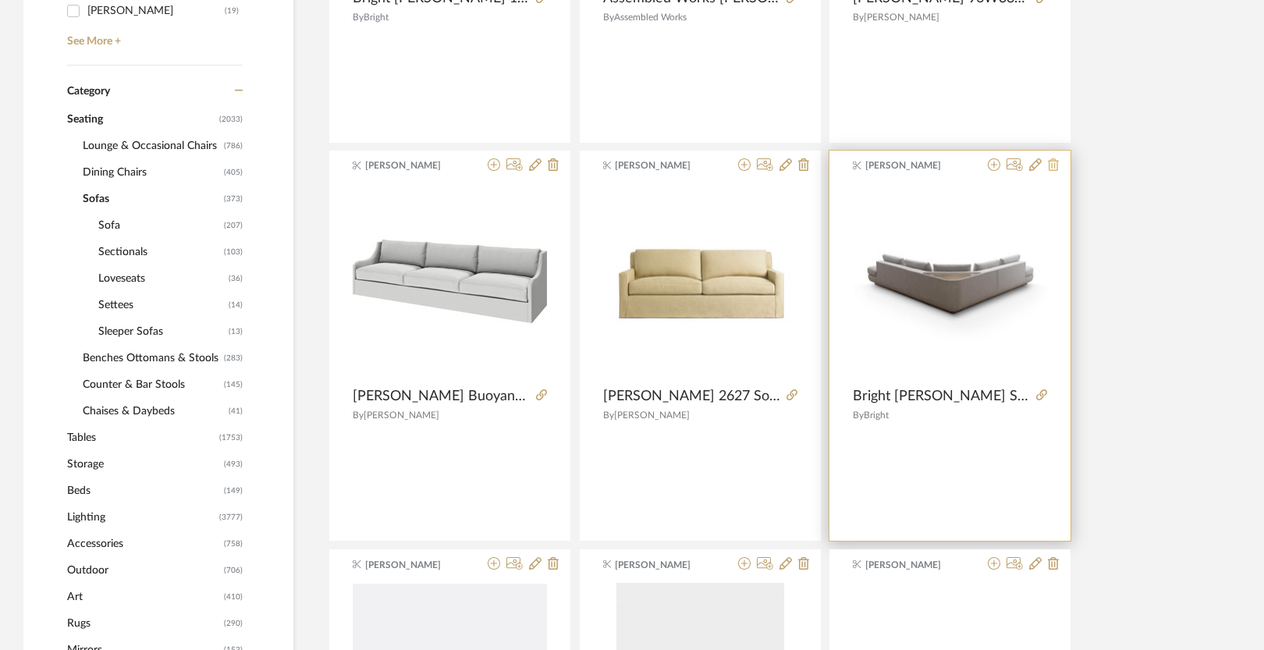
click at [1050, 164] on icon at bounding box center [1053, 164] width 11 height 12
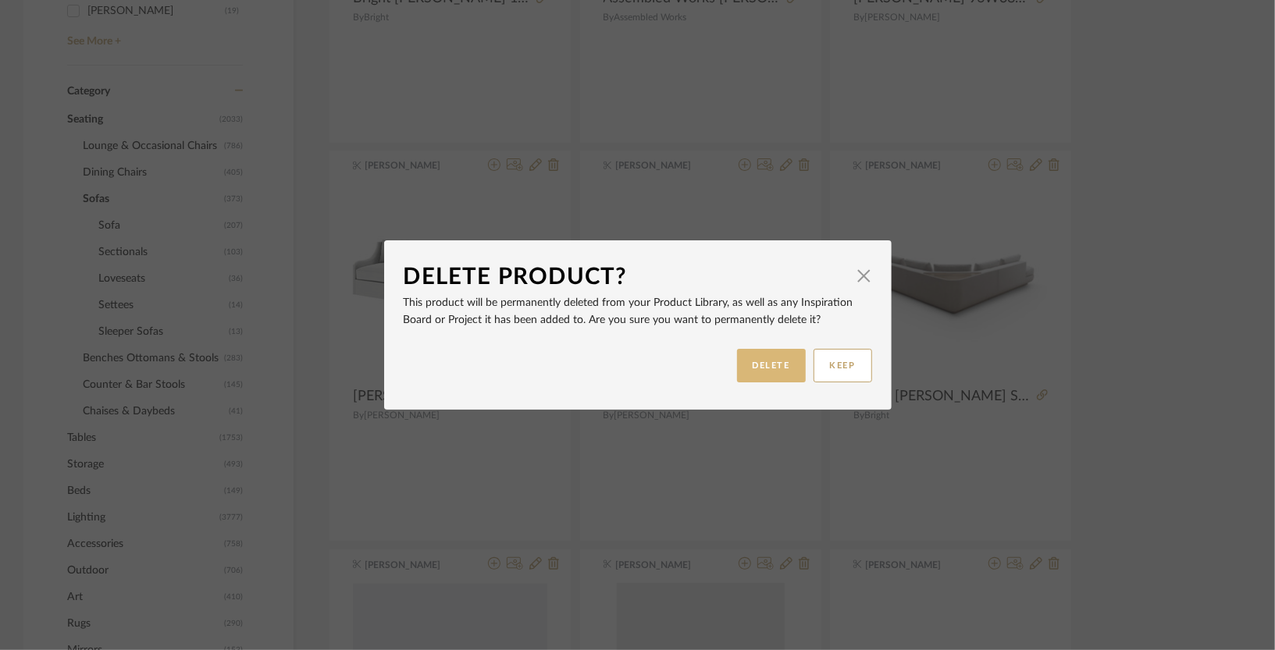
click at [755, 362] on button "DELETE" at bounding box center [771, 366] width 69 height 34
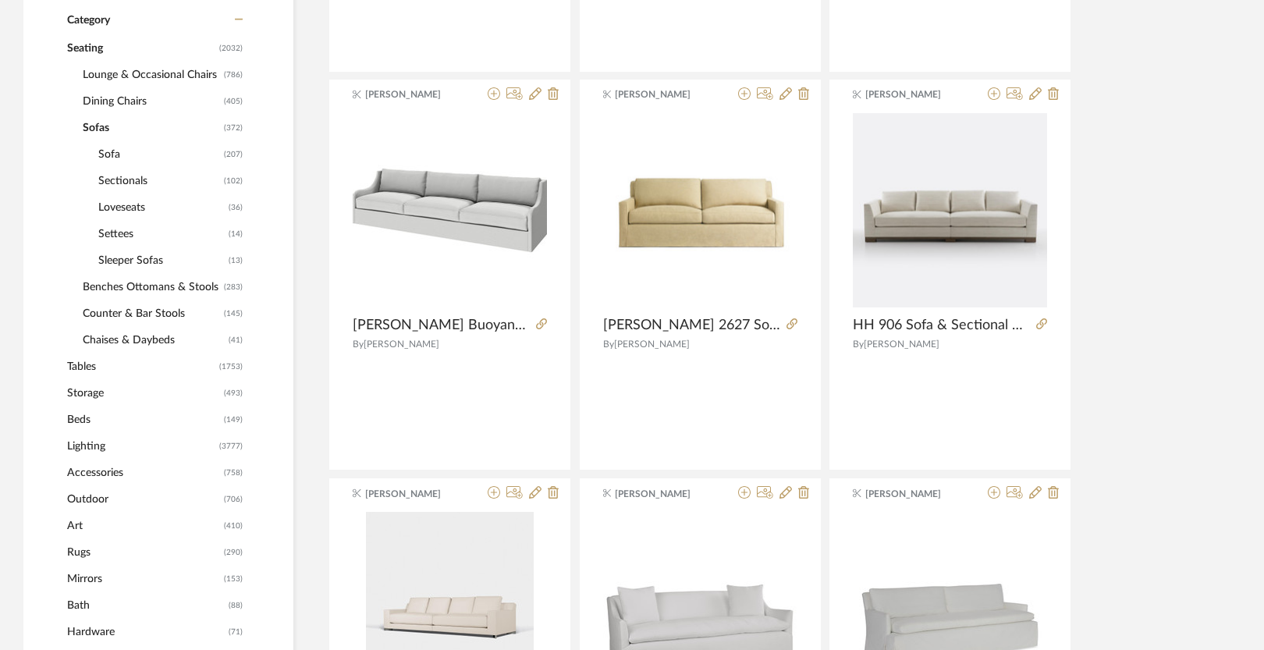
scroll to position [688, 0]
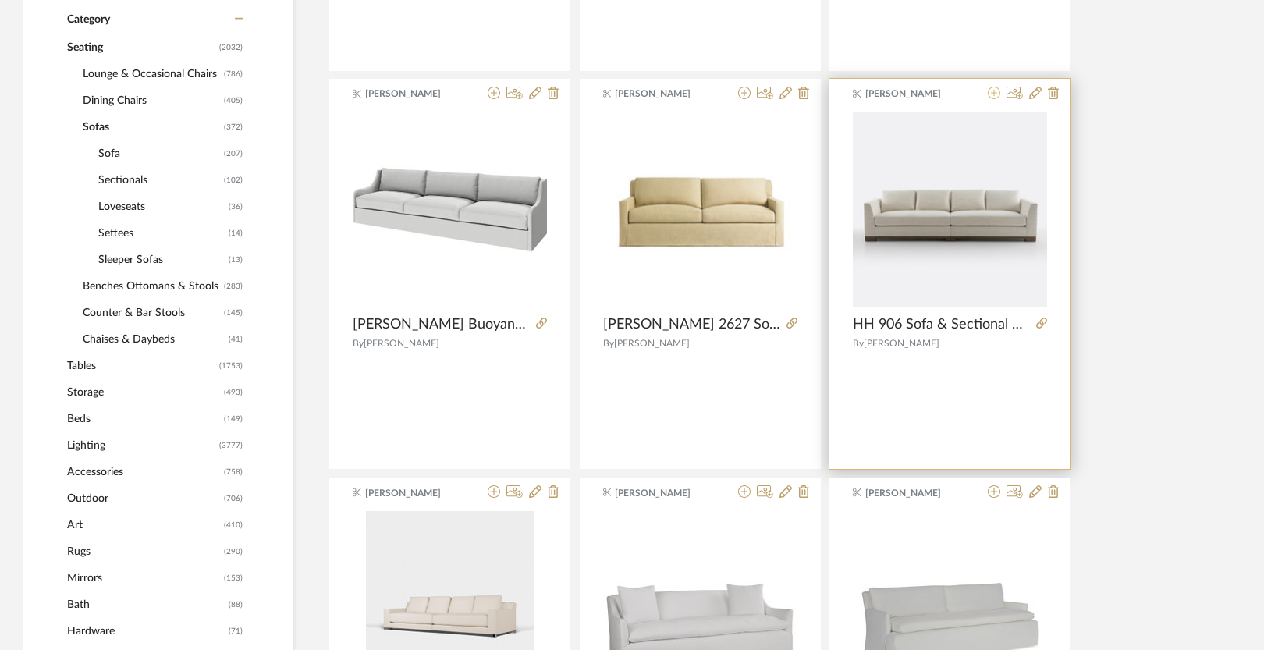
click at [994, 91] on icon at bounding box center [994, 93] width 12 height 12
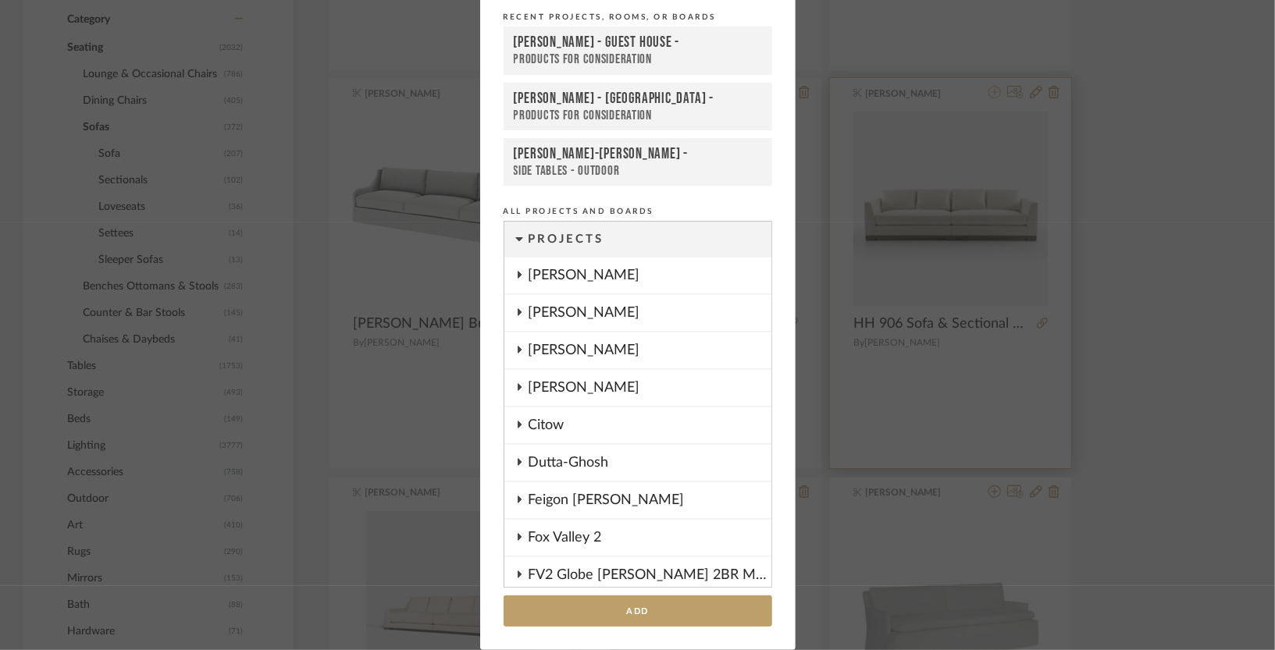
scroll to position [1776, 0]
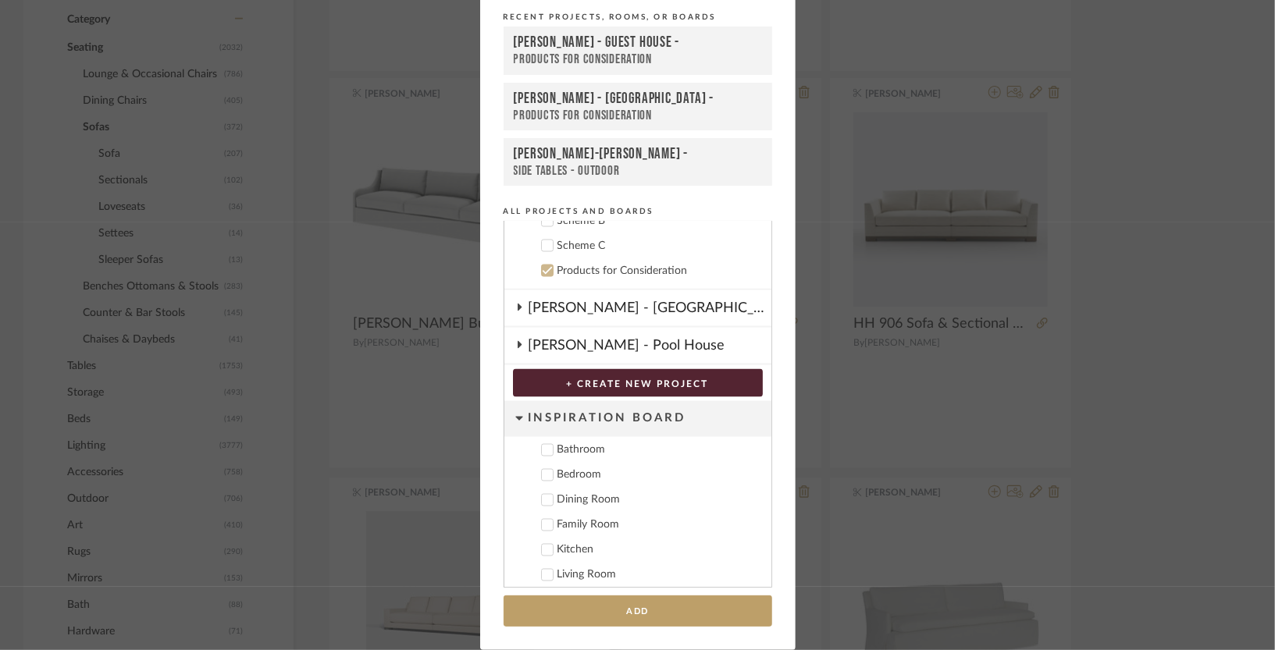
click at [619, 52] on div "Products for Consideration" at bounding box center [638, 60] width 248 height 16
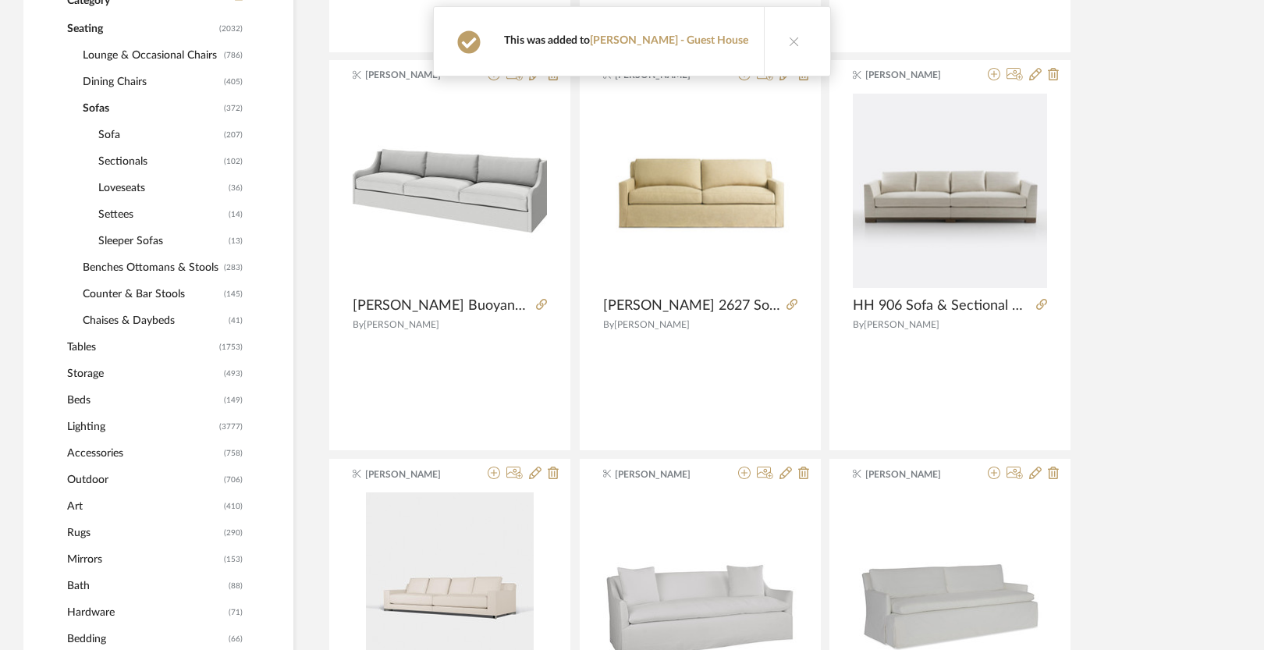
scroll to position [706, 0]
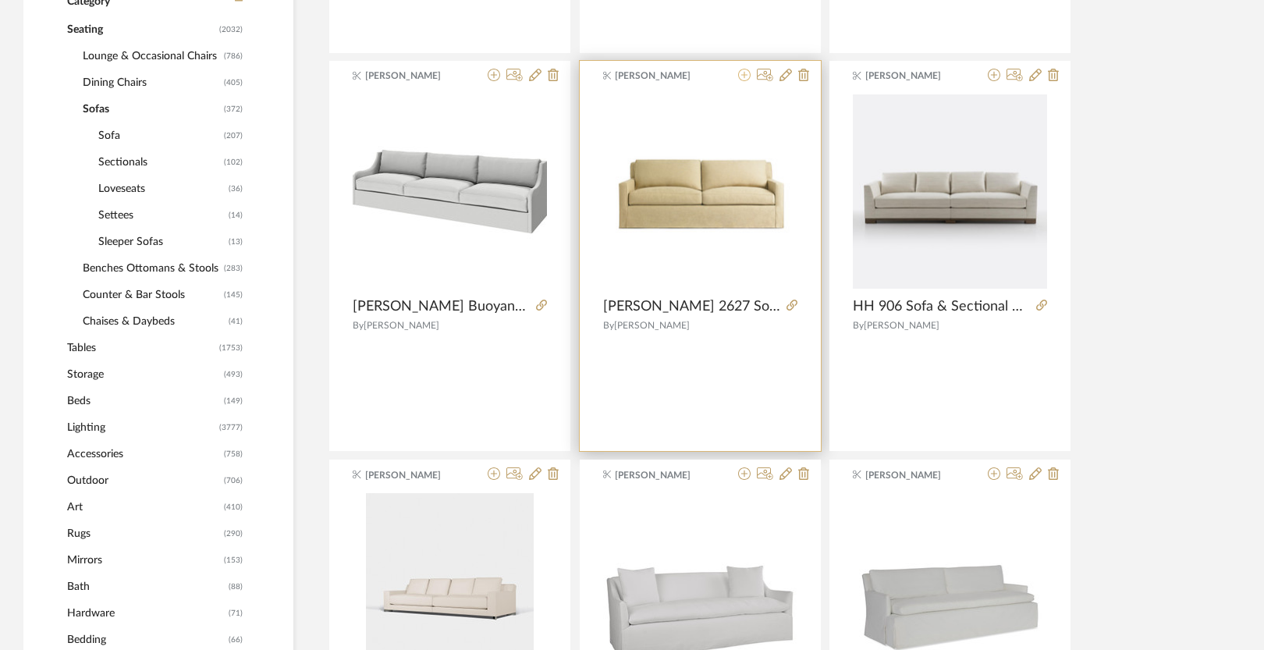
click at [741, 76] on icon at bounding box center [744, 75] width 12 height 12
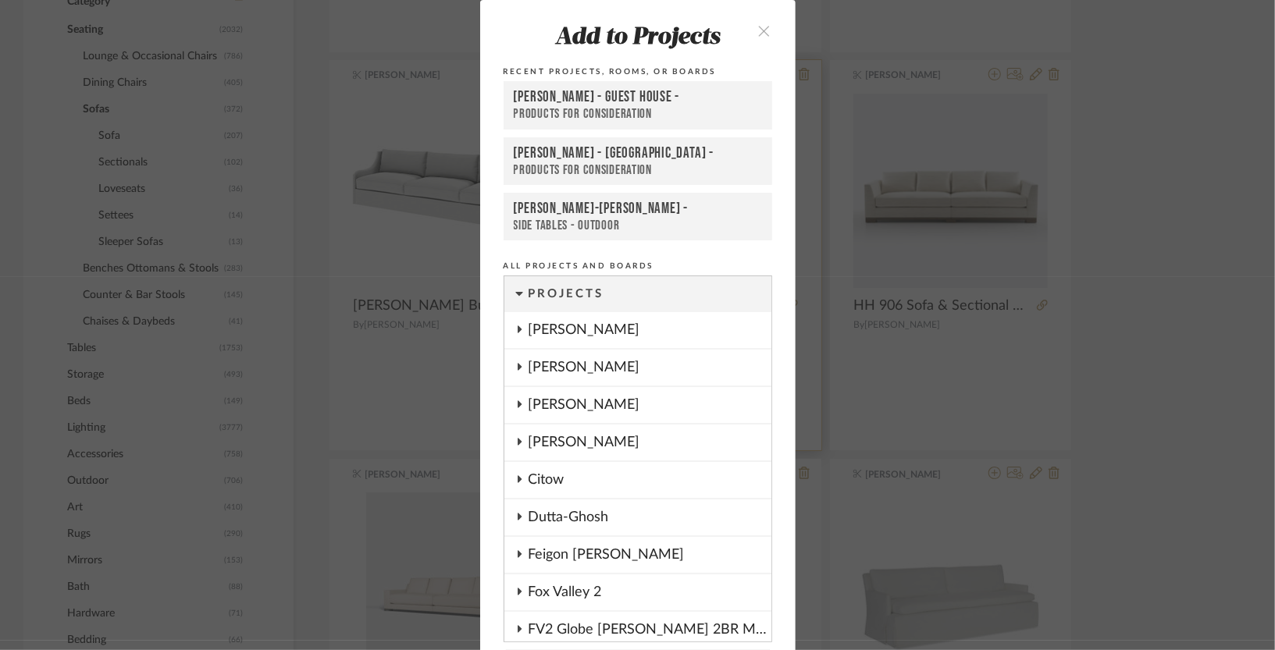
scroll to position [55, 0]
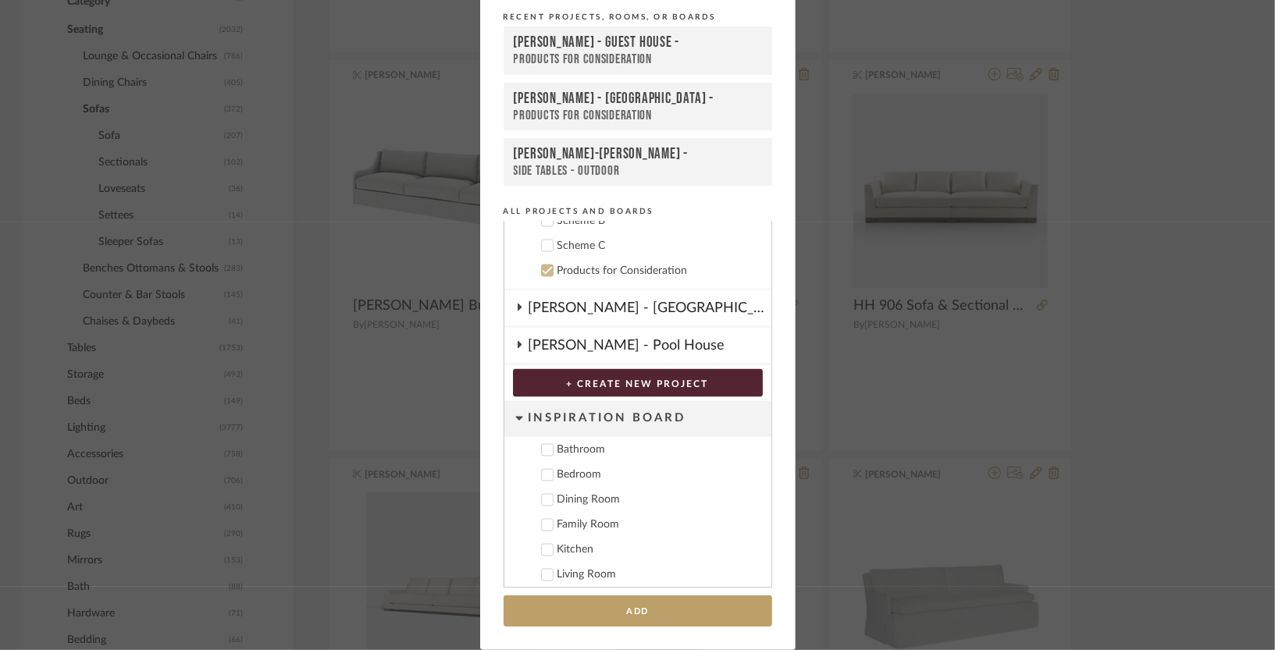
click at [635, 40] on div "[PERSON_NAME] - Guest House -" at bounding box center [638, 43] width 248 height 19
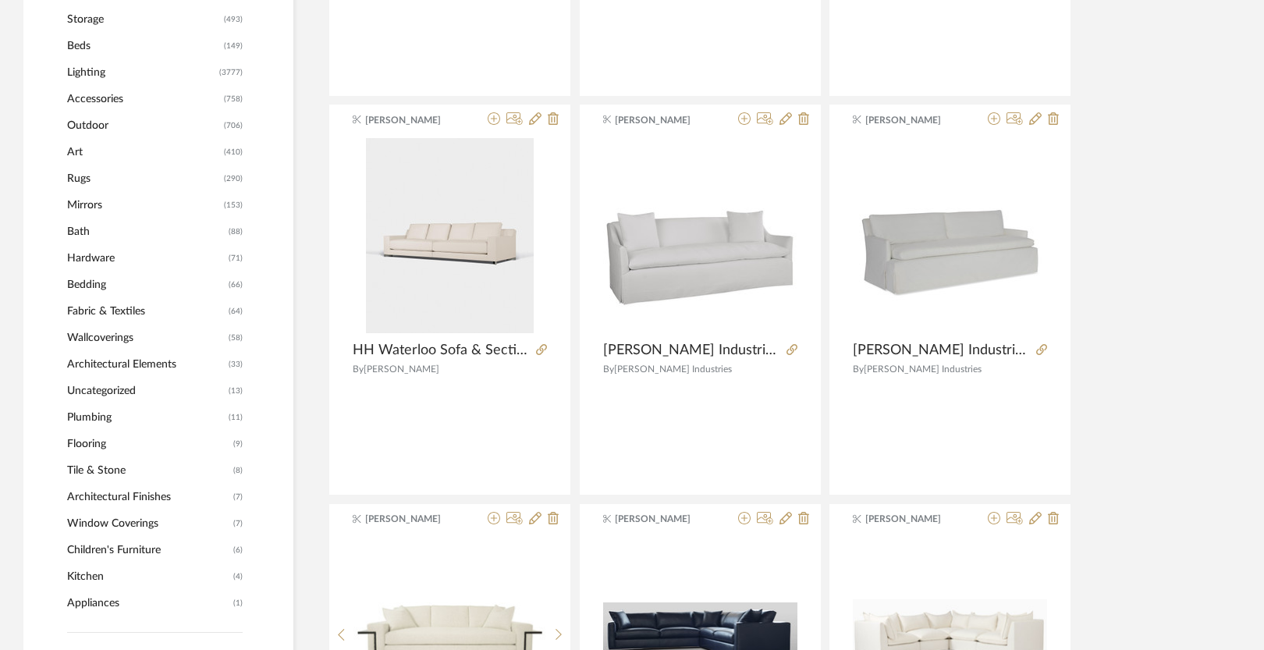
scroll to position [1063, 0]
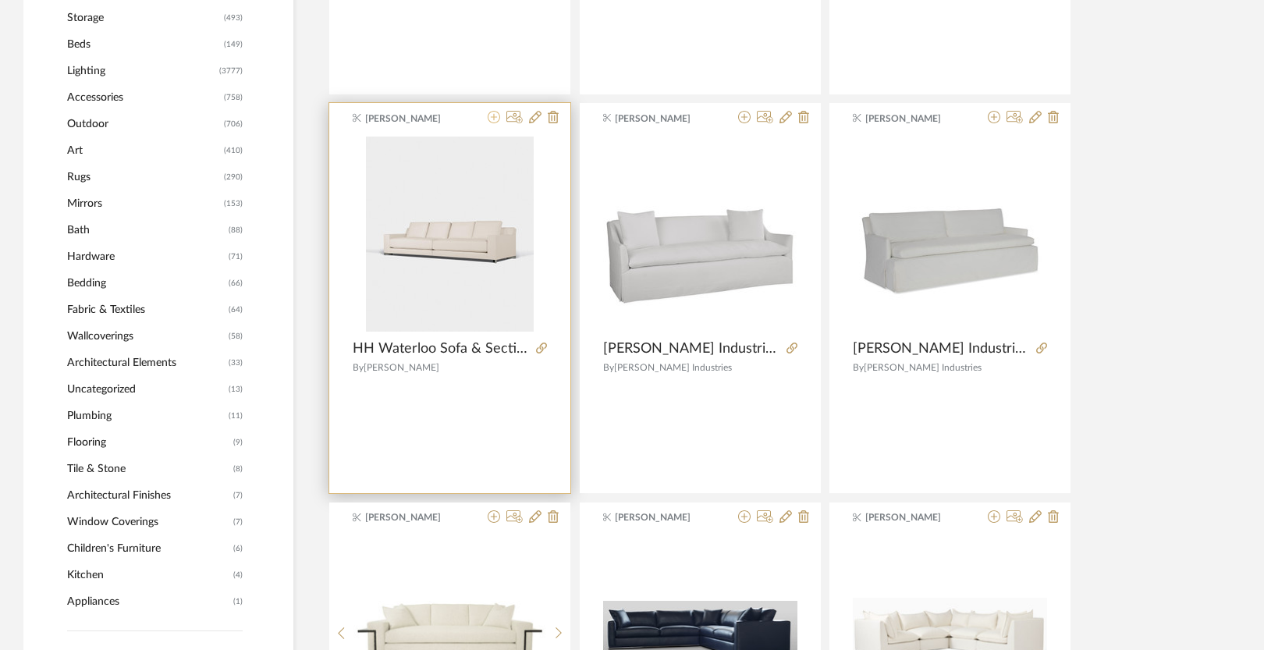
click at [489, 118] on icon at bounding box center [494, 117] width 12 height 12
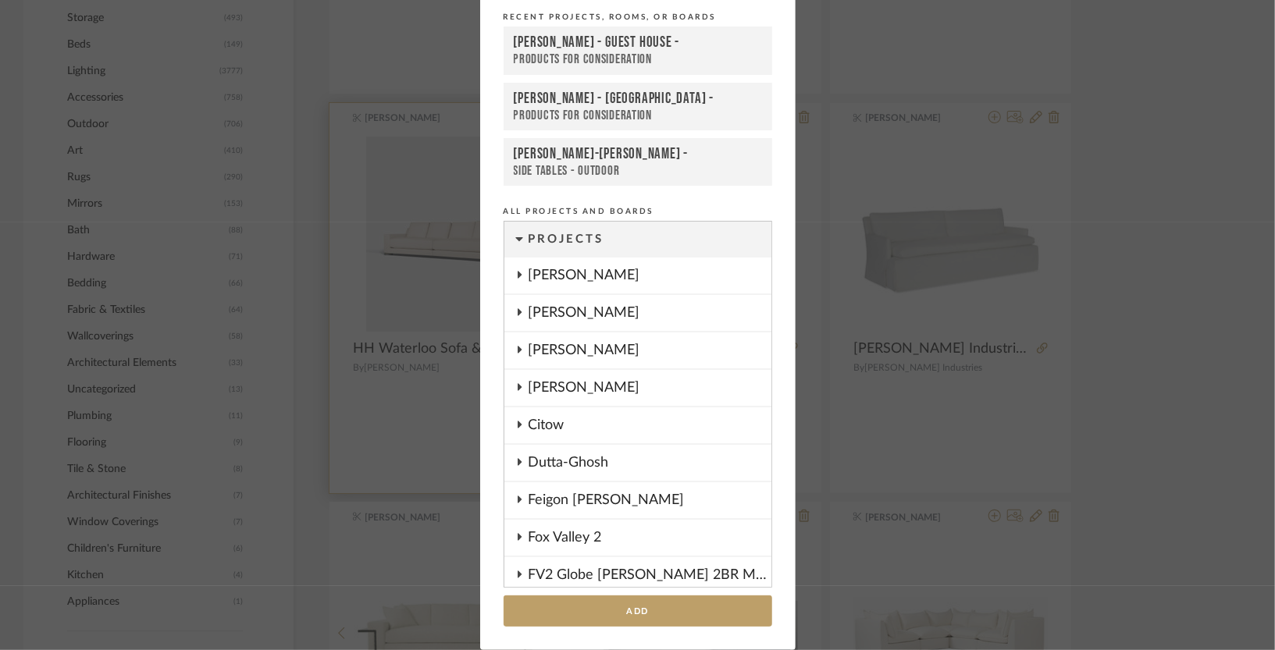
scroll to position [1776, 0]
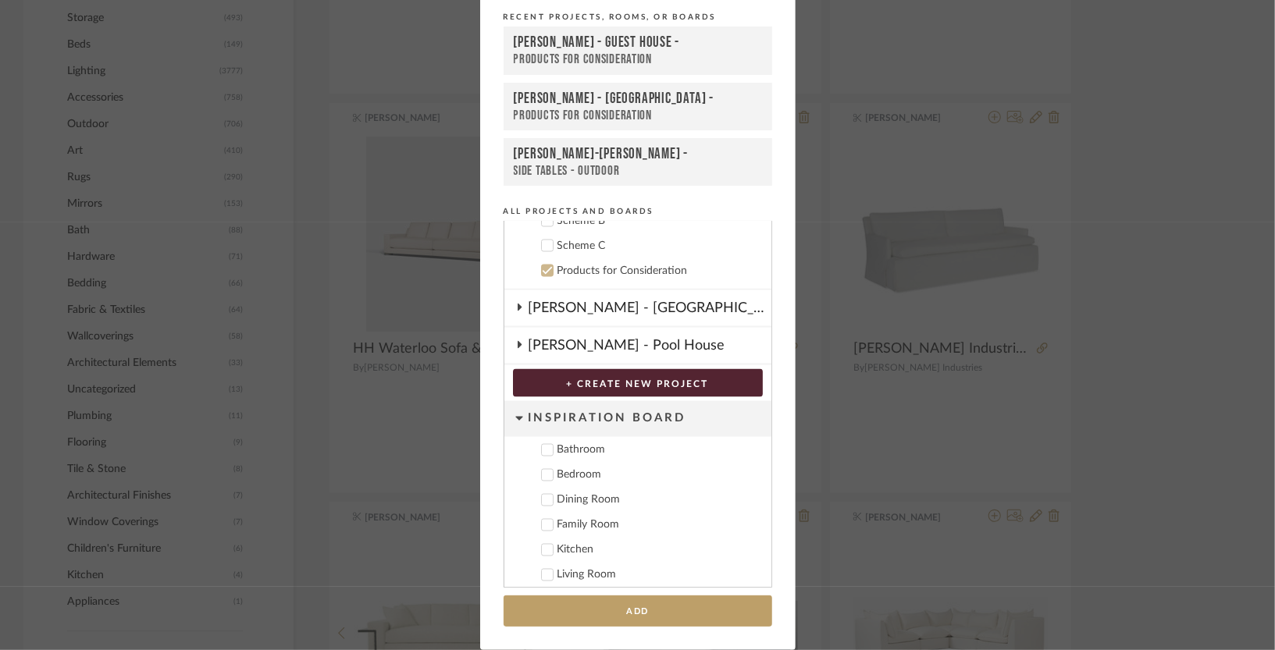
click at [643, 43] on div "[PERSON_NAME] - Guest House -" at bounding box center [638, 43] width 248 height 19
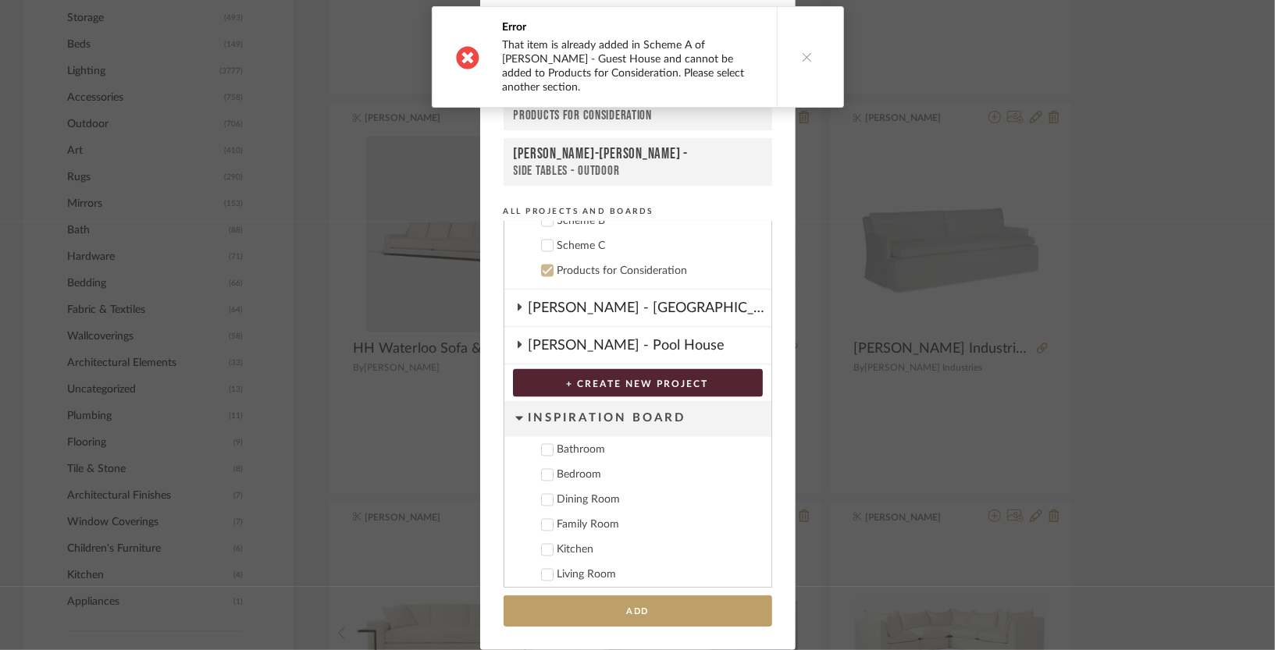
click at [802, 52] on icon at bounding box center [807, 57] width 11 height 11
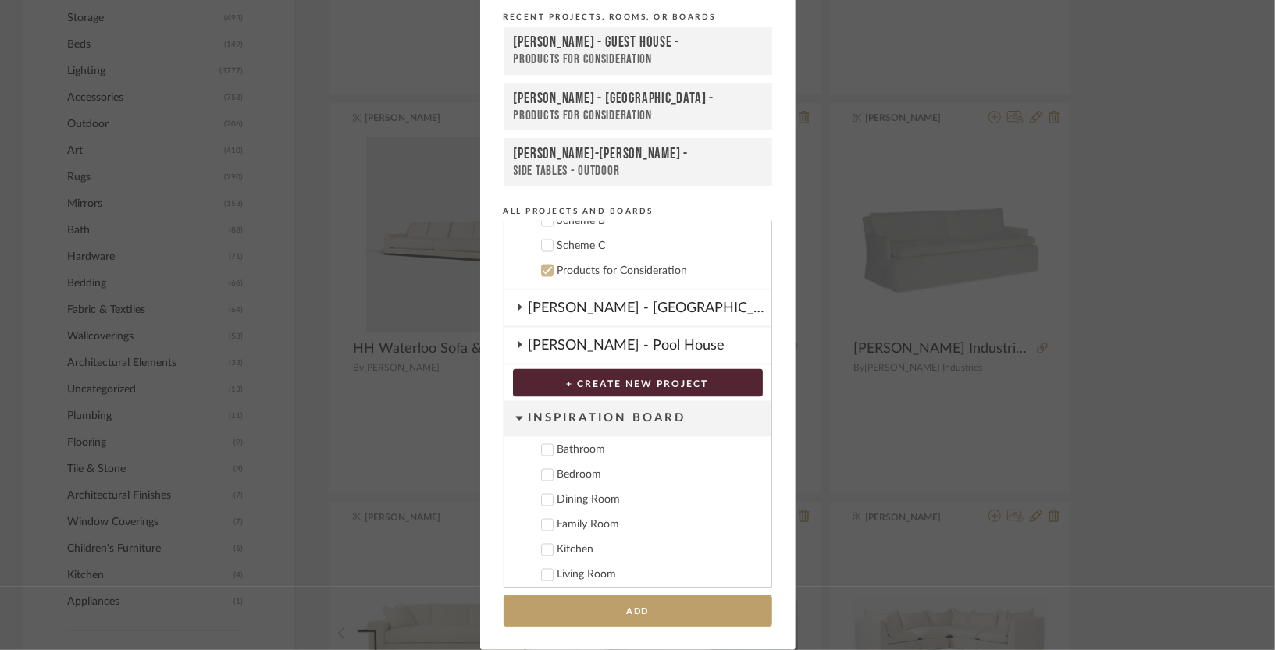
click at [1152, 300] on div "Add to Projects Recent Projects, Rooms, or Boards [PERSON_NAME] - Guest House -…" at bounding box center [637, 325] width 1275 height 650
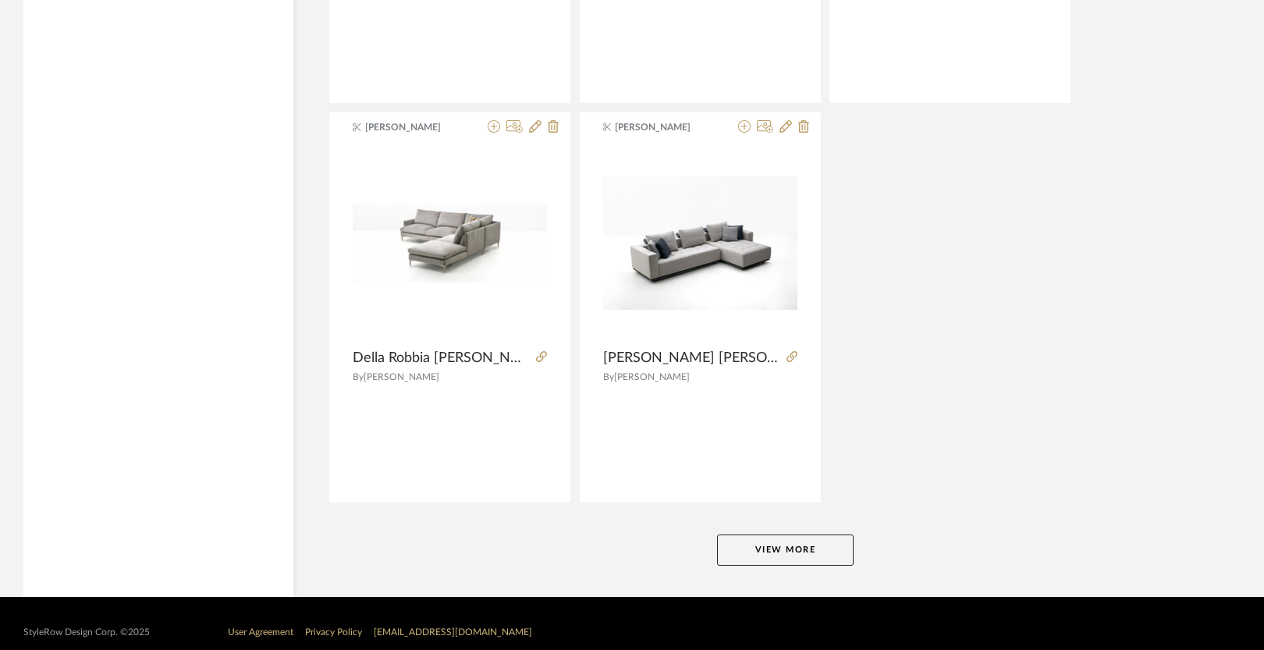
scroll to position [4649, 0]
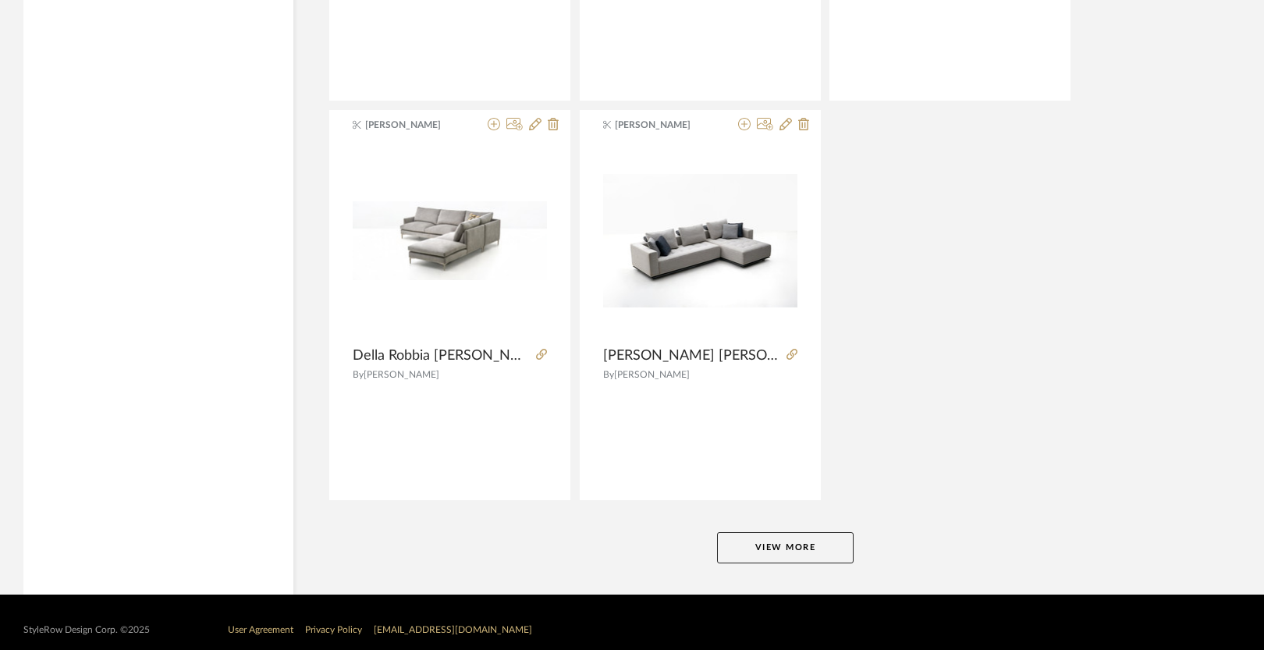
click at [752, 549] on button "View More" at bounding box center [785, 547] width 137 height 31
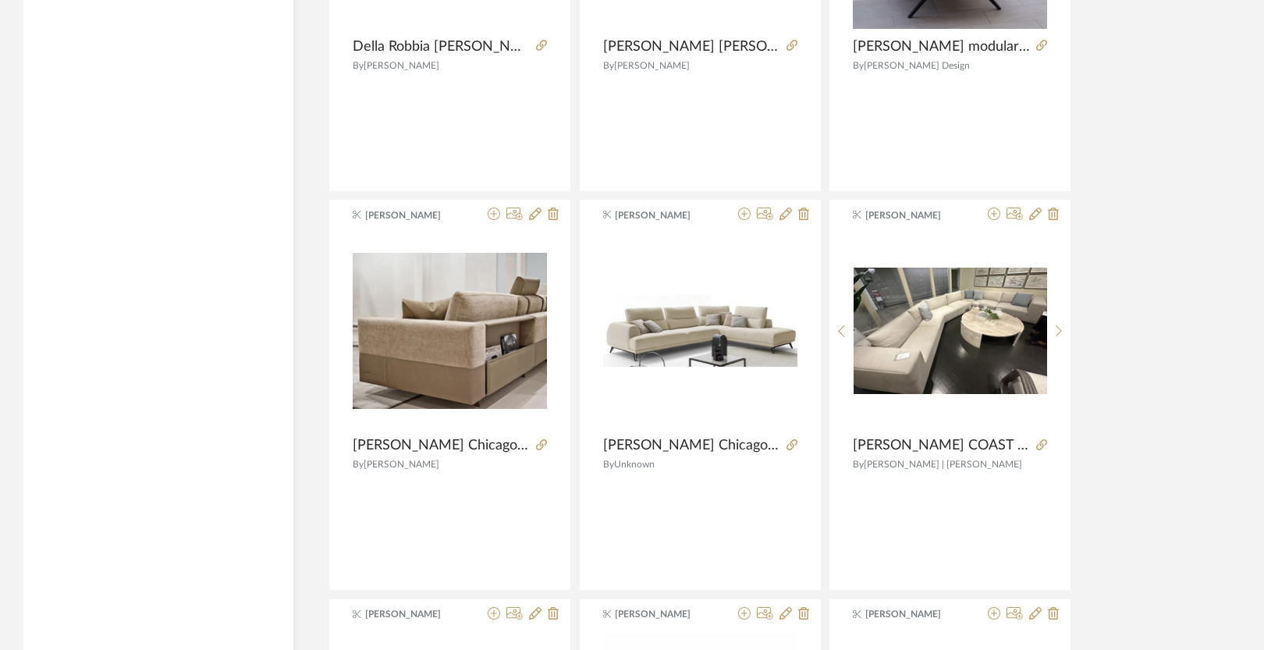
scroll to position [4961, 0]
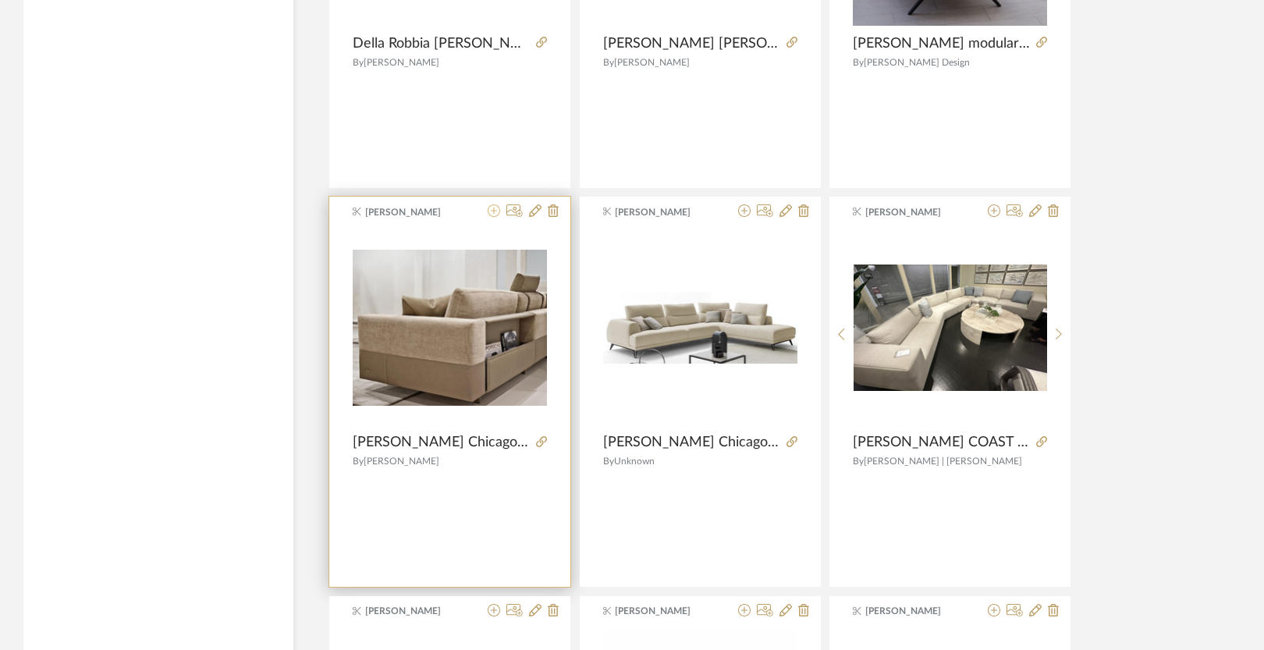
click at [492, 213] on icon at bounding box center [494, 210] width 12 height 12
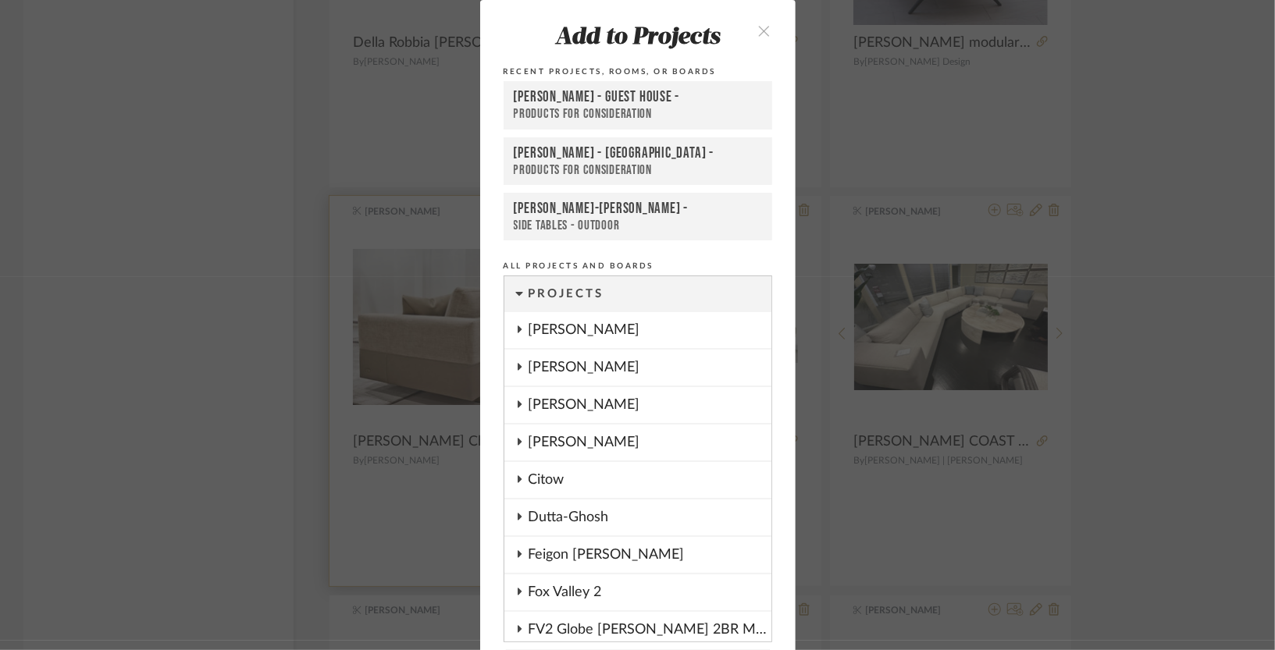
scroll to position [55, 0]
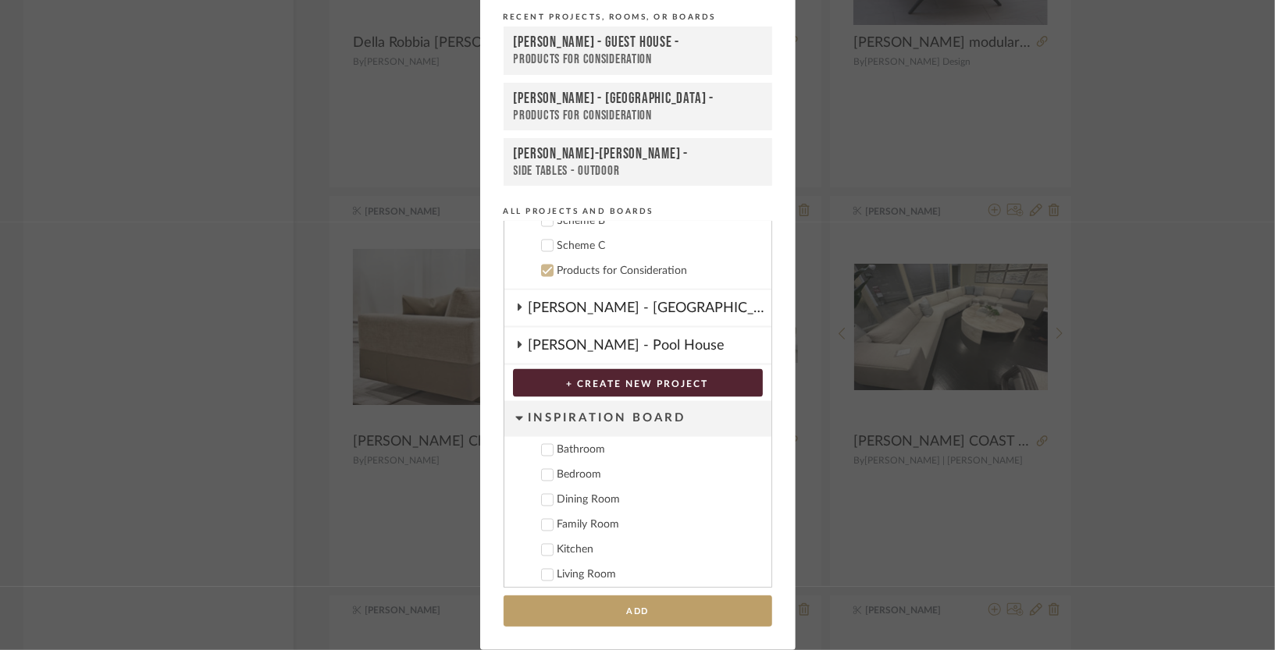
click at [613, 41] on div "[PERSON_NAME] - Guest House -" at bounding box center [638, 43] width 248 height 19
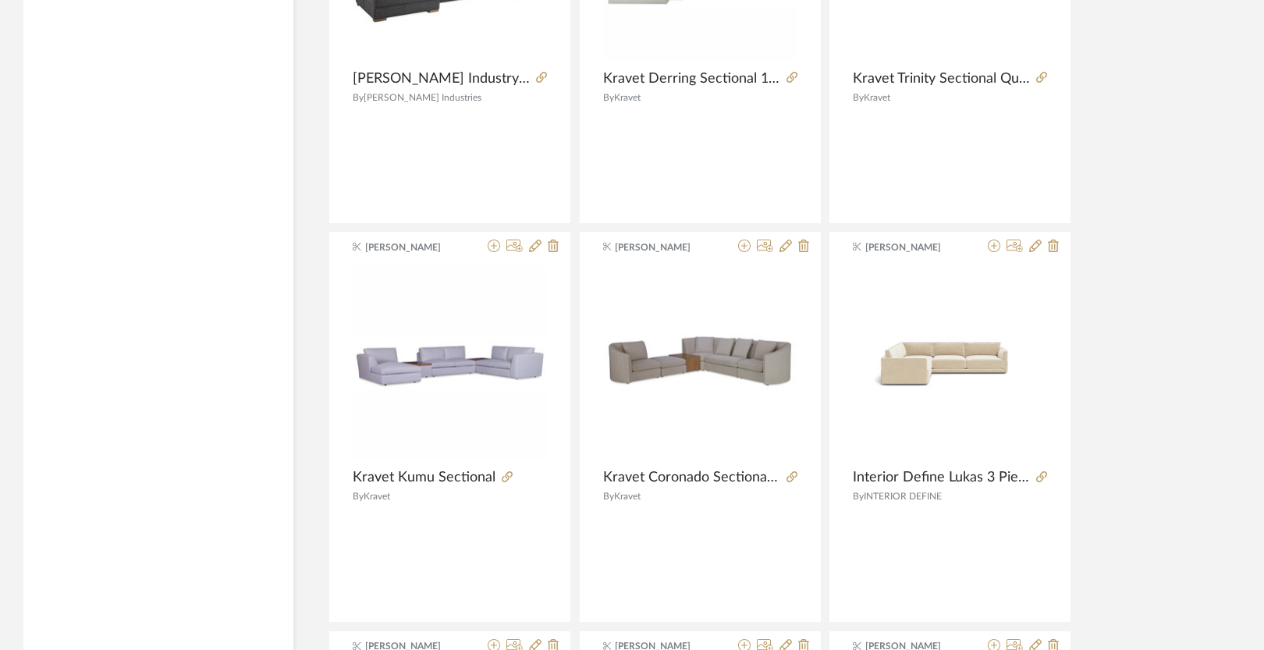
scroll to position [5801, 0]
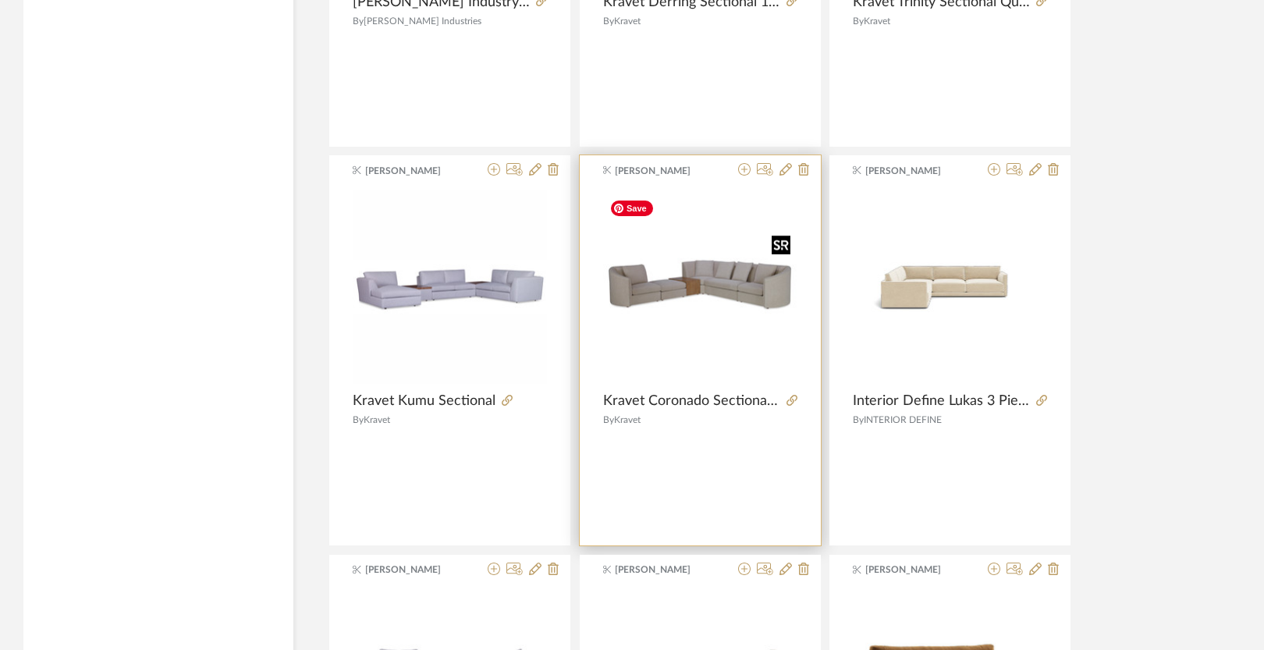
click at [0, 0] on img at bounding box center [0, 0] width 0 height 0
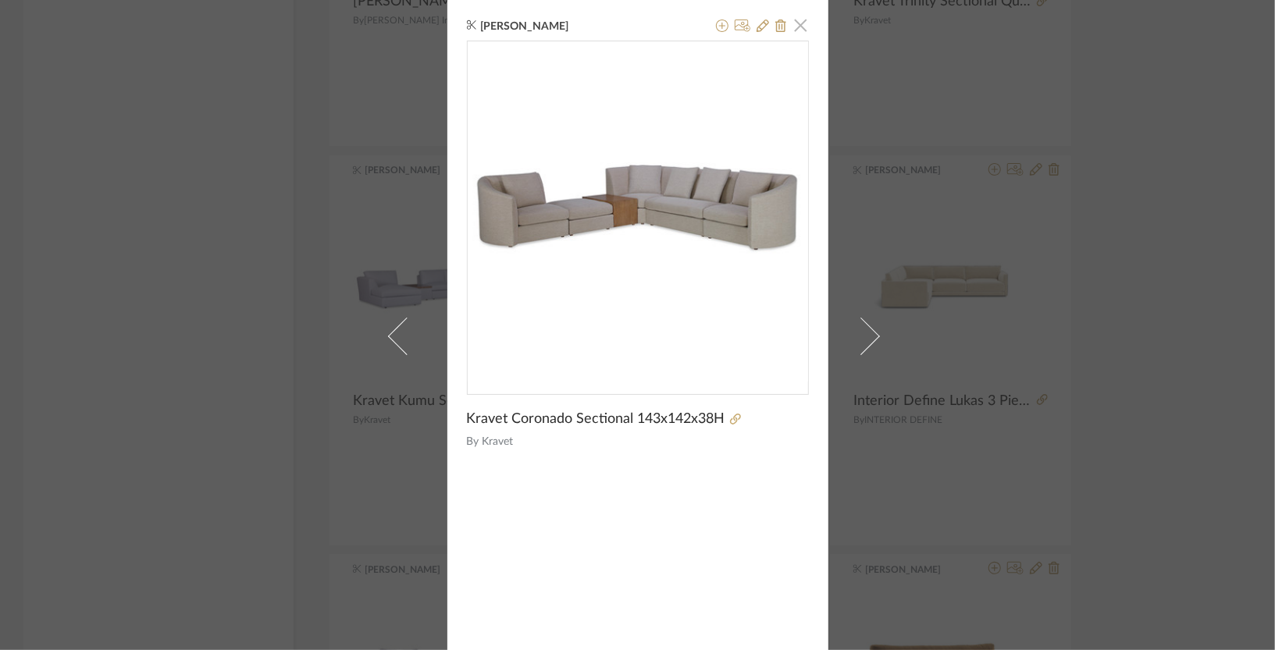
click at [795, 32] on span "button" at bounding box center [800, 24] width 31 height 31
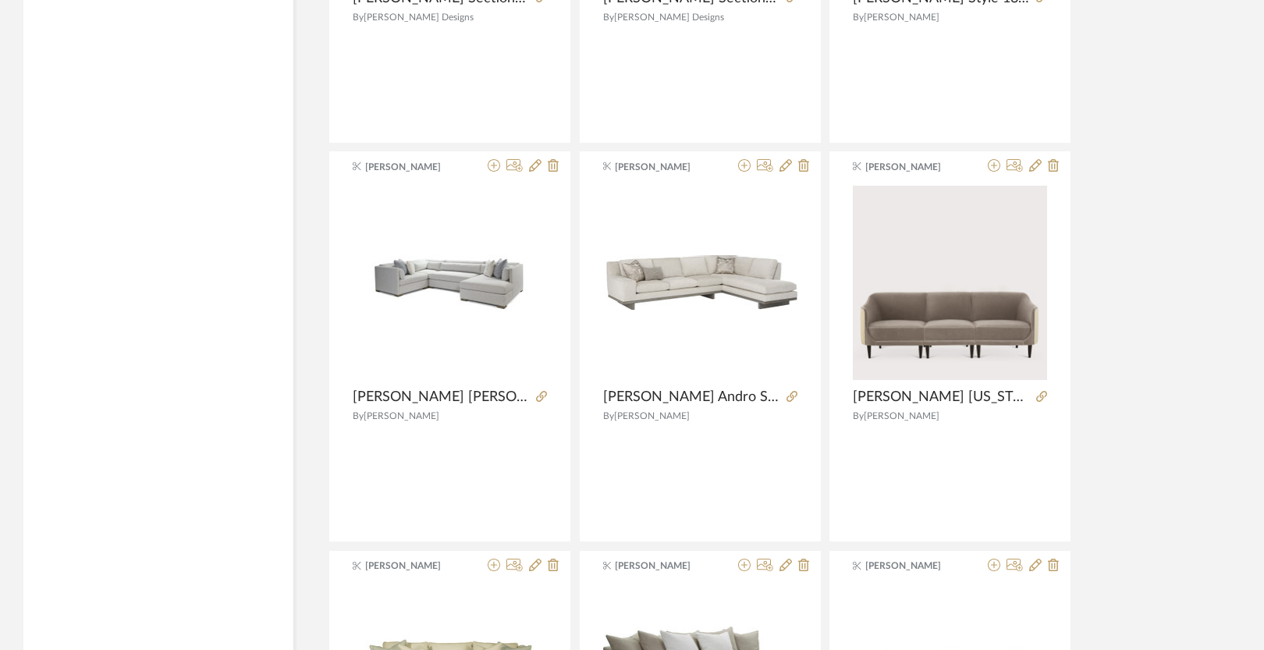
scroll to position [7419, 0]
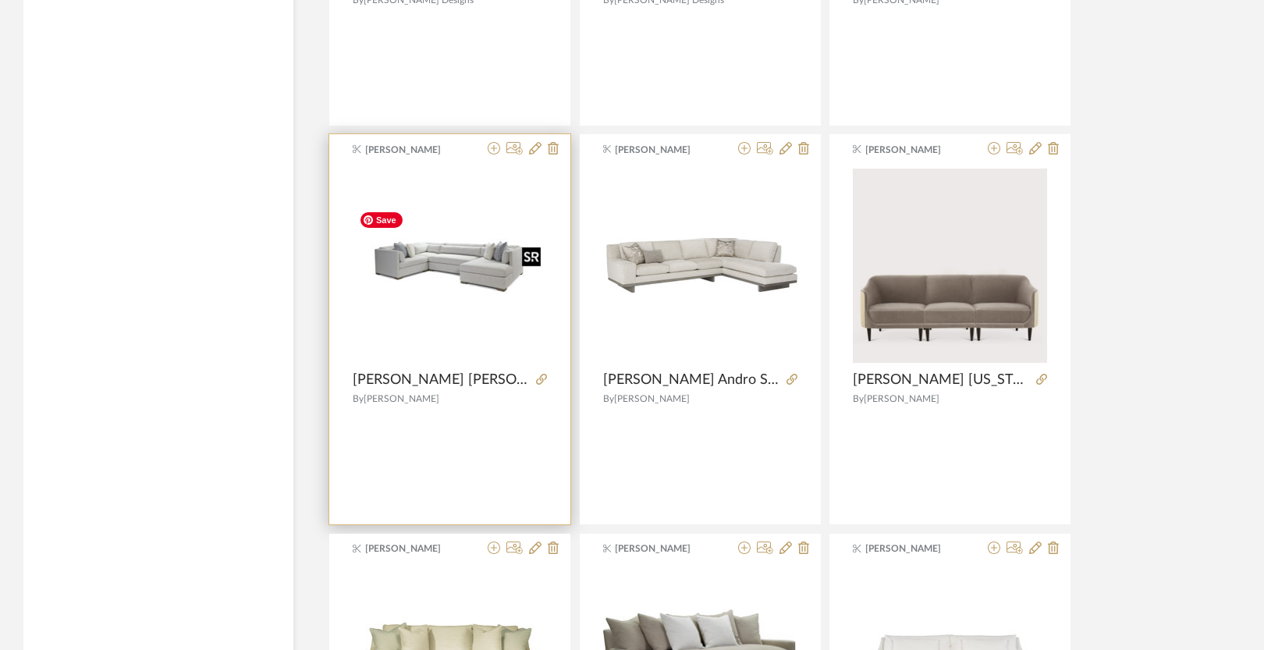
click at [446, 271] on img "0" at bounding box center [450, 265] width 194 height 129
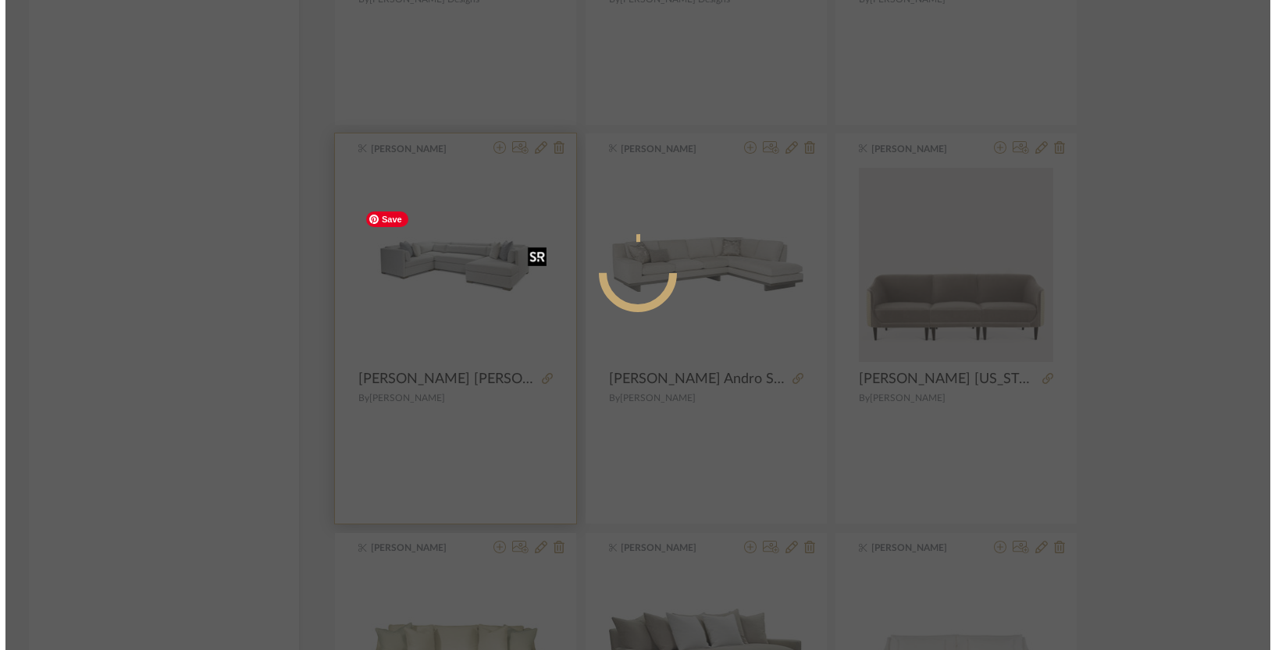
scroll to position [0, 0]
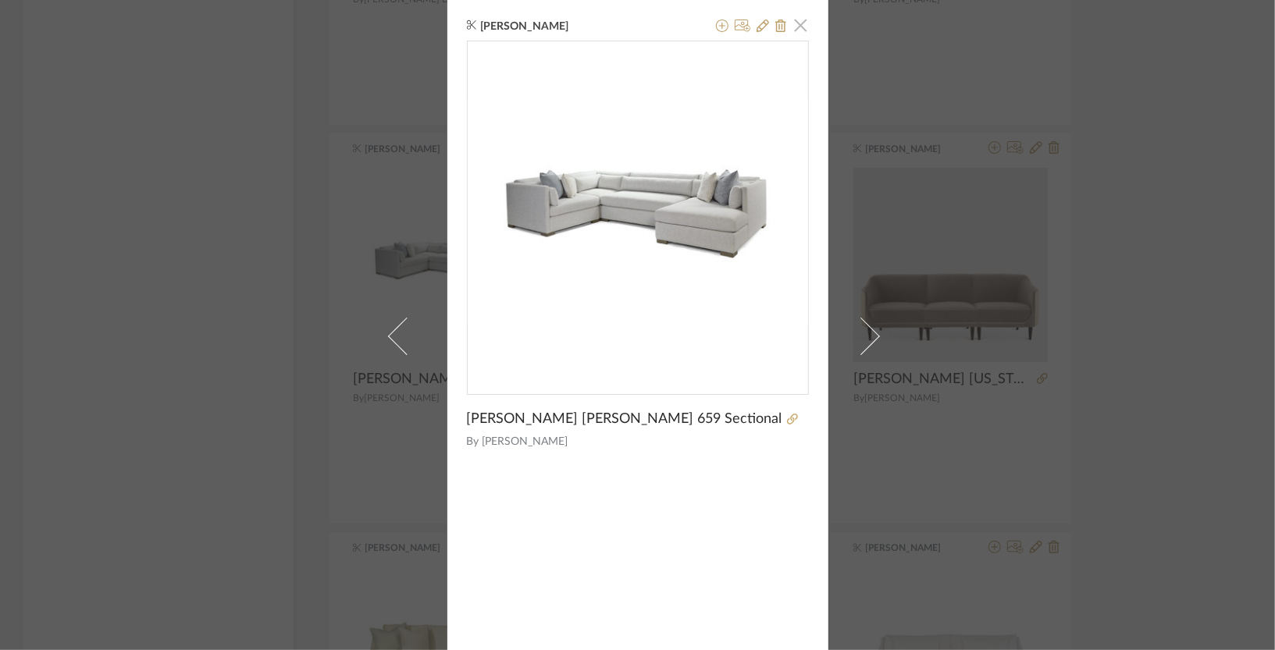
click at [793, 26] on span "button" at bounding box center [800, 24] width 31 height 31
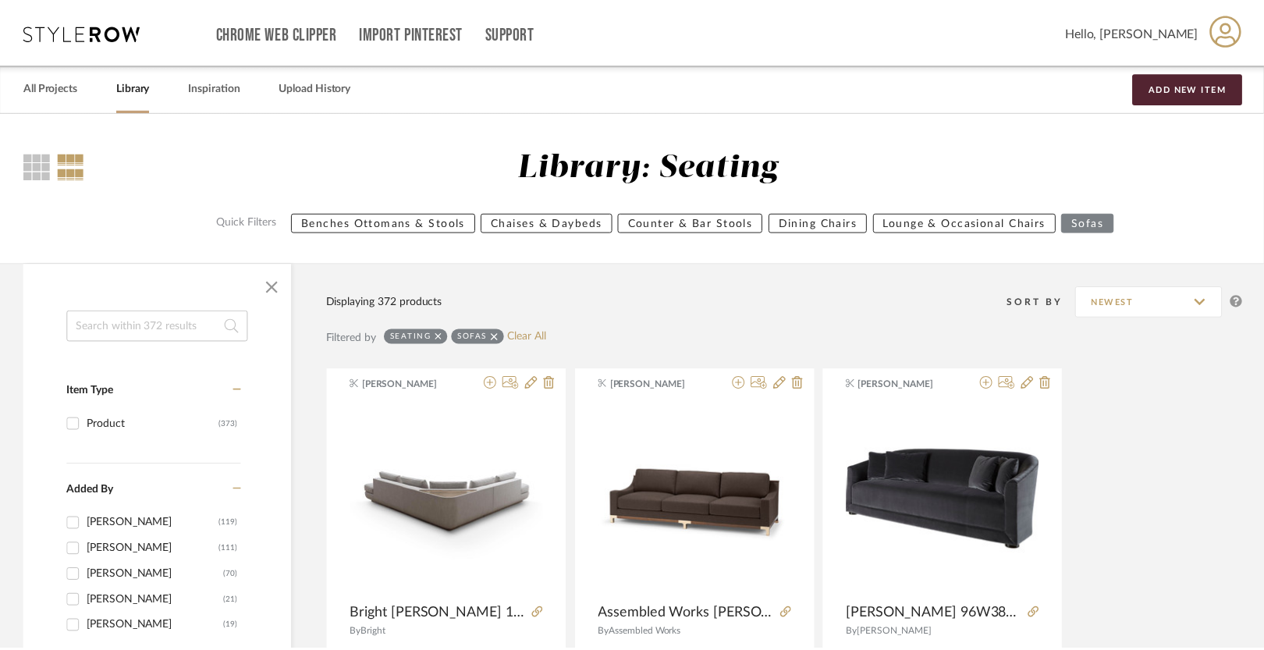
scroll to position [7419, 0]
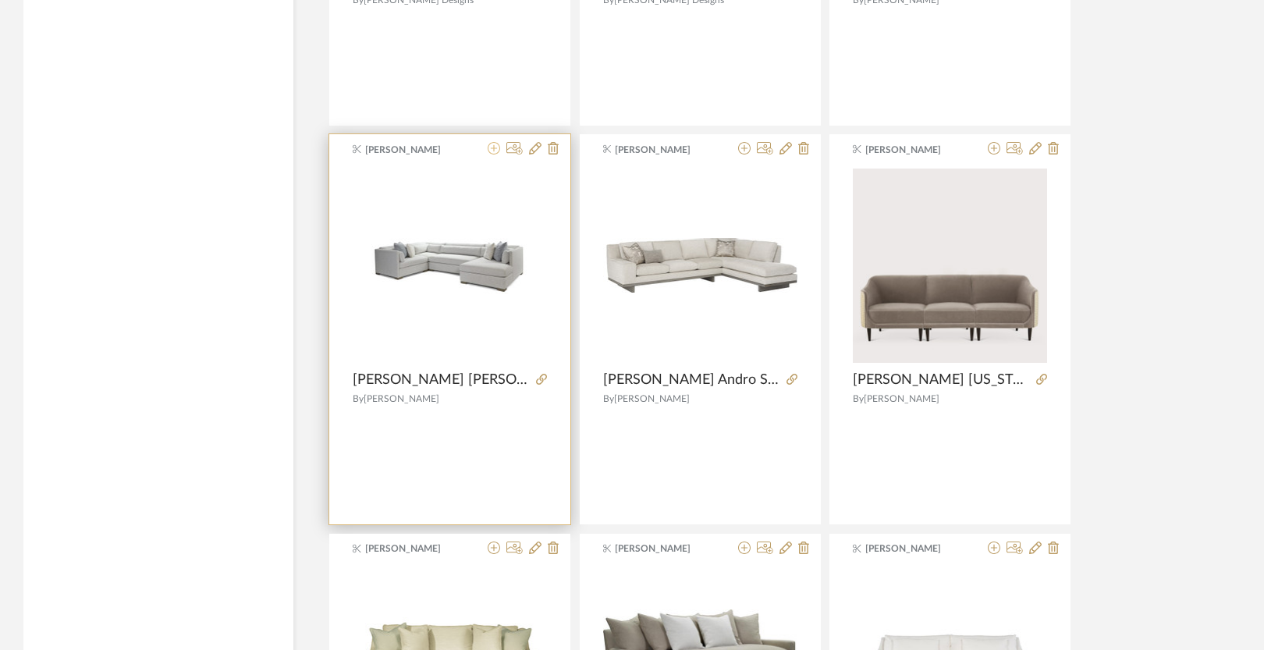
click at [494, 152] on icon at bounding box center [494, 148] width 12 height 12
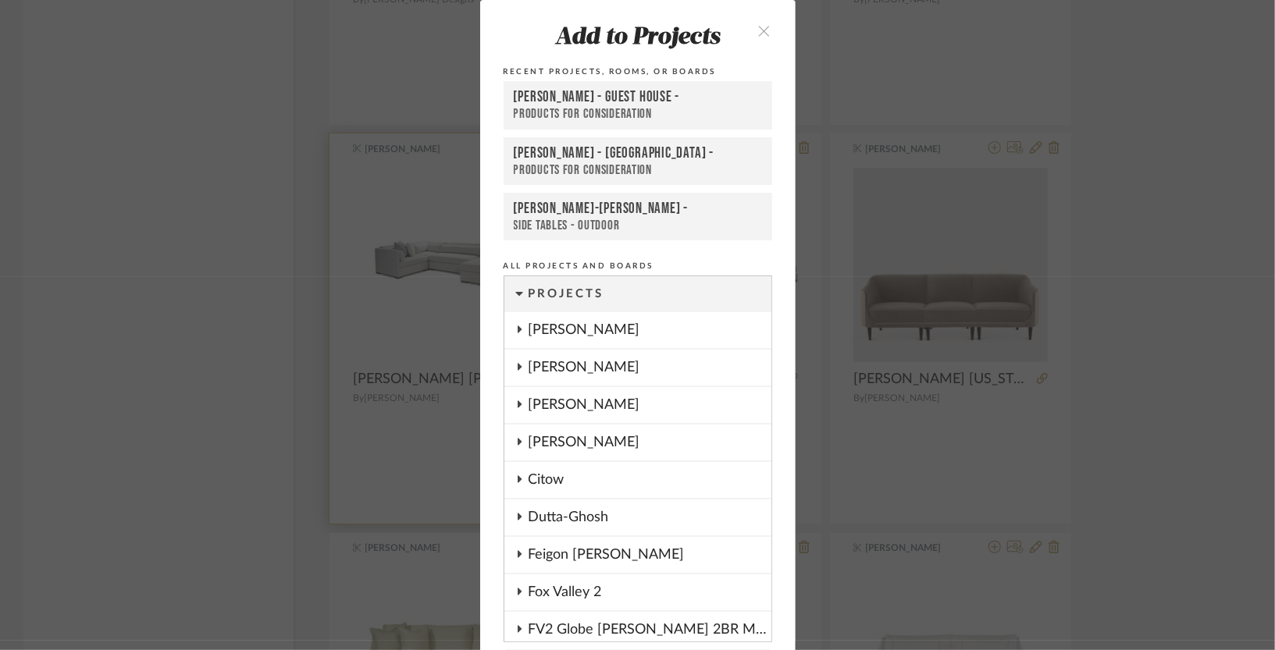
scroll to position [55, 0]
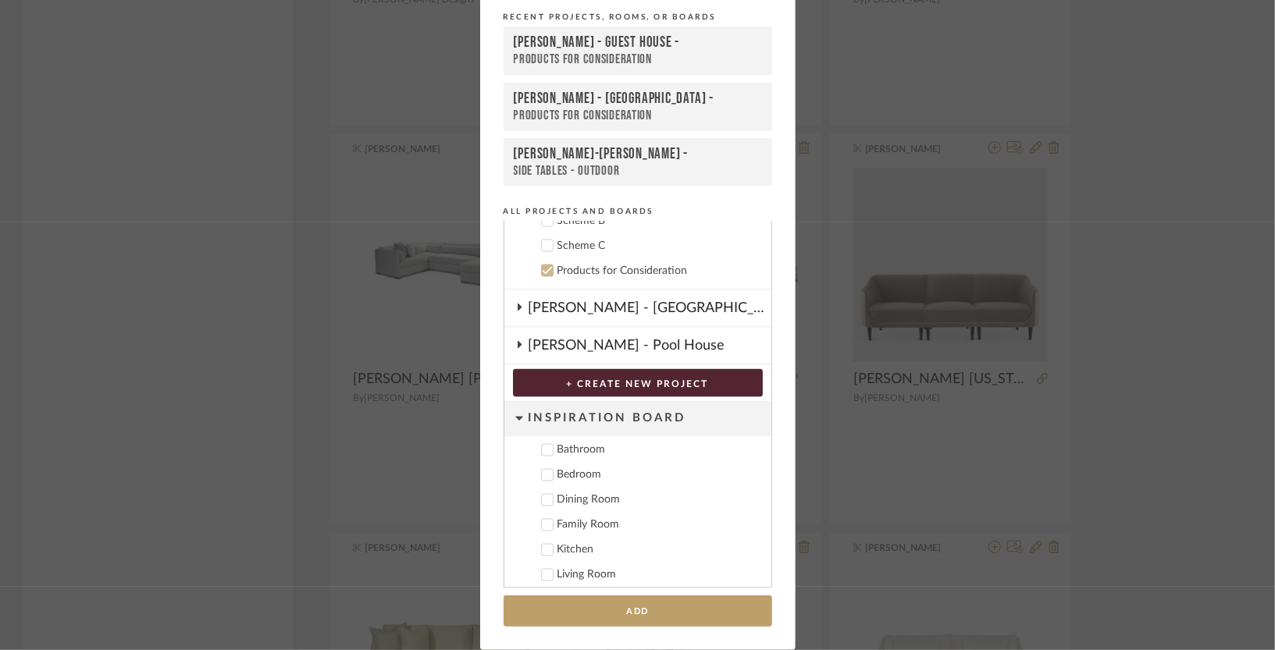
click at [635, 47] on div "[PERSON_NAME] - Guest House -" at bounding box center [638, 43] width 248 height 19
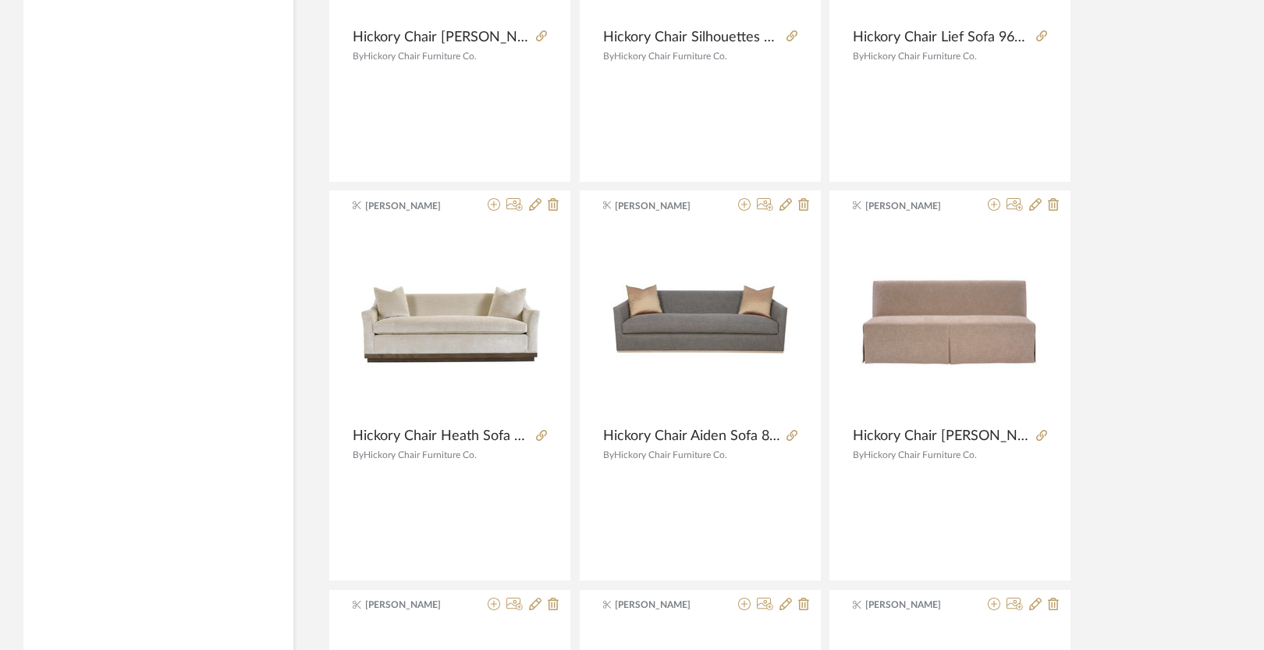
scroll to position [8164, 0]
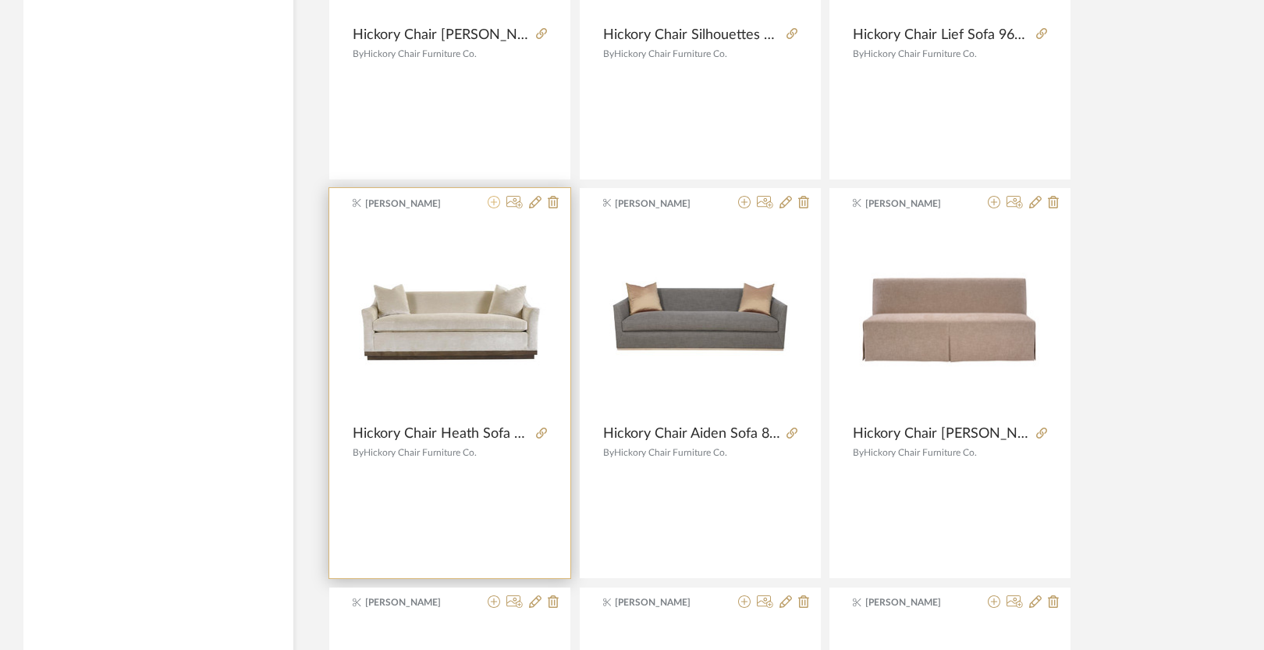
click at [494, 208] on icon at bounding box center [494, 202] width 12 height 12
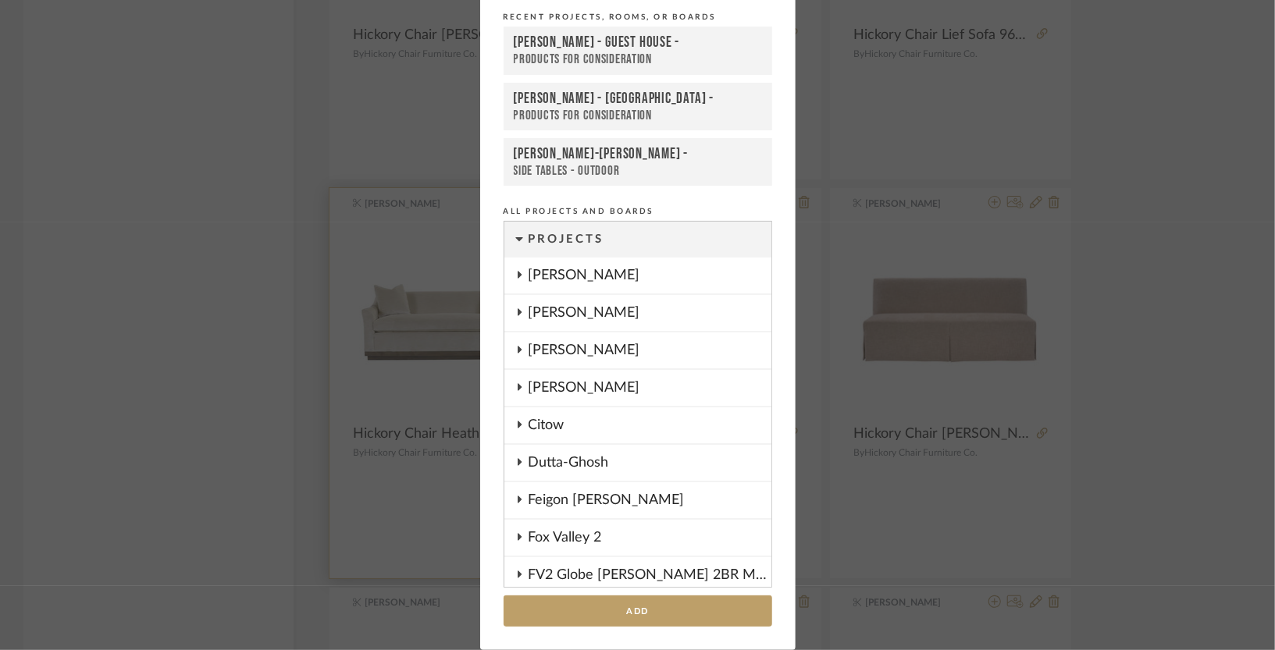
scroll to position [1776, 0]
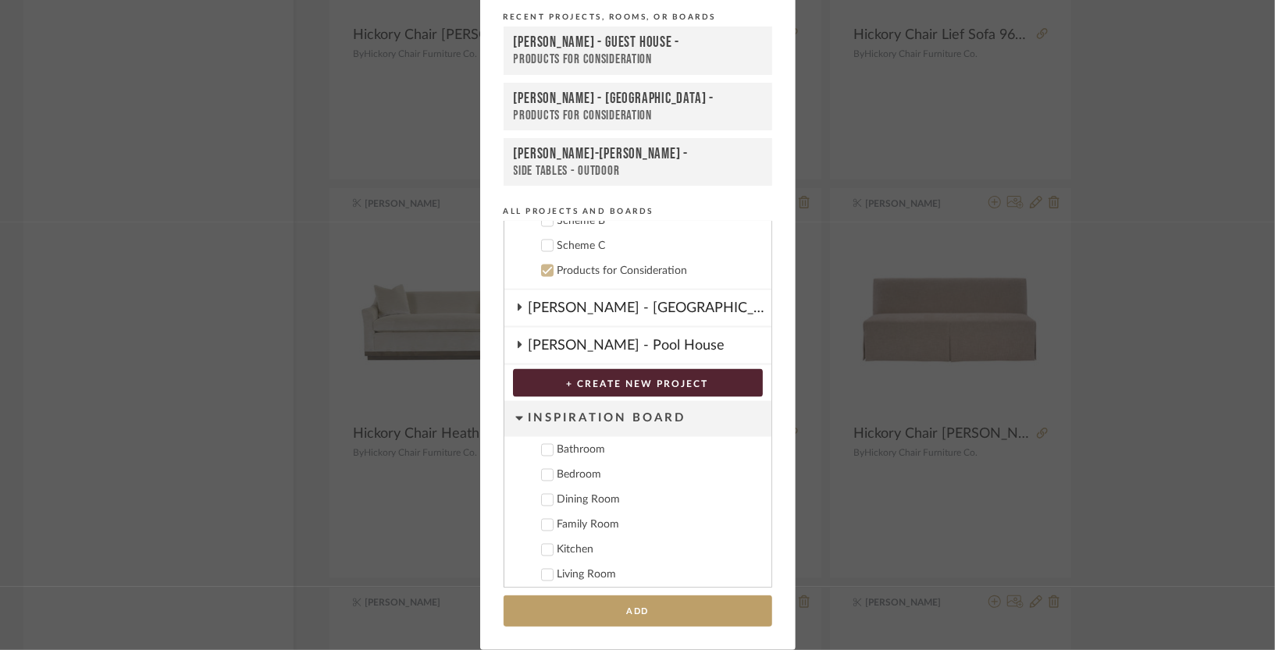
click at [604, 47] on div "[PERSON_NAME] - Guest House -" at bounding box center [638, 43] width 248 height 19
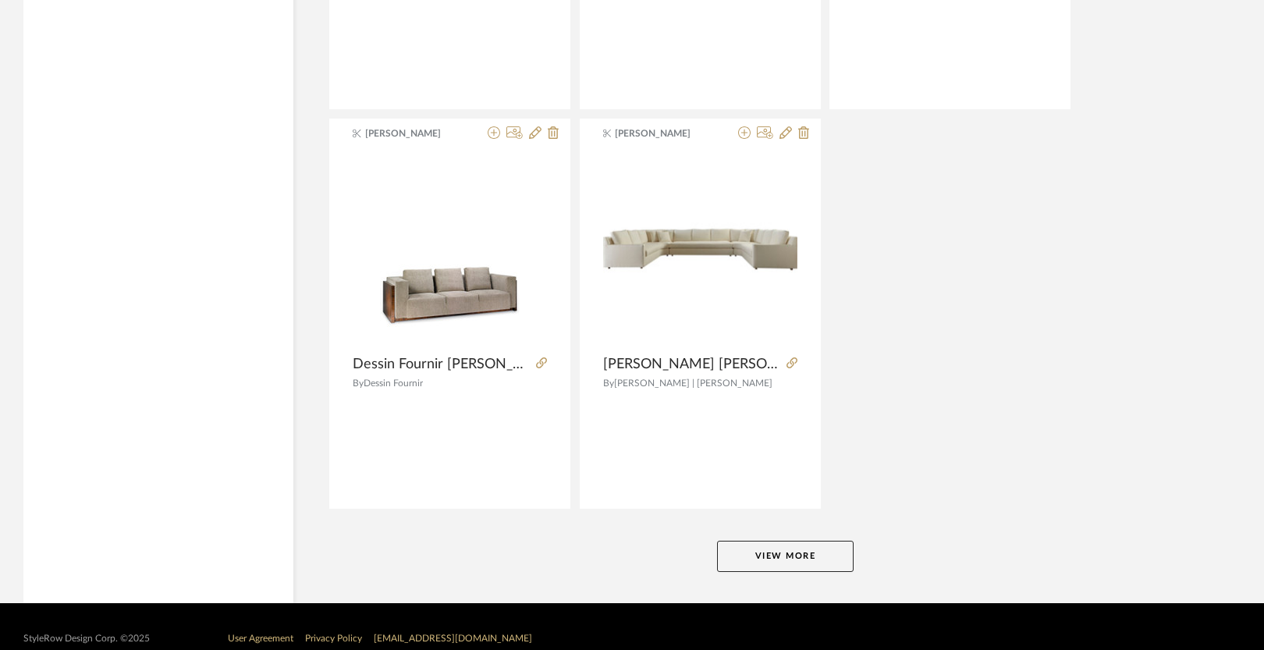
scroll to position [9459, 0]
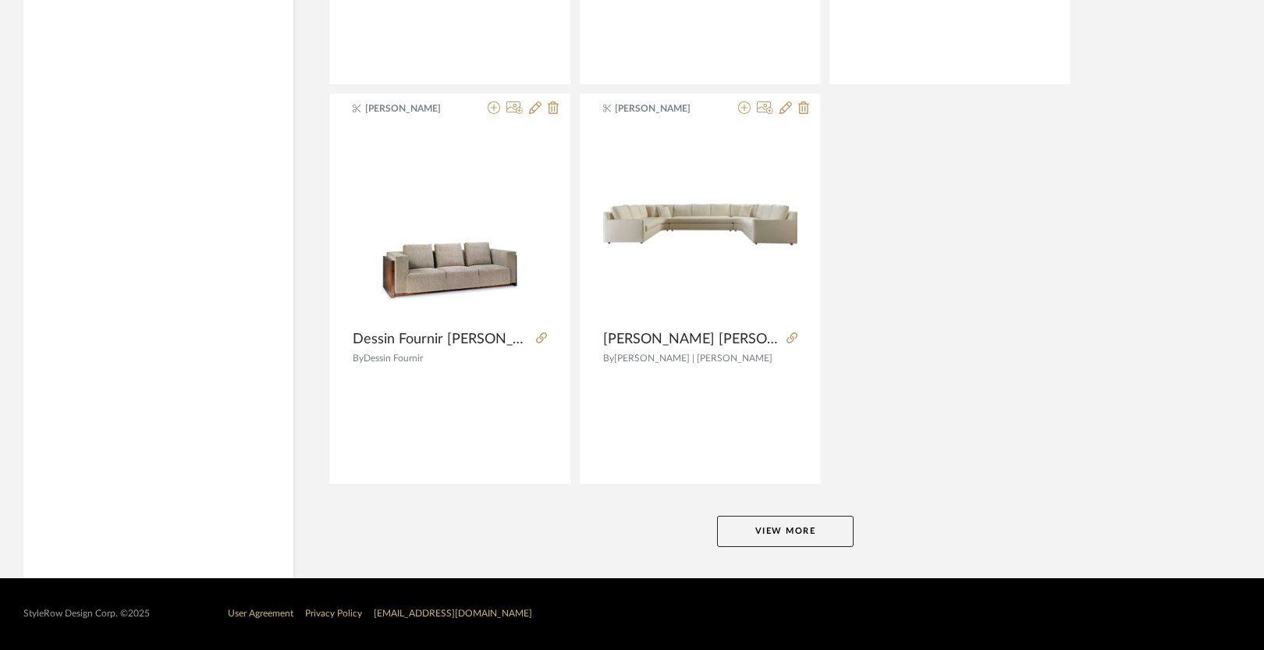
click at [766, 529] on button "View More" at bounding box center [785, 531] width 137 height 31
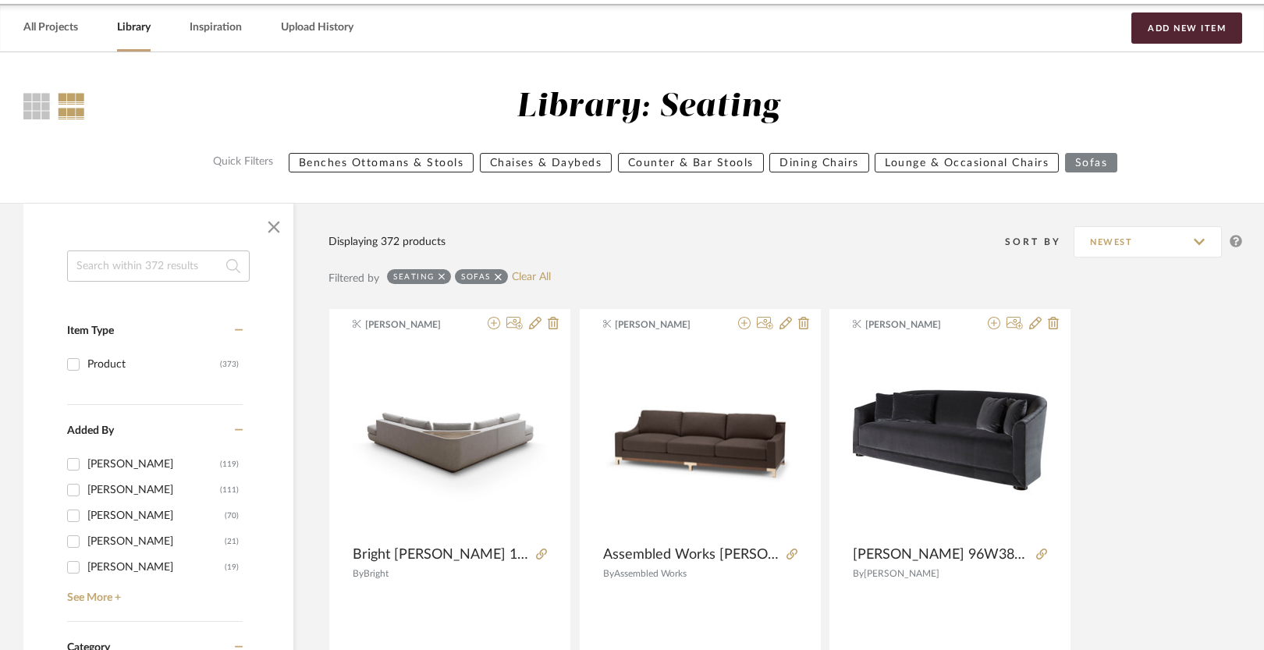
scroll to position [0, 0]
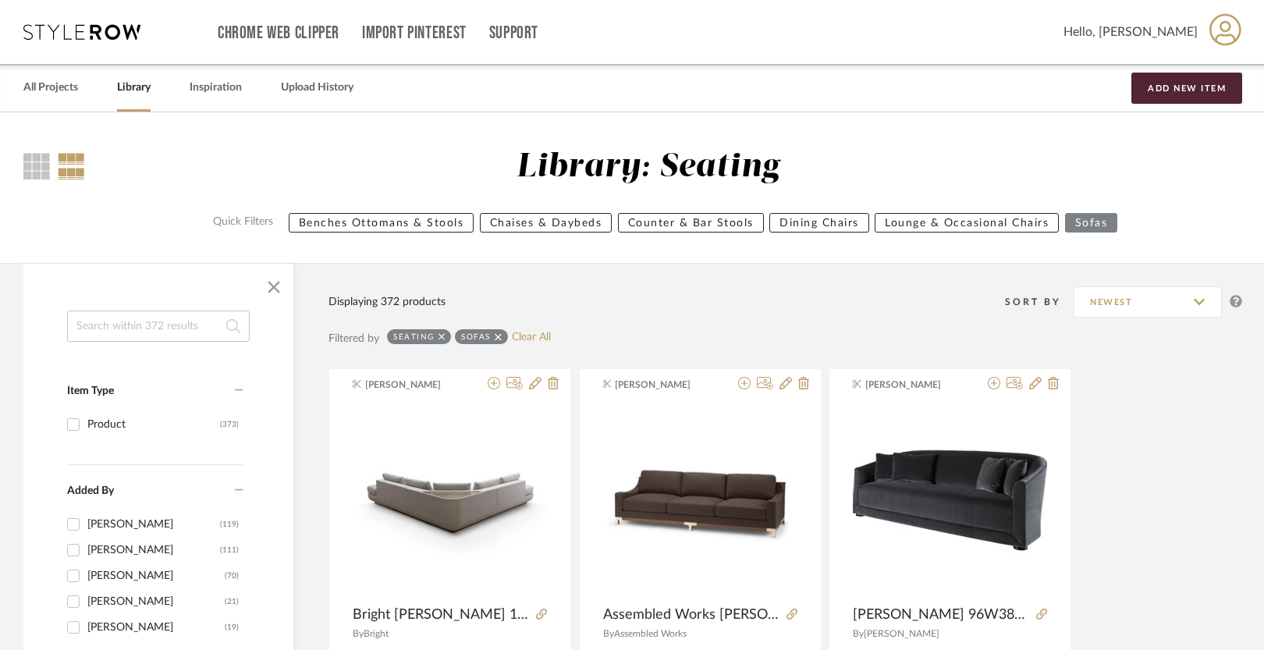
click at [108, 326] on input at bounding box center [158, 326] width 183 height 31
type input "egos"
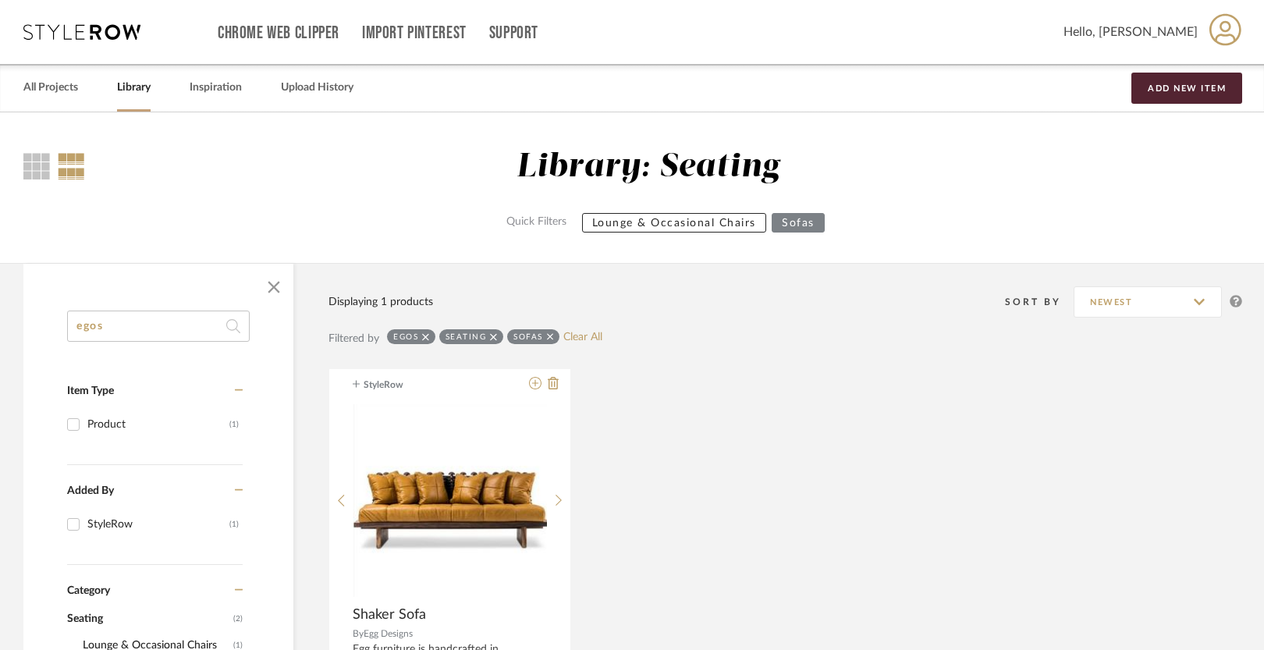
click at [108, 326] on input "egos" at bounding box center [158, 326] width 183 height 31
click at [274, 283] on span "button" at bounding box center [273, 286] width 37 height 37
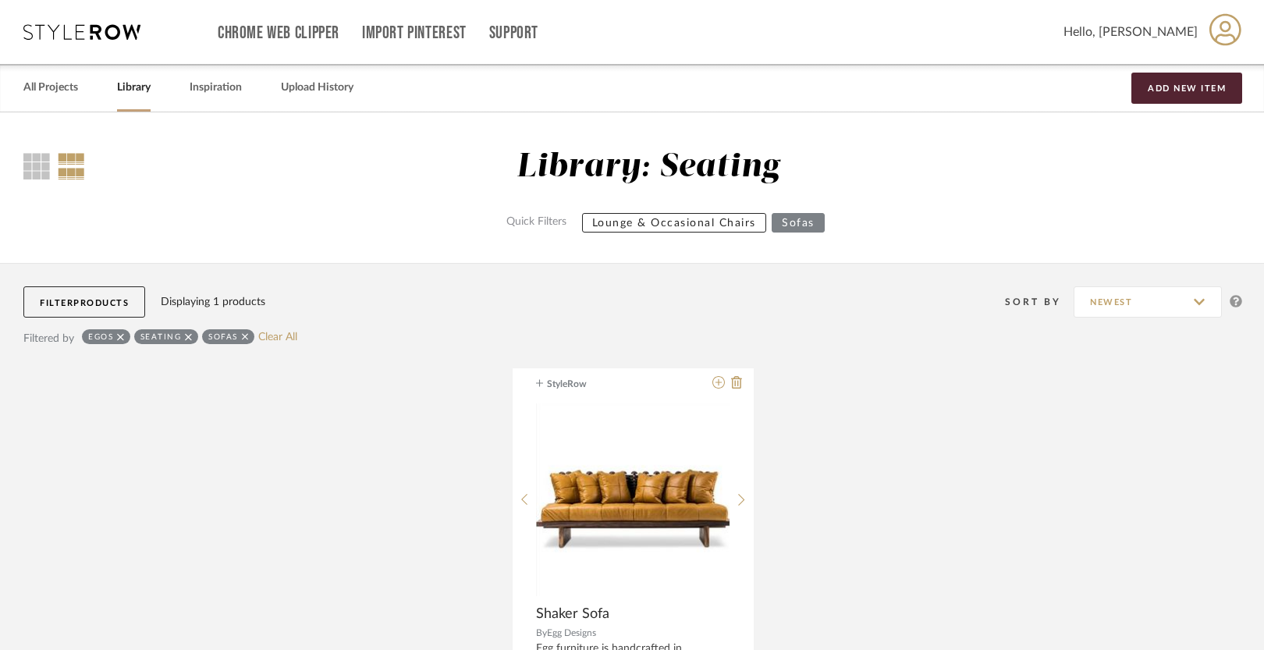
click at [89, 301] on span "Products" at bounding box center [100, 303] width 55 height 9
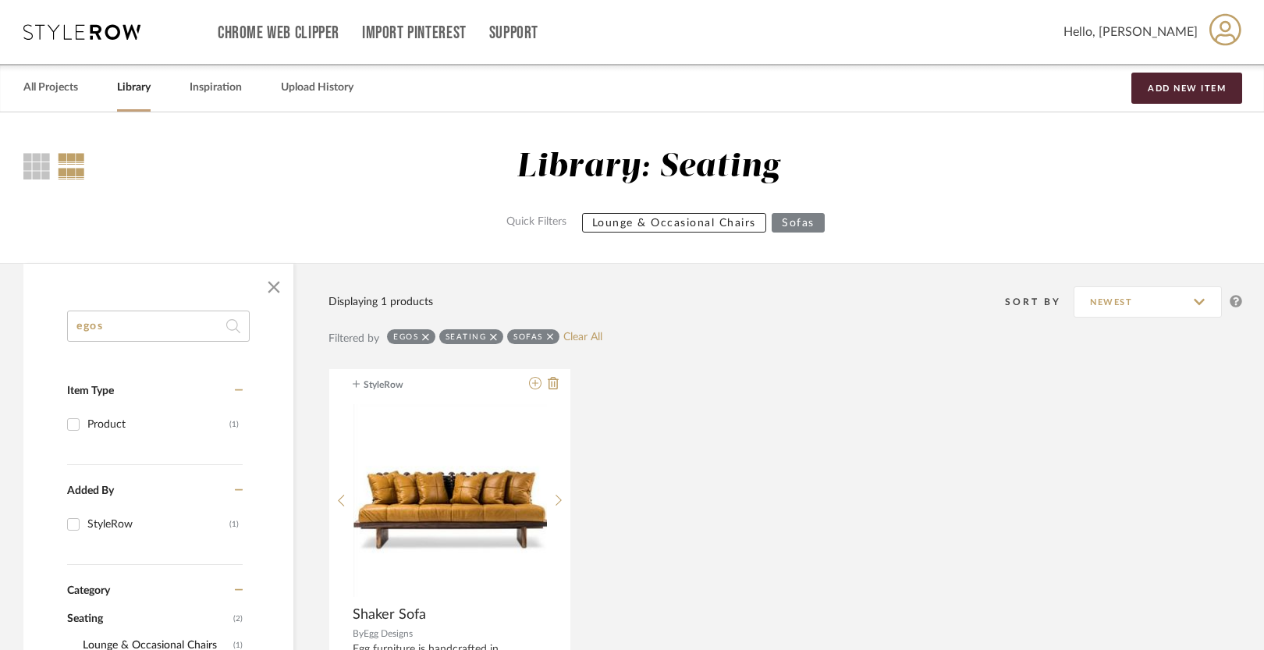
click at [133, 84] on link "Library" at bounding box center [134, 87] width 34 height 21
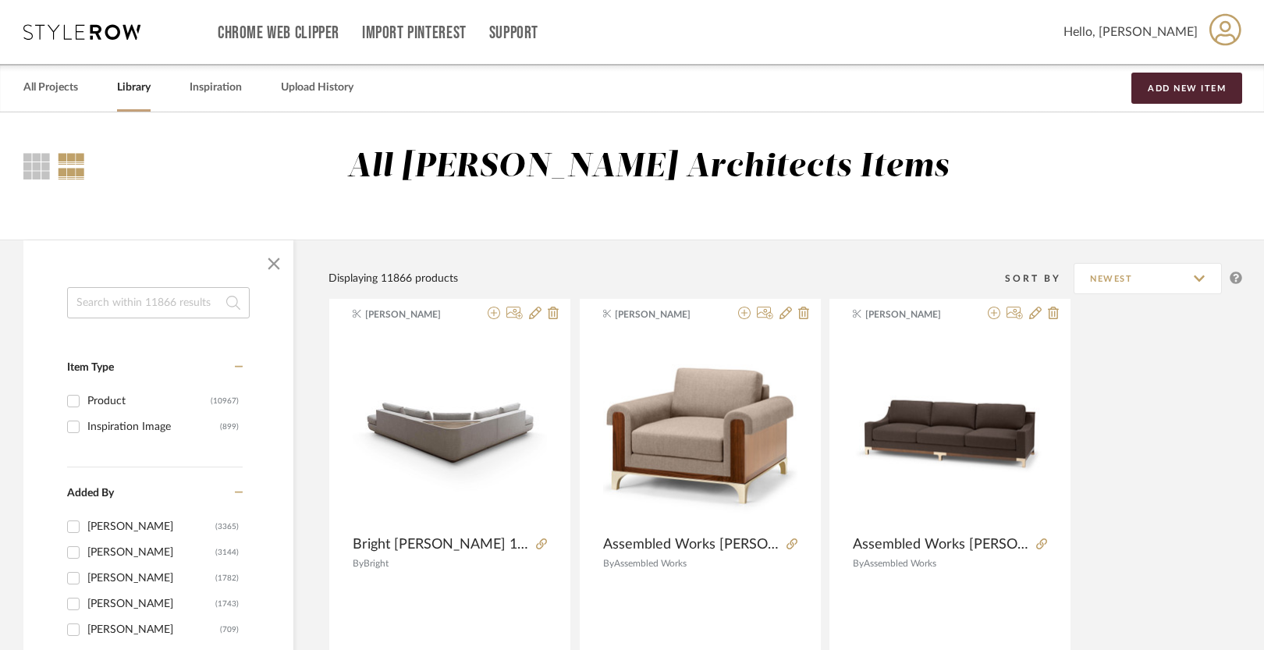
click at [126, 309] on input at bounding box center [158, 302] width 183 height 31
type input "egos"
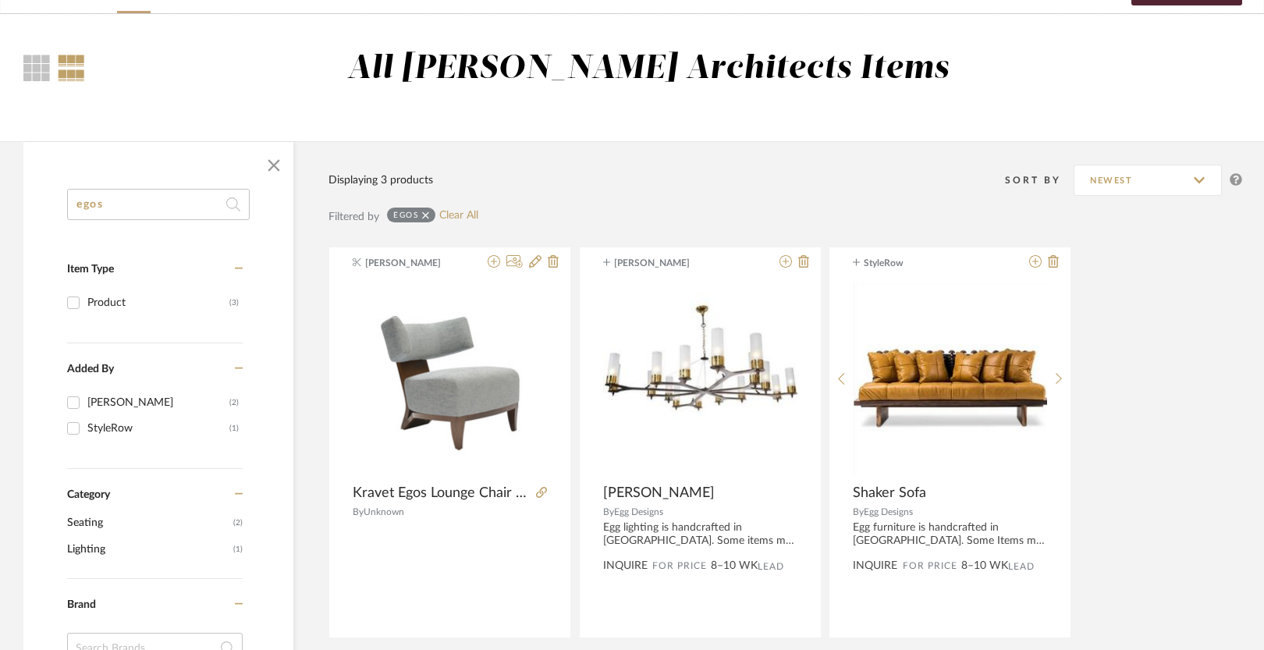
scroll to position [100, 0]
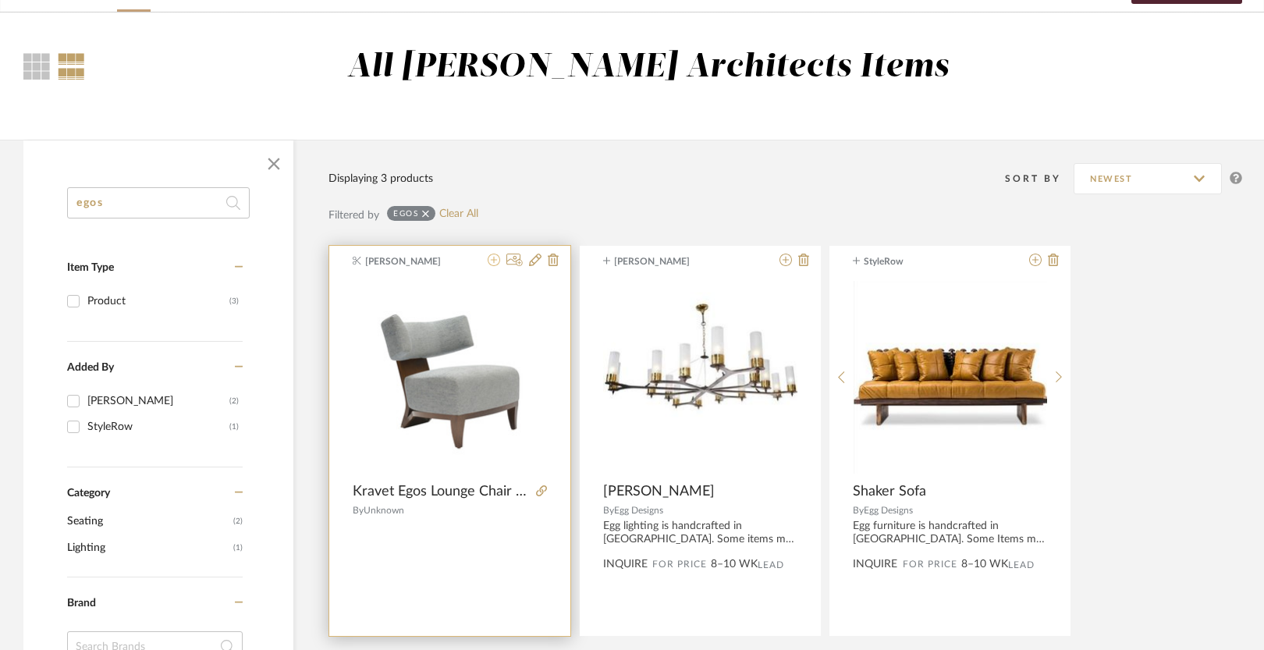
click at [496, 258] on icon at bounding box center [494, 260] width 12 height 12
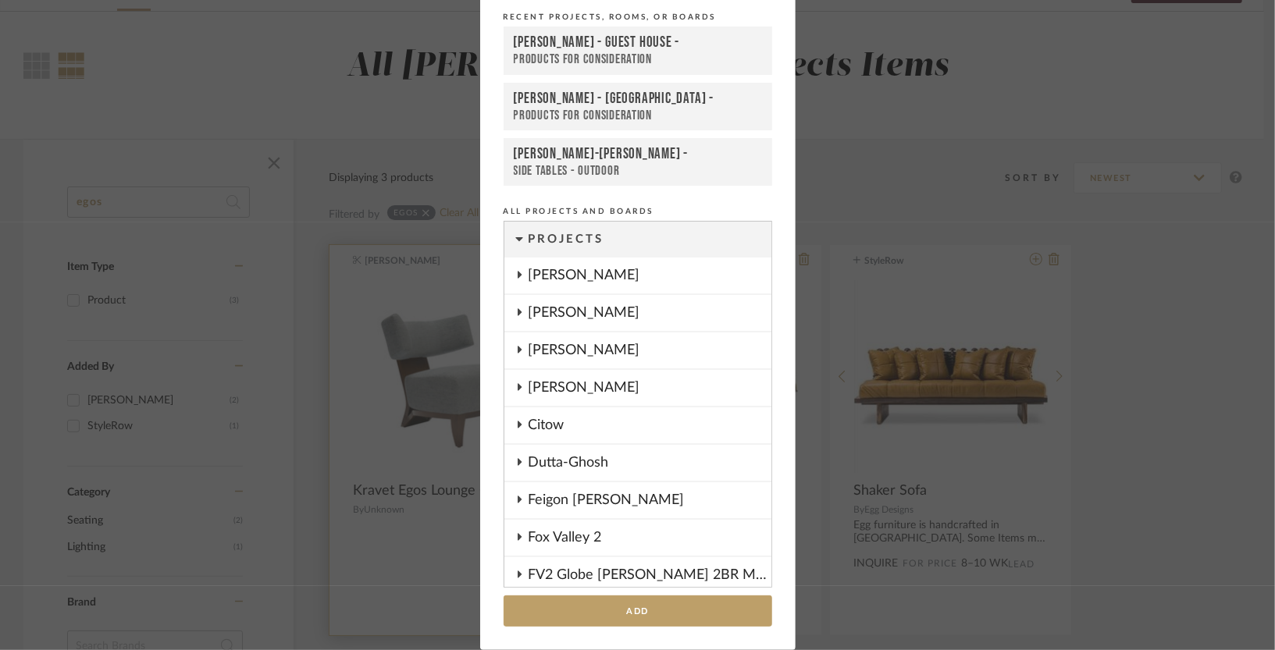
scroll to position [1776, 0]
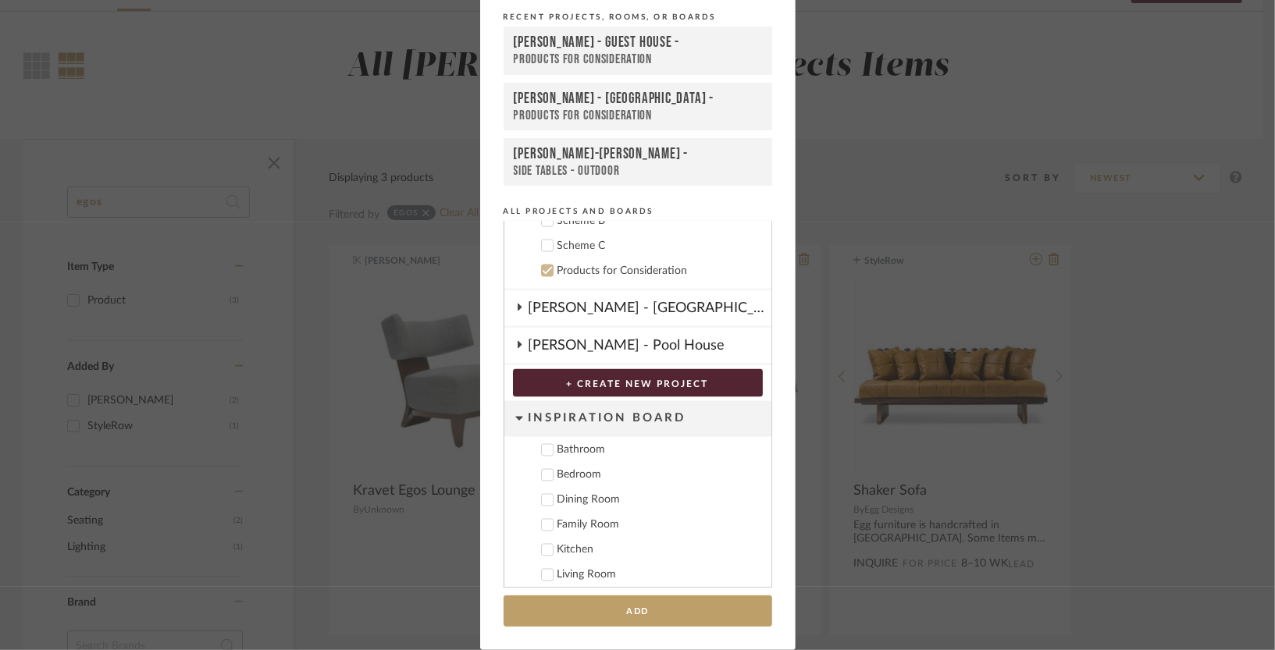
click at [631, 37] on div "[PERSON_NAME] - Guest House -" at bounding box center [638, 43] width 248 height 19
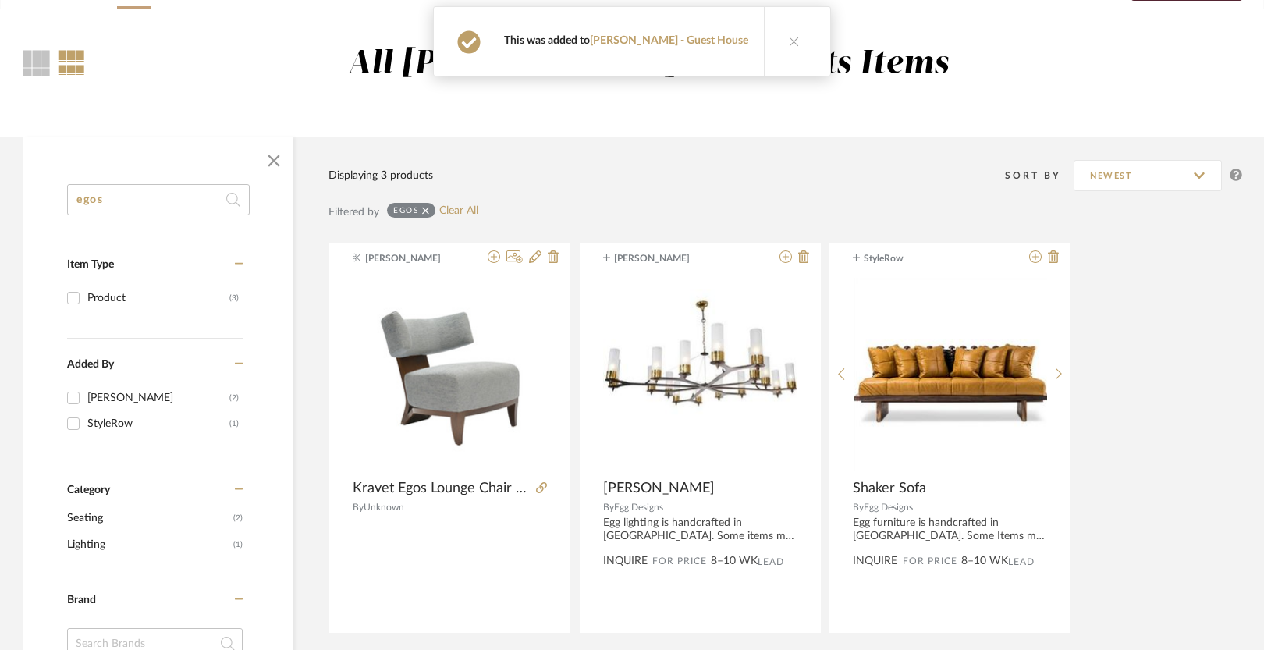
scroll to position [0, 0]
